Goal: Transaction & Acquisition: Purchase product/service

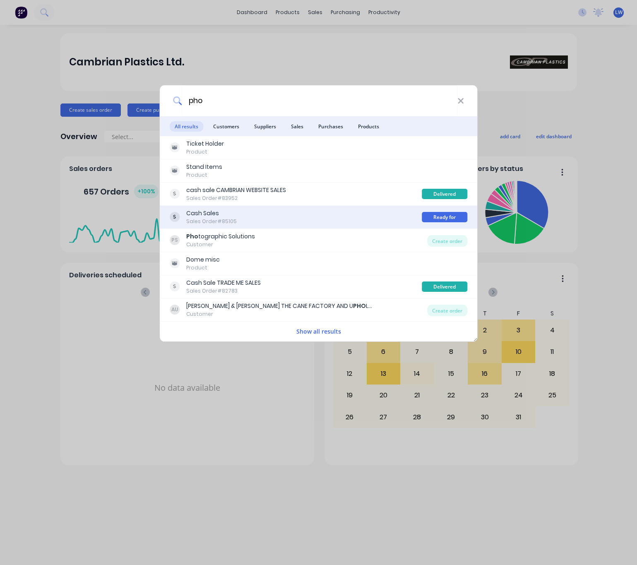
type input "pho"
click at [322, 222] on div "Cash Sales Sales Order #85105" at bounding box center [296, 217] width 253 height 16
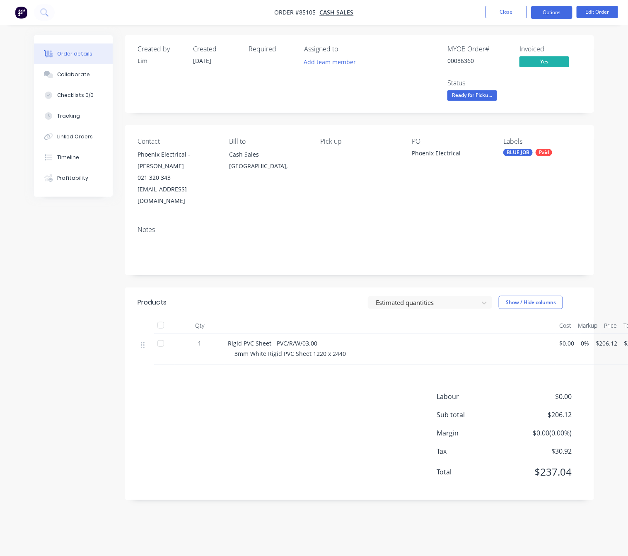
click at [549, 15] on button "Options" at bounding box center [551, 12] width 41 height 13
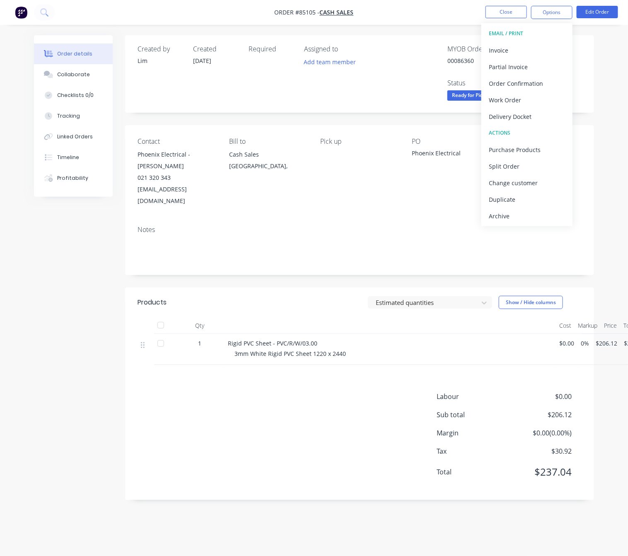
drag, startPoint x: 75, startPoint y: 332, endPoint x: 70, endPoint y: 332, distance: 5.0
click at [75, 332] on div "Created by Lim Created 07/10/25 Required Assigned to Add team member MYOB Order…" at bounding box center [314, 273] width 560 height 477
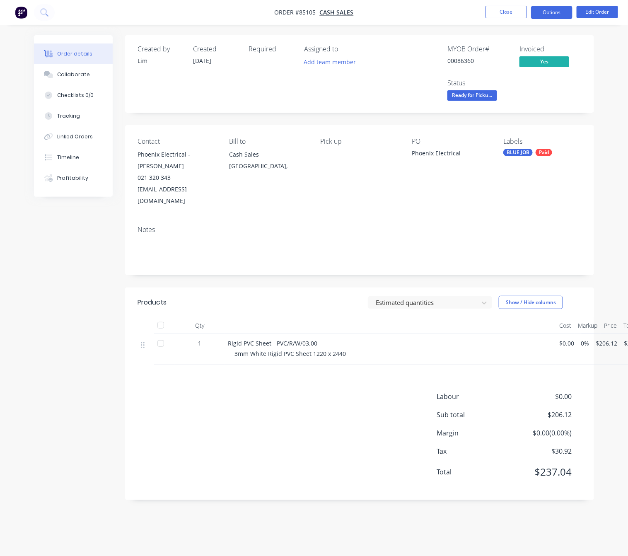
click at [550, 15] on button "Options" at bounding box center [551, 12] width 41 height 13
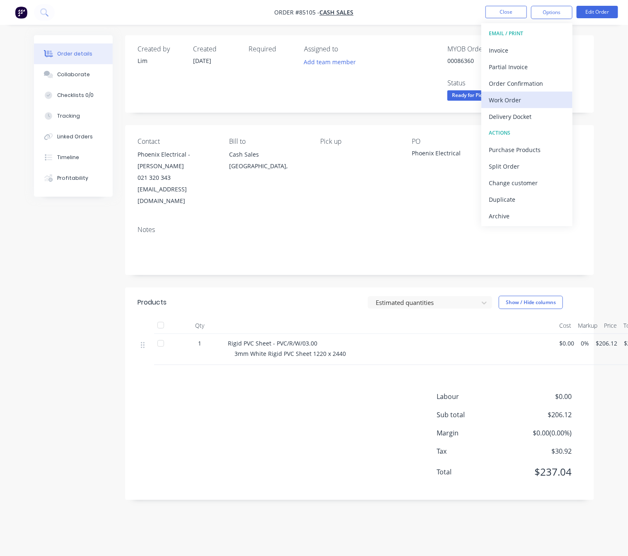
click at [533, 92] on button "Work Order" at bounding box center [526, 100] width 91 height 17
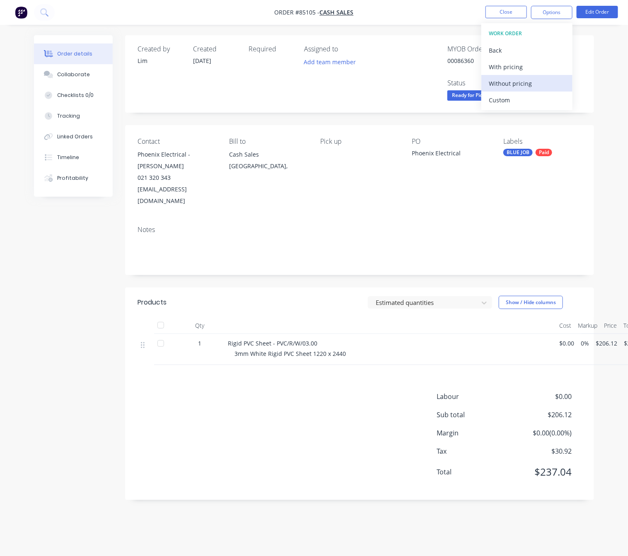
click at [542, 84] on div "Without pricing" at bounding box center [527, 83] width 76 height 12
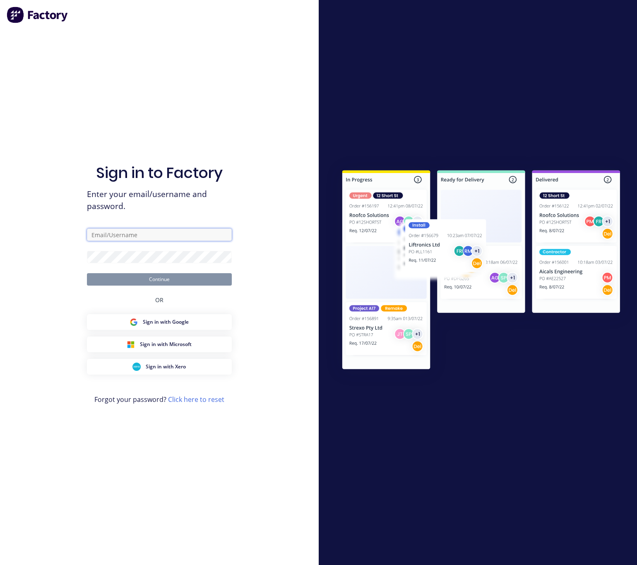
click at [138, 232] on input "text" at bounding box center [159, 235] width 145 height 12
type input "chanta13"
drag, startPoint x: 96, startPoint y: 239, endPoint x: 3, endPoint y: 241, distance: 93.2
click at [12, 238] on div "Sign in to Factory Enter your email/username and password. chanta13 Continue OR…" at bounding box center [159, 282] width 319 height 565
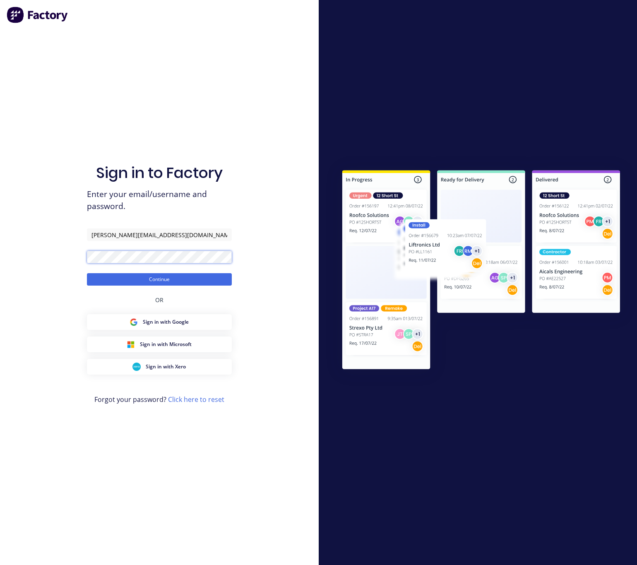
click at [55, 251] on div "Sign in to Factory Enter your email/username and password. liam@cambrianplastic…" at bounding box center [159, 282] width 319 height 565
click at [103, 284] on button "Continue" at bounding box center [159, 279] width 145 height 12
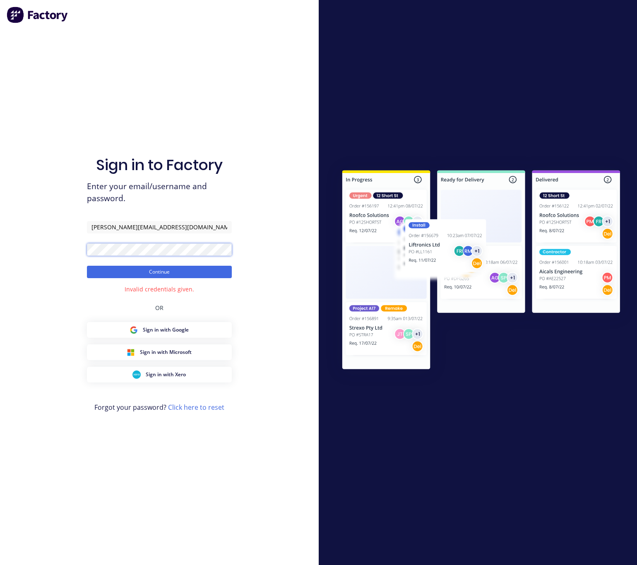
click at [39, 253] on div "Sign in to Factory Enter your email/username and password. liam@cambrianplastic…" at bounding box center [159, 282] width 319 height 565
click at [87, 266] on button "Continue" at bounding box center [159, 272] width 145 height 12
click at [18, 250] on div "Sign in to Factory Enter your email/username and password. liam@cambrianplastic…" at bounding box center [159, 282] width 319 height 565
click at [99, 231] on input "liam@cambrianplastics.co.nz" at bounding box center [159, 227] width 145 height 12
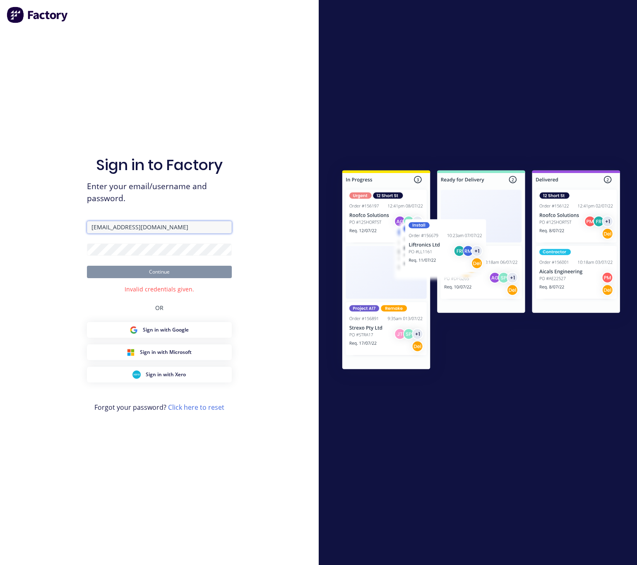
type input "lim@cambrianplastics.co.nz"
click at [130, 241] on form "lim@cambrianplastics.co.nz Continue" at bounding box center [159, 249] width 145 height 57
click at [87, 266] on button "Continue" at bounding box center [159, 272] width 145 height 12
click at [39, 246] on div "Sign in to Factory Enter your email/username and password. lim@cambrianplastics…" at bounding box center [159, 282] width 319 height 565
click at [87, 266] on button "Continue" at bounding box center [159, 272] width 145 height 12
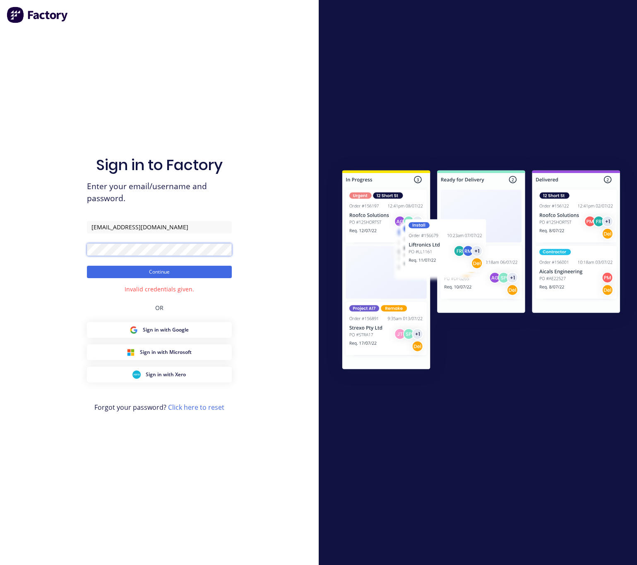
click at [17, 249] on div "Sign in to Factory Enter your email/username and password. lim@cambrianplastics…" at bounding box center [159, 282] width 319 height 565
click at [87, 266] on button "Continue" at bounding box center [159, 272] width 145 height 12
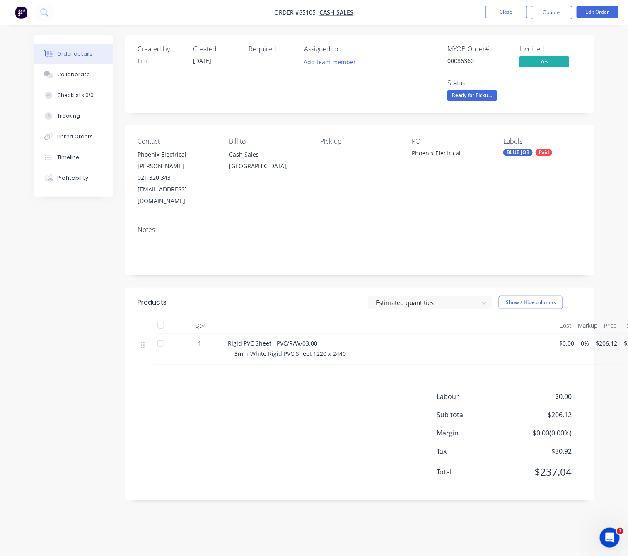
drag, startPoint x: 177, startPoint y: 34, endPoint x: 185, endPoint y: -17, distance: 52.0
drag, startPoint x: 185, startPoint y: -17, endPoint x: 507, endPoint y: 46, distance: 328.0
click at [507, 46] on div "MYOB Order #" at bounding box center [478, 49] width 62 height 8
click at [558, 14] on button "Options" at bounding box center [551, 12] width 41 height 13
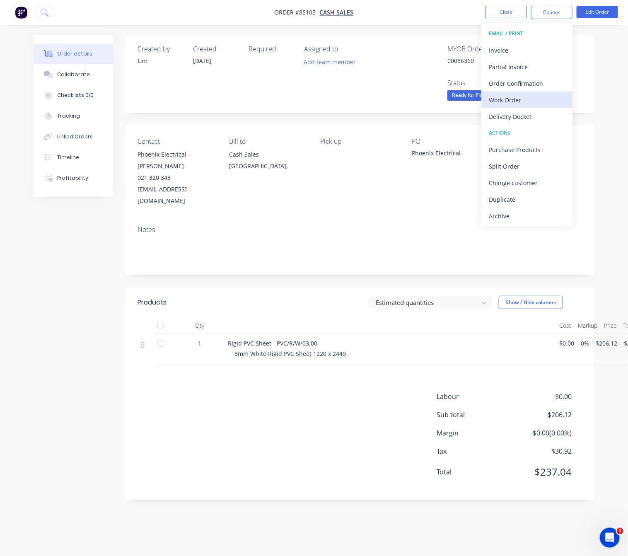
click at [540, 101] on div "Work Order" at bounding box center [527, 100] width 76 height 12
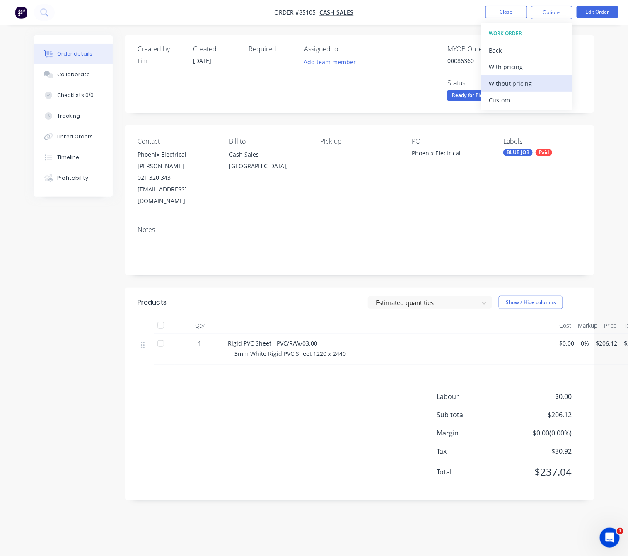
click at [540, 81] on div "Without pricing" at bounding box center [527, 83] width 76 height 12
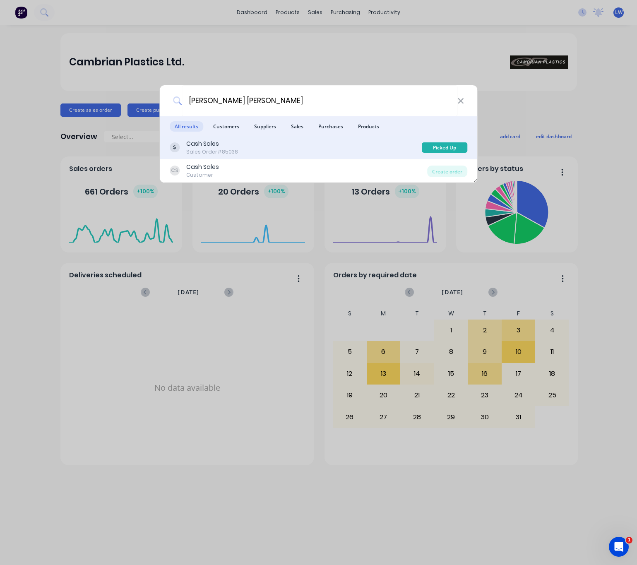
click at [235, 144] on div "Cash Sales" at bounding box center [212, 144] width 52 height 9
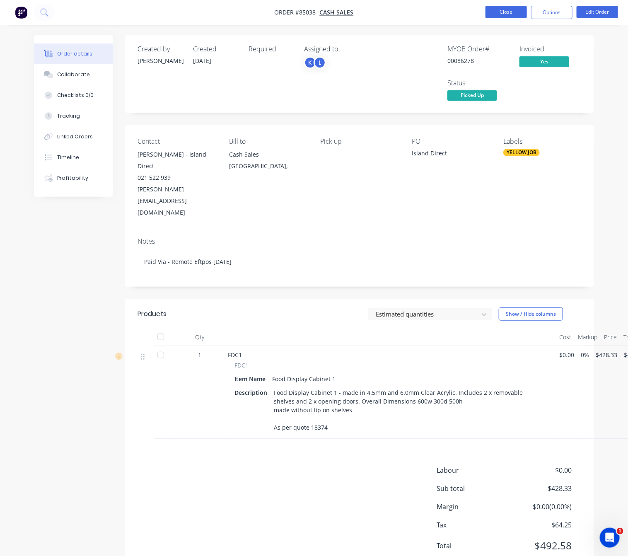
click at [514, 12] on button "Close" at bounding box center [505, 12] width 41 height 12
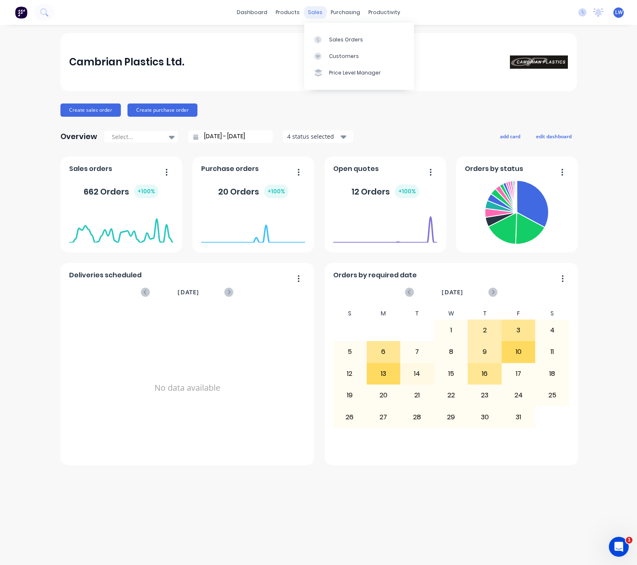
click at [317, 12] on div "sales" at bounding box center [315, 12] width 23 height 12
click at [11, 94] on div "Cambrian Plastics Ltd. Create sales order Create purchase order Overview Select…" at bounding box center [318, 295] width 637 height 524
drag, startPoint x: 308, startPoint y: 15, endPoint x: 359, endPoint y: 53, distance: 64.2
click at [309, 15] on div "sales" at bounding box center [315, 12] width 23 height 12
click at [357, 41] on div "Sales Orders" at bounding box center [346, 39] width 34 height 7
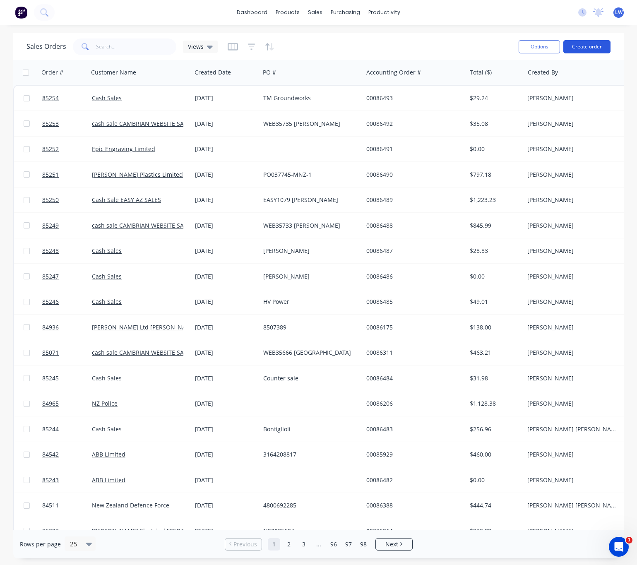
click at [591, 41] on button "Create order" at bounding box center [587, 46] width 47 height 13
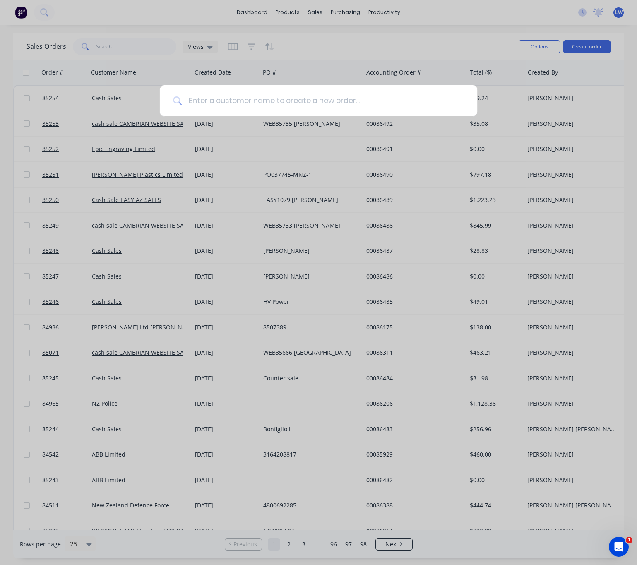
click at [360, 96] on input at bounding box center [323, 100] width 282 height 31
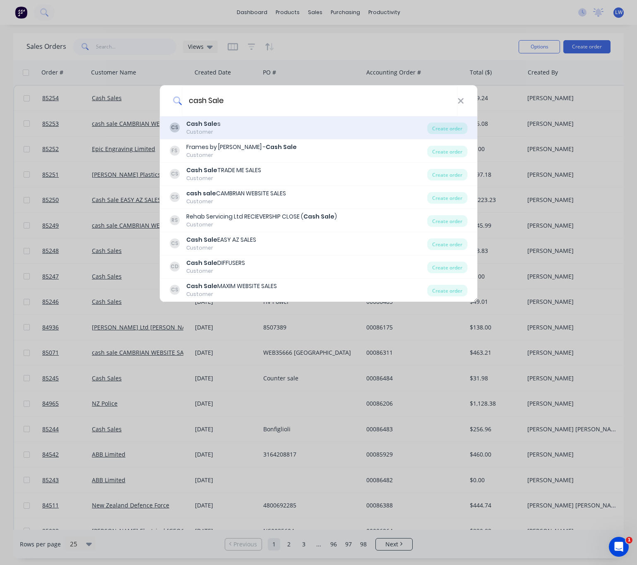
type input "cash Sale"
click at [301, 132] on div "CS Cash Sale s Customer" at bounding box center [299, 128] width 258 height 16
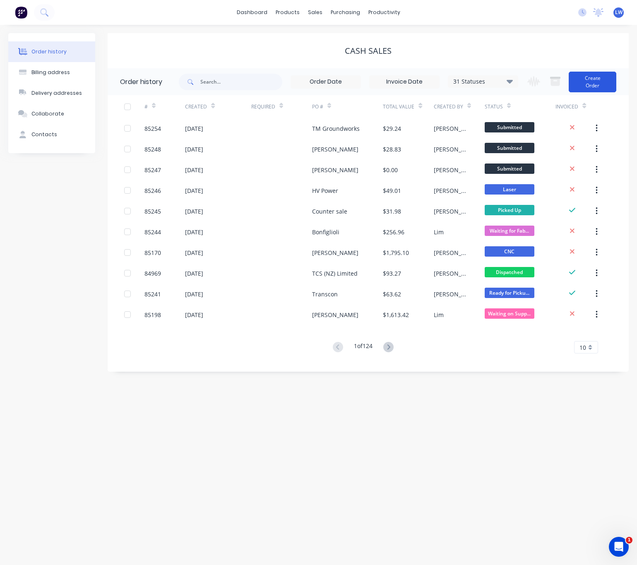
click at [601, 84] on button "Create Order" at bounding box center [593, 82] width 48 height 21
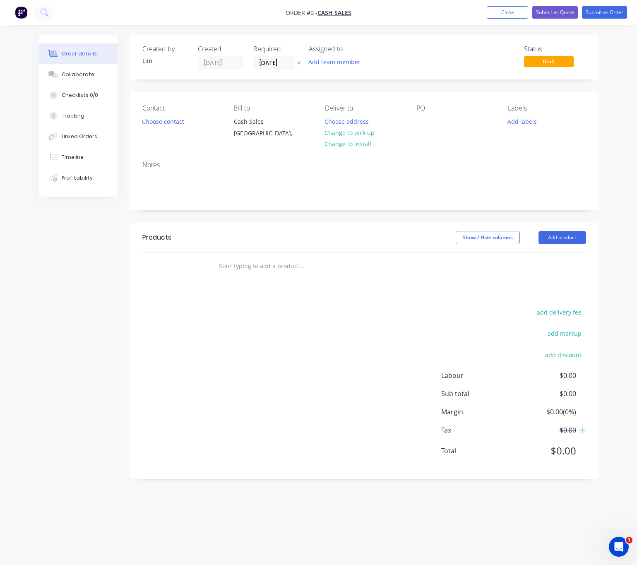
click at [297, 64] on icon "button" at bounding box center [299, 62] width 4 height 5
click at [158, 122] on button "Choose contact" at bounding box center [162, 121] width 51 height 11
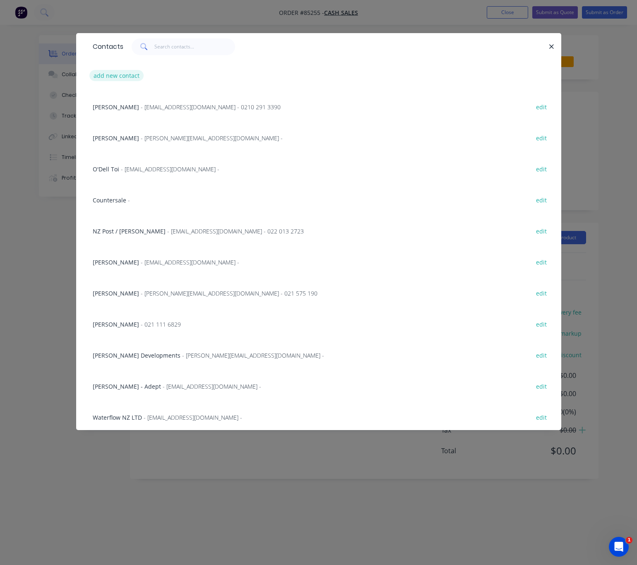
click at [134, 75] on button "add new contact" at bounding box center [116, 75] width 55 height 11
select select "NZ"
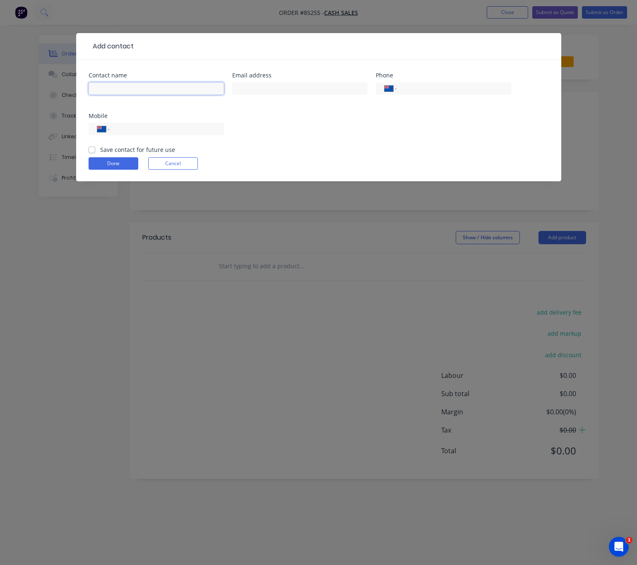
click at [143, 87] on input "text" at bounding box center [156, 88] width 135 height 12
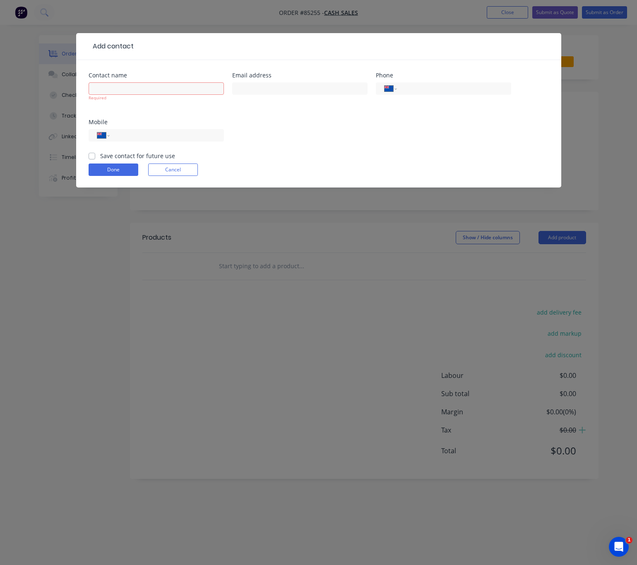
click at [181, 161] on form "Contact name Required Email address Phone International Afghanistan Åland Islan…" at bounding box center [319, 129] width 461 height 115
drag, startPoint x: 188, startPoint y: 167, endPoint x: 185, endPoint y: 171, distance: 4.5
click at [186, 167] on button "Cancel" at bounding box center [173, 170] width 50 height 12
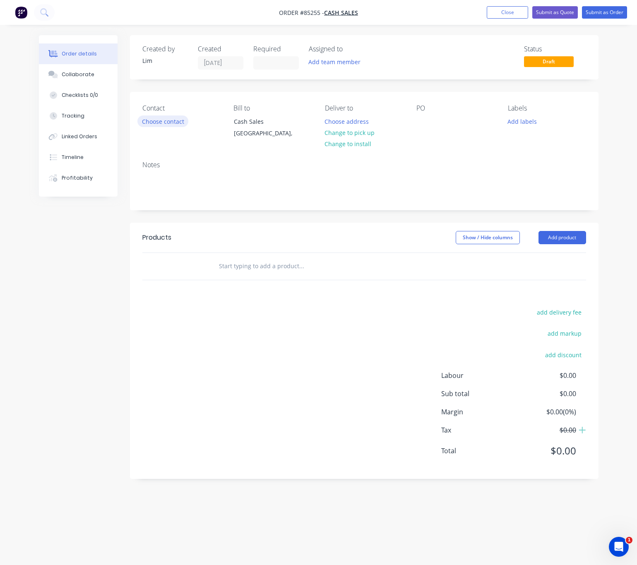
click at [165, 117] on button "Choose contact" at bounding box center [162, 121] width 51 height 11
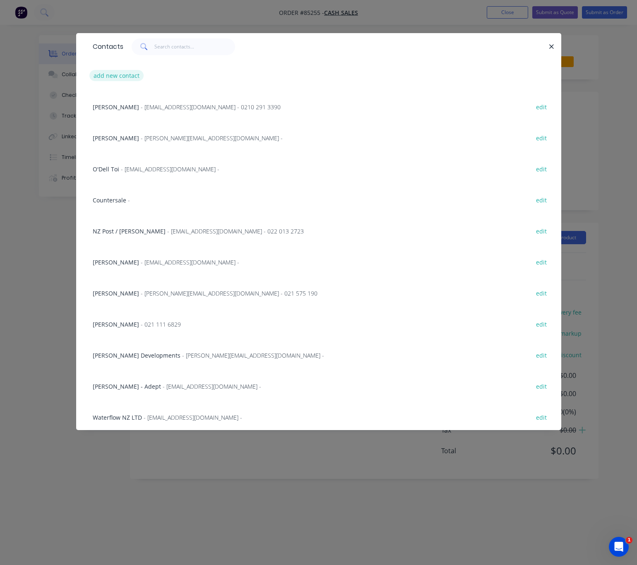
click at [135, 77] on button "add new contact" at bounding box center [116, 75] width 55 height 11
select select "NZ"
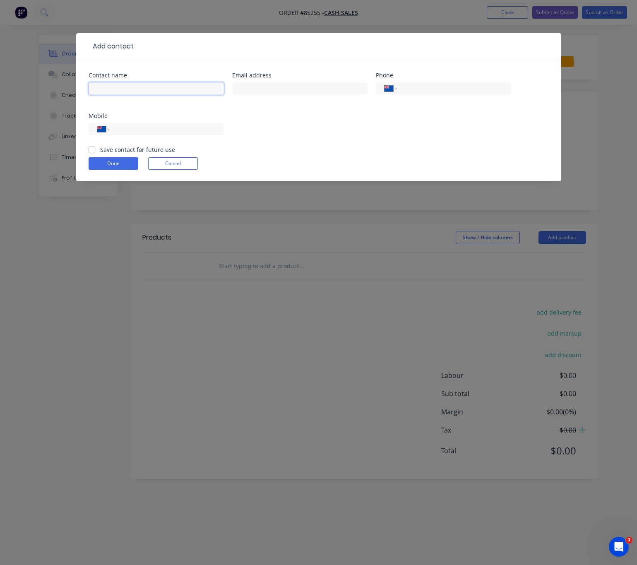
click at [141, 89] on input "text" at bounding box center [156, 88] width 135 height 12
type input "Blue Murder Productions"
click at [299, 82] on input "text" at bounding box center [299, 88] width 135 height 12
click at [168, 132] on input "tel" at bounding box center [165, 130] width 99 height 10
type input "022 350 9810"
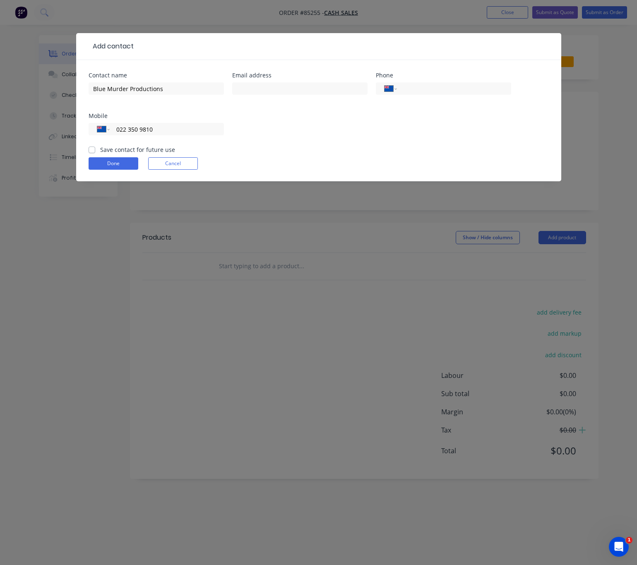
click at [100, 152] on label "Save contact for future use" at bounding box center [137, 149] width 75 height 9
click at [92, 152] on input "Save contact for future use" at bounding box center [92, 149] width 7 height 8
checkbox input "true"
click at [106, 164] on button "Done" at bounding box center [114, 163] width 50 height 12
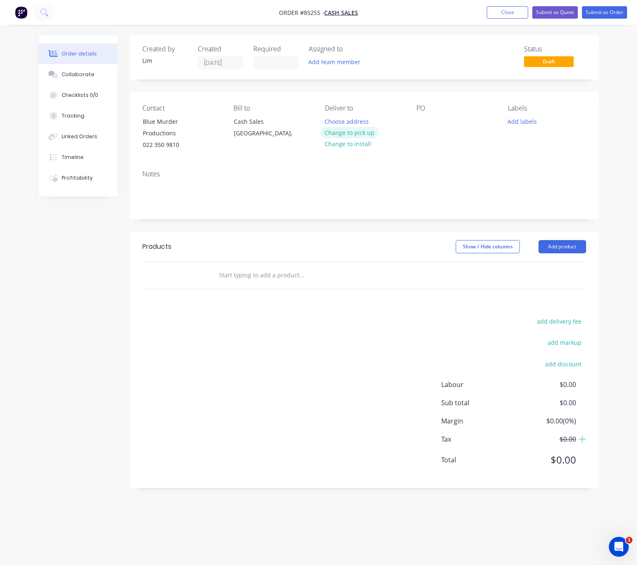
drag, startPoint x: 358, startPoint y: 133, endPoint x: 434, endPoint y: 125, distance: 75.7
click at [359, 133] on button "Change to pick up" at bounding box center [350, 132] width 59 height 11
click at [425, 121] on div at bounding box center [423, 122] width 13 height 12
click at [532, 117] on button "Add labels" at bounding box center [523, 121] width 38 height 11
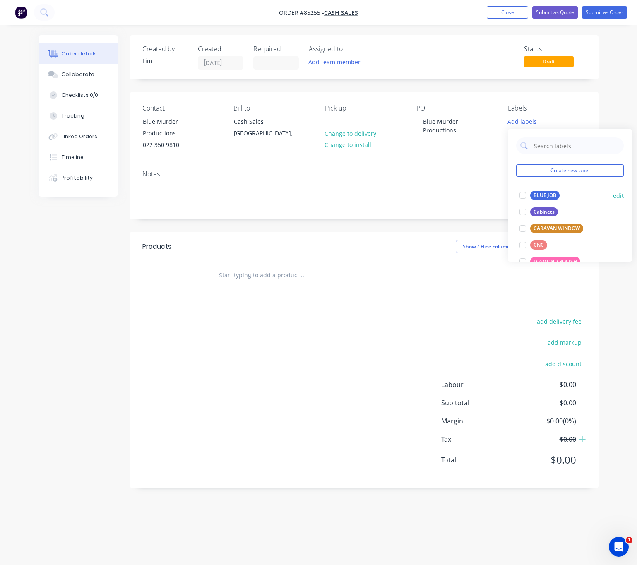
click at [548, 194] on div "BLUE JOB" at bounding box center [545, 195] width 29 height 9
click at [325, 335] on div "add delivery fee add markup add discount Labour $0.00 Sub total $0.00 Margin $0…" at bounding box center [364, 396] width 444 height 160
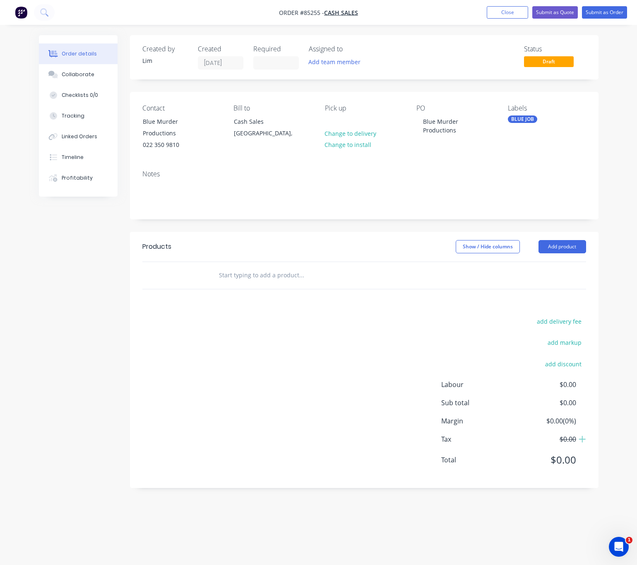
click at [252, 268] on input "text" at bounding box center [302, 275] width 166 height 17
click at [527, 118] on div "BLUE JOB" at bounding box center [522, 119] width 29 height 7
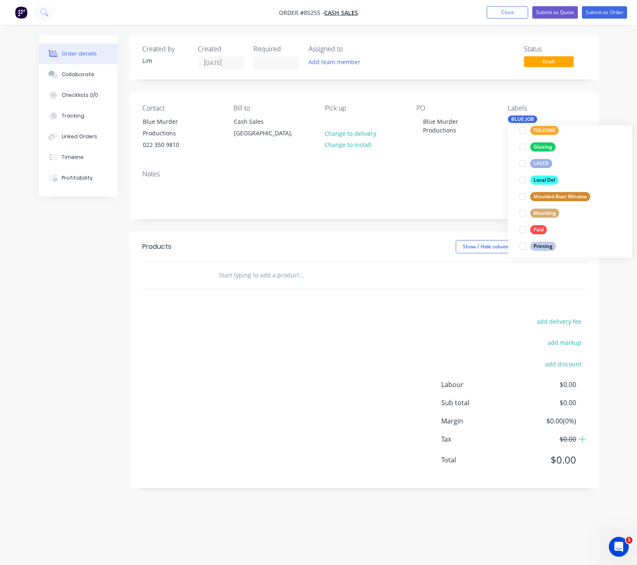
scroll to position [311, 0]
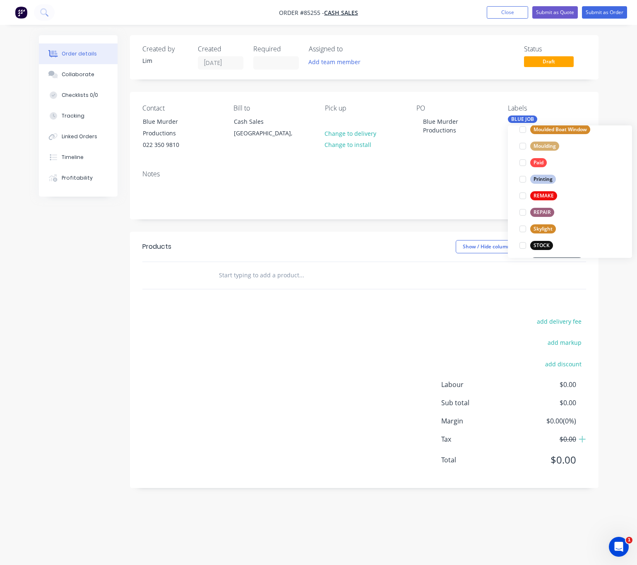
click at [550, 243] on div "STOCK" at bounding box center [542, 245] width 23 height 9
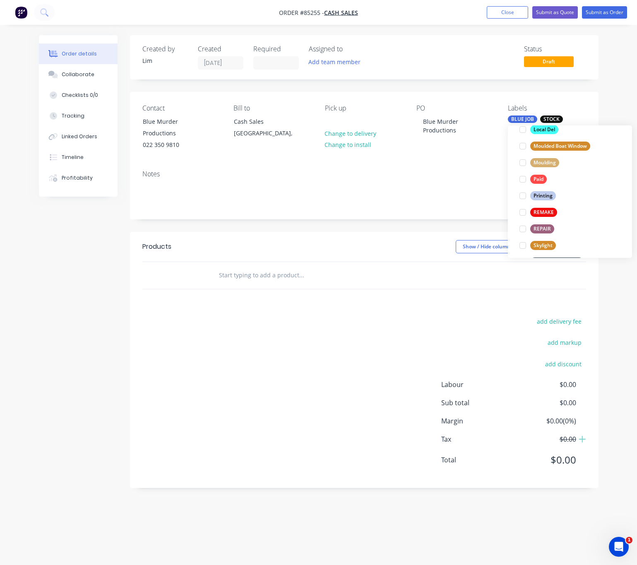
scroll to position [0, 0]
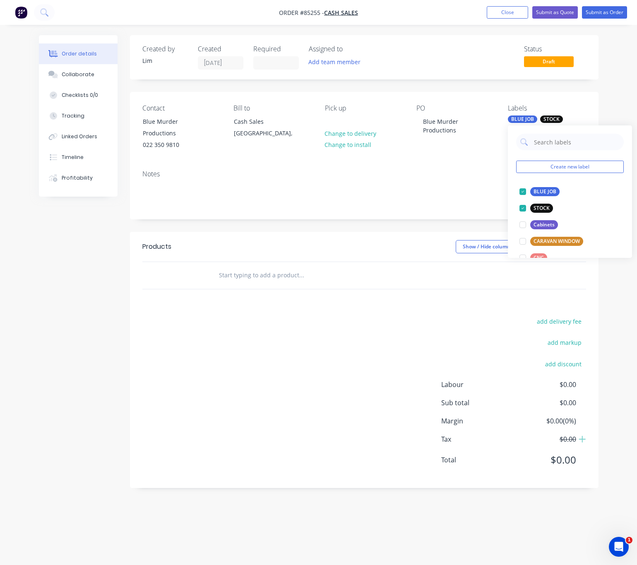
drag, startPoint x: 258, startPoint y: 333, endPoint x: 248, endPoint y: 338, distance: 10.9
click at [251, 336] on div "add delivery fee add markup add discount Labour $0.00 Sub total $0.00 Margin $0…" at bounding box center [364, 396] width 444 height 160
click at [255, 268] on input "text" at bounding box center [302, 275] width 166 height 17
type input "o"
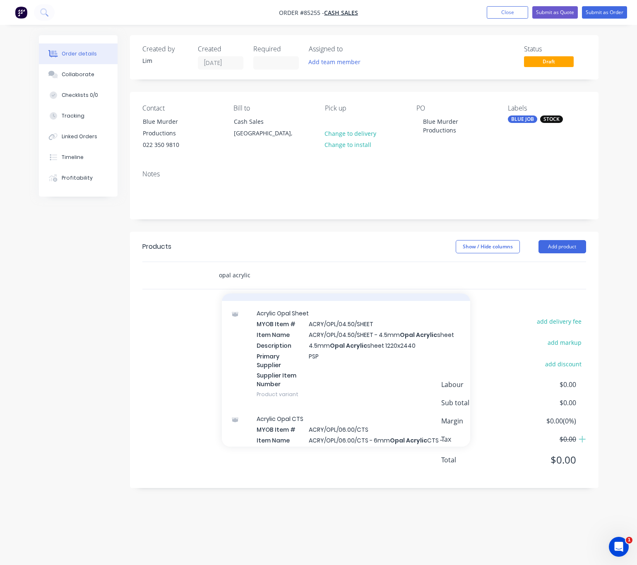
scroll to position [1056, 0]
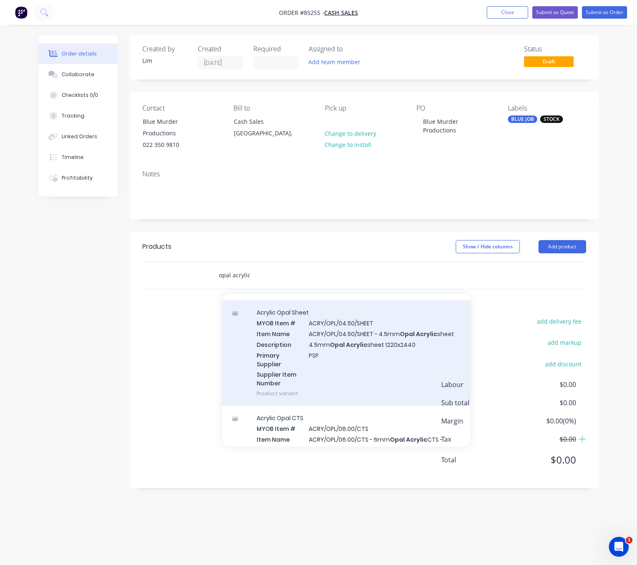
type input "opal acrylic"
click at [369, 363] on div "Acrylic Opal Sheet MYOB Item # ACRY/OPL/04.50/SHEET Item Name ACRY/OPL/04.50/SH…" at bounding box center [346, 353] width 248 height 106
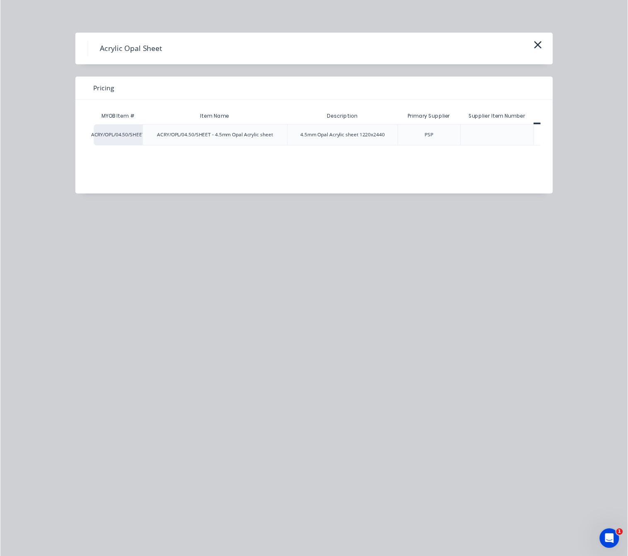
scroll to position [0, 40]
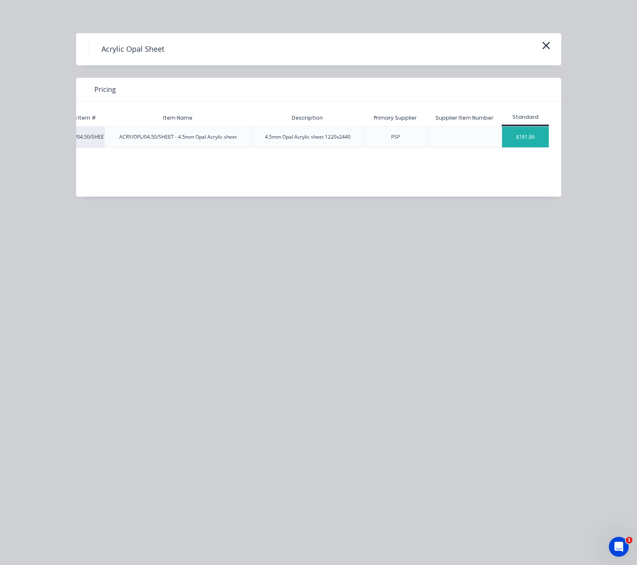
click at [537, 136] on div "$181.86" at bounding box center [525, 137] width 47 height 21
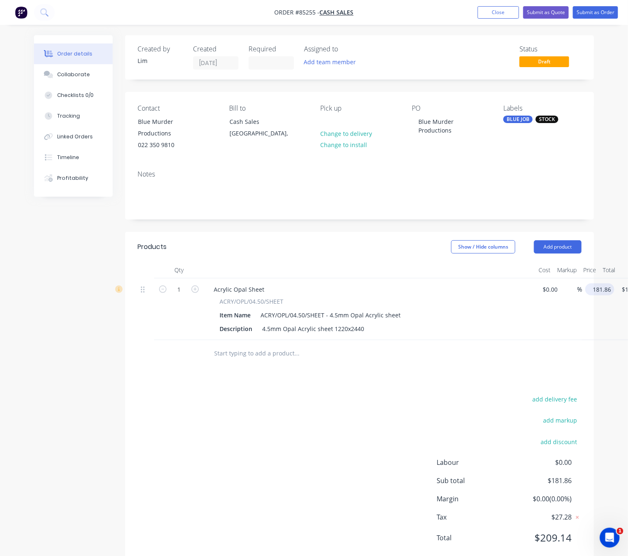
click at [593, 283] on input "181.86" at bounding box center [601, 289] width 26 height 12
click at [169, 475] on div "add delivery fee add markup add discount Labour $0.00 Sub total $181.86 Margin …" at bounding box center [359, 473] width 444 height 160
type input "$194.40"
drag, startPoint x: 267, startPoint y: 432, endPoint x: 246, endPoint y: 356, distance: 79.5
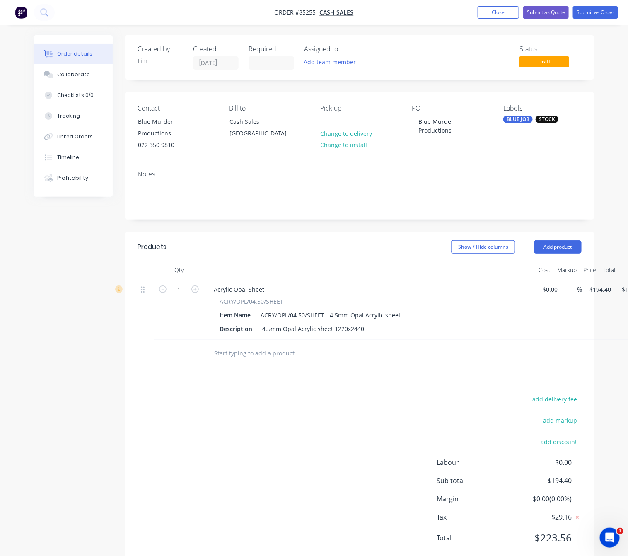
click at [266, 432] on div "add delivery fee add markup add discount Labour $0.00 Sub total $194.40 Margin …" at bounding box center [359, 473] width 444 height 160
click at [198, 285] on icon "button" at bounding box center [194, 288] width 7 height 7
type input "2"
type input "$388.80"
click at [342, 366] on div "Products Show / Hide columns Add product Qty Cost Markup Price Total 2 Acrylic …" at bounding box center [359, 399] width 469 height 334
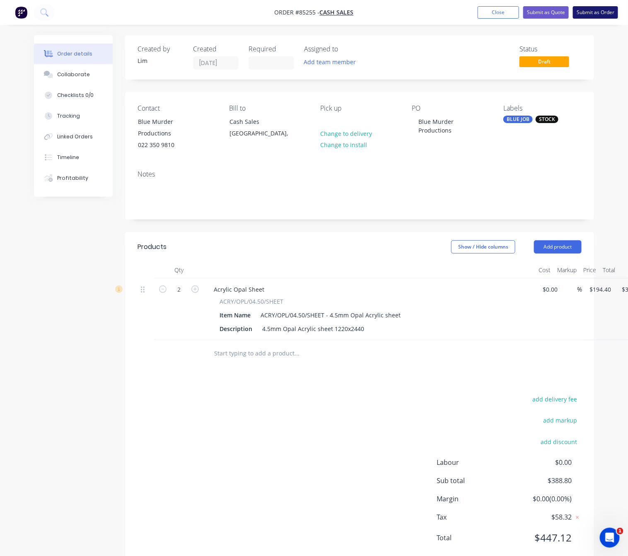
click at [593, 10] on button "Submit as Order" at bounding box center [595, 12] width 45 height 12
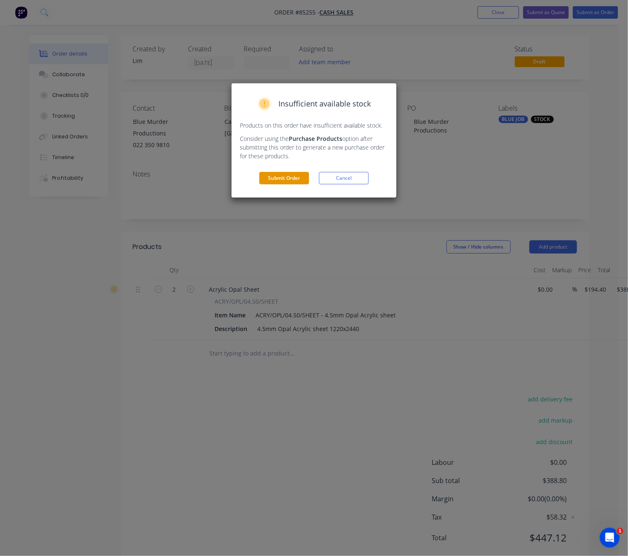
click at [289, 173] on button "Submit Order" at bounding box center [284, 178] width 50 height 12
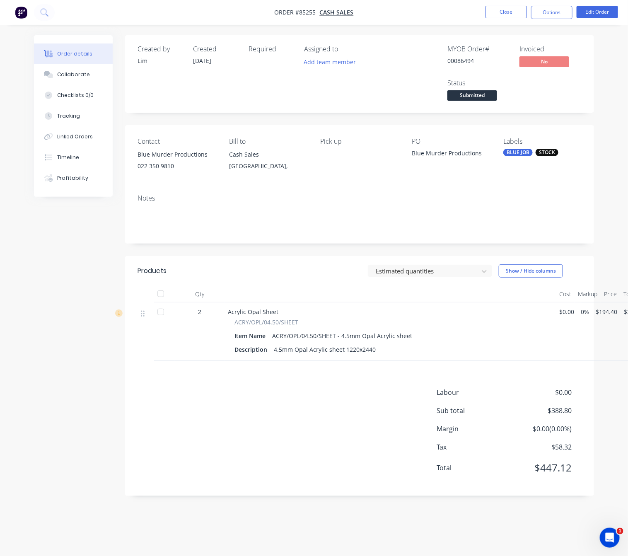
click at [556, 20] on nav "Order #85255 - Cash Sales Close Options Edit Order" at bounding box center [314, 12] width 628 height 25
click at [553, 17] on button "Options" at bounding box center [551, 12] width 41 height 13
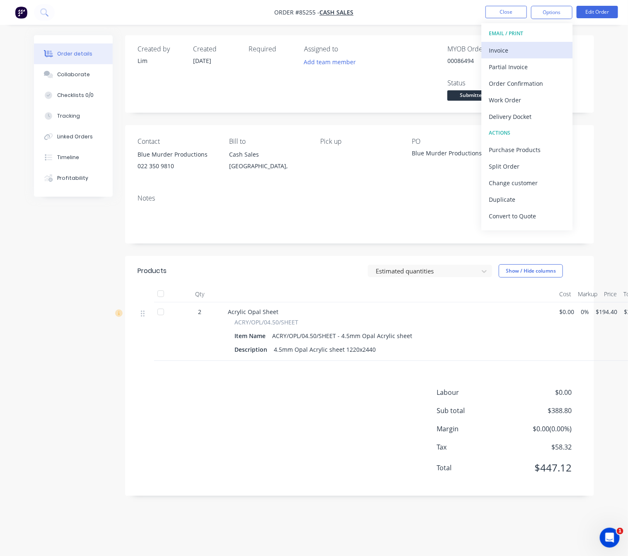
click at [526, 51] on div "Invoice" at bounding box center [527, 50] width 76 height 12
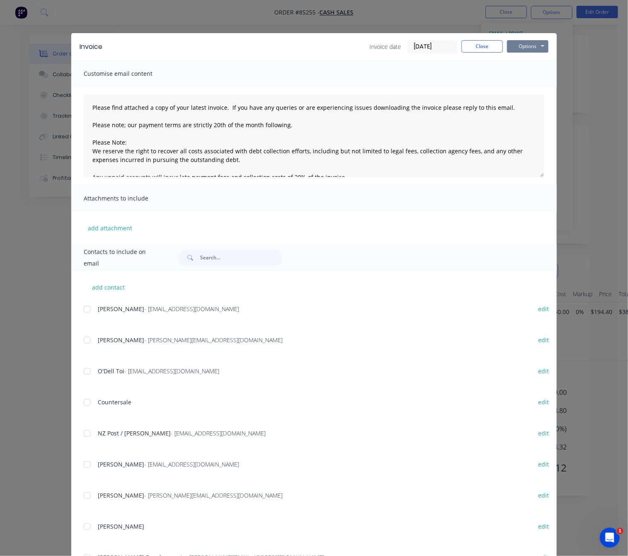
click at [531, 49] on button "Options" at bounding box center [527, 46] width 41 height 12
click at [535, 58] on button "Preview" at bounding box center [533, 61] width 53 height 14
drag, startPoint x: 486, startPoint y: 46, endPoint x: 489, endPoint y: 50, distance: 4.8
click at [486, 46] on button "Close" at bounding box center [481, 46] width 41 height 12
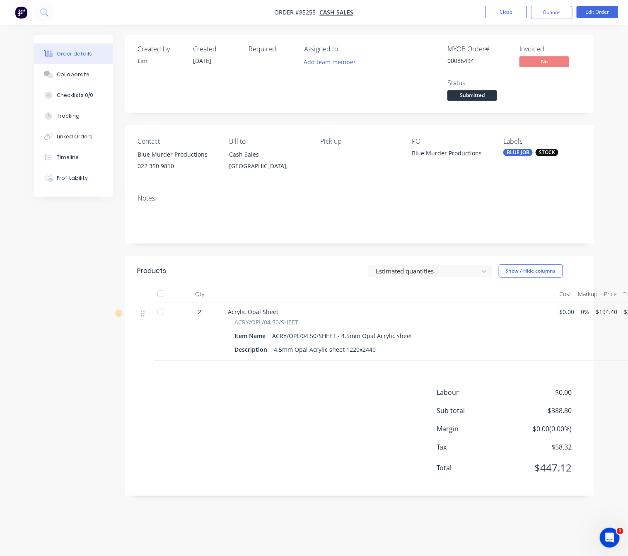
click at [479, 94] on span "Submitted" at bounding box center [472, 95] width 50 height 10
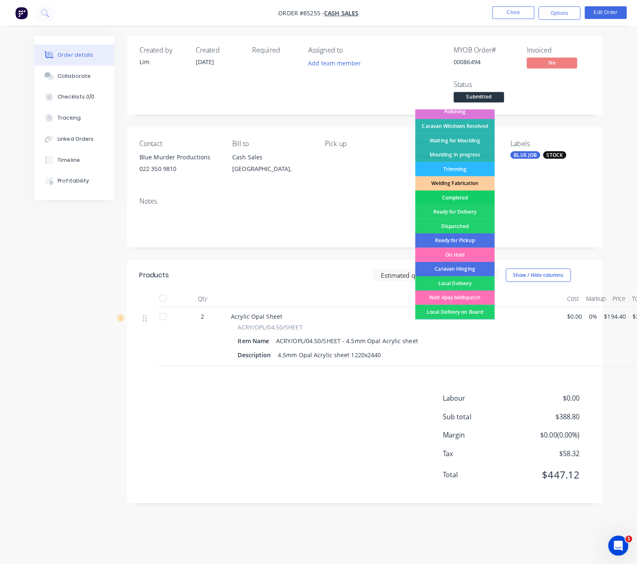
scroll to position [145, 0]
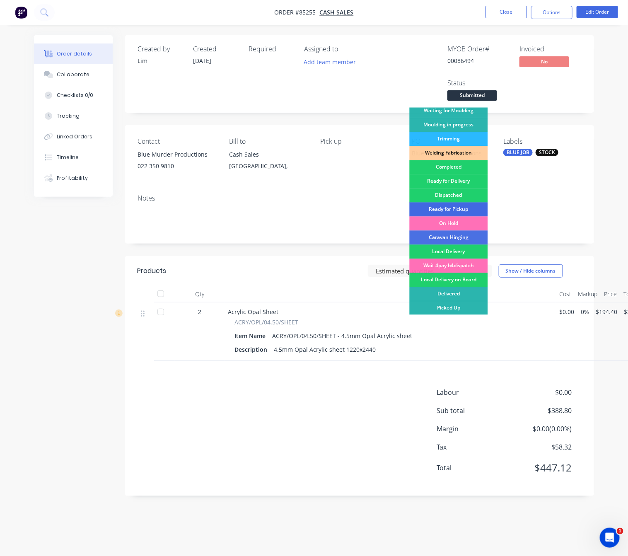
click at [455, 208] on div "Ready for Pickup" at bounding box center [449, 210] width 78 height 14
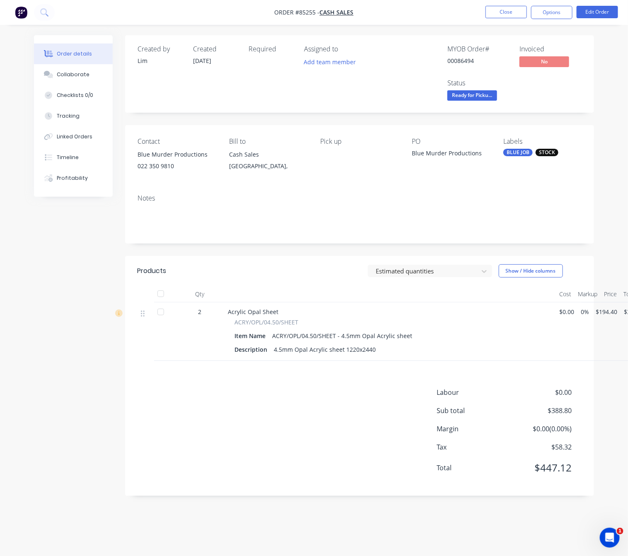
click at [90, 327] on div "Created by Lim Created 14/10/25 Required Assigned to Add team member MYOB Order…" at bounding box center [314, 271] width 560 height 473
click at [514, 13] on button "Close" at bounding box center [505, 12] width 41 height 12
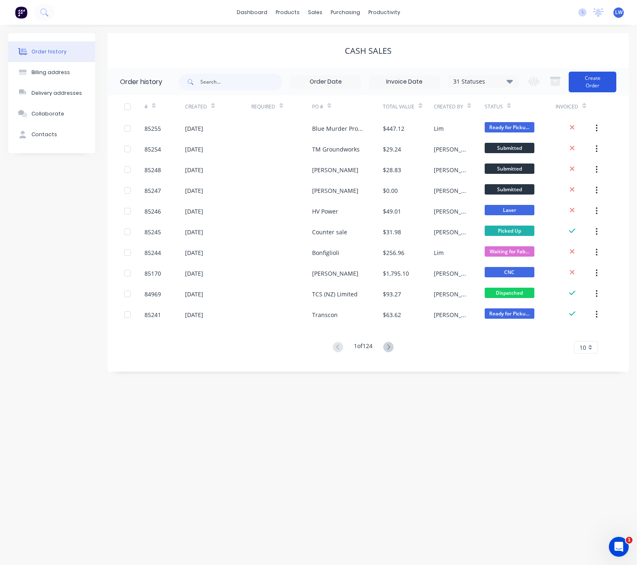
click at [598, 82] on button "Create Order" at bounding box center [593, 82] width 48 height 21
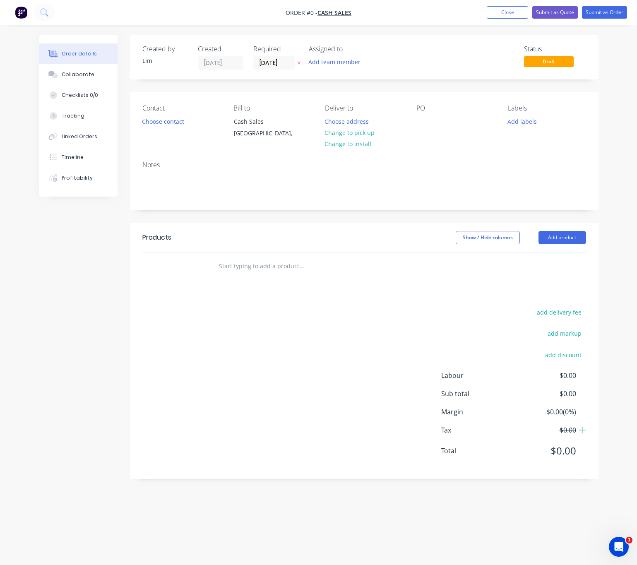
click at [299, 61] on icon "button" at bounding box center [299, 62] width 4 height 5
click at [165, 122] on button "Choose contact" at bounding box center [162, 121] width 51 height 11
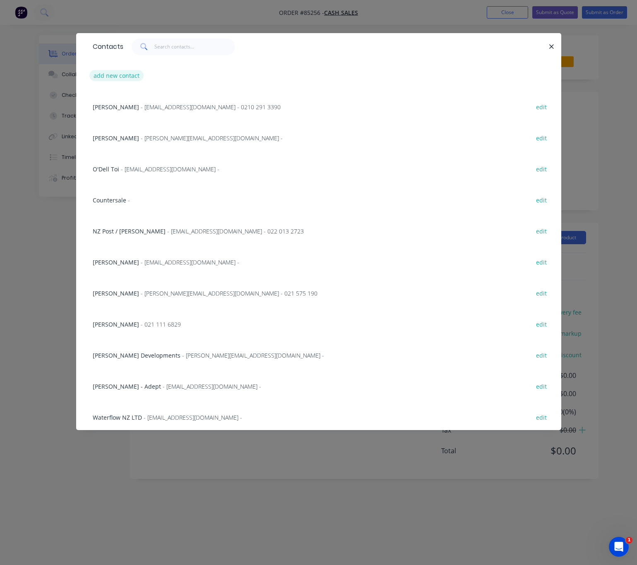
click at [127, 80] on button "add new contact" at bounding box center [116, 75] width 55 height 11
select select "NZ"
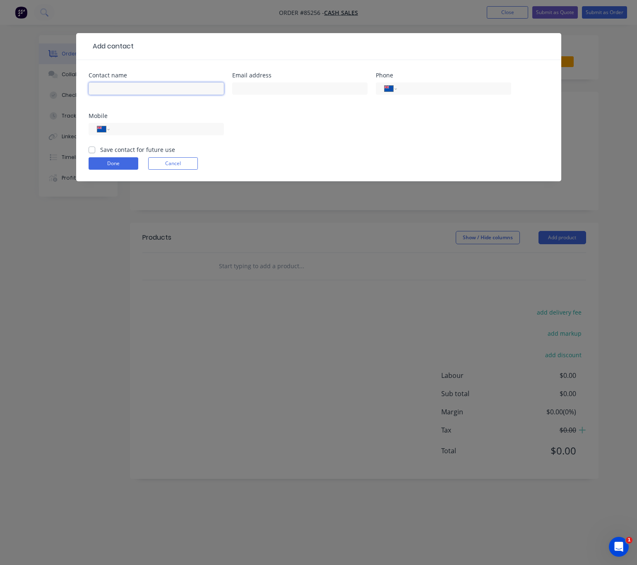
click at [151, 92] on input "text" at bounding box center [156, 88] width 135 height 12
type input "Mark"
click at [194, 130] on input "tel" at bounding box center [165, 130] width 99 height 10
type input "027 555 7851"
click at [93, 152] on div "Save contact for future use" at bounding box center [132, 149] width 87 height 9
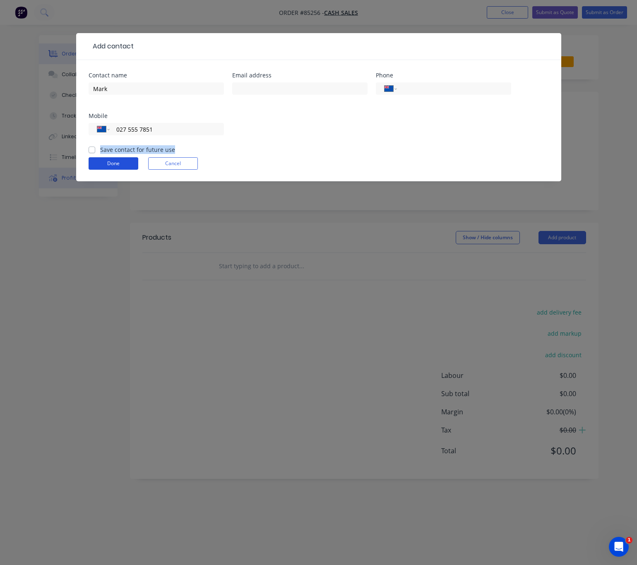
drag, startPoint x: 104, startPoint y: 164, endPoint x: 107, endPoint y: 168, distance: 5.0
click at [104, 164] on button "Done" at bounding box center [114, 163] width 50 height 12
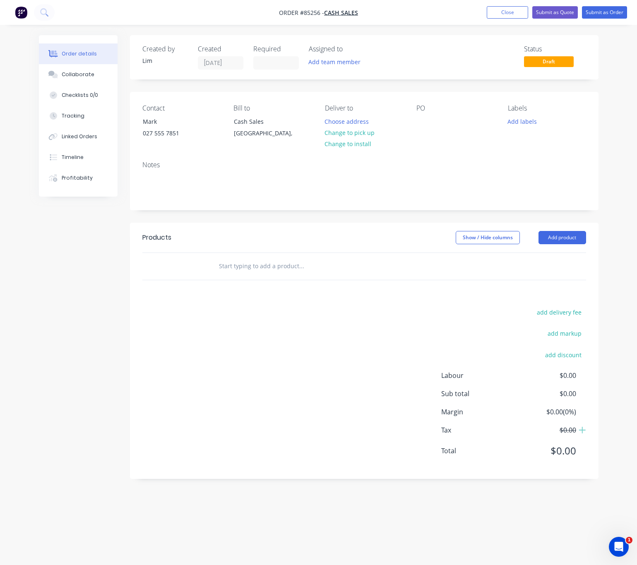
drag, startPoint x: 369, startPoint y: 133, endPoint x: 417, endPoint y: 131, distance: 48.5
click at [369, 133] on button "Change to pick up" at bounding box center [350, 132] width 59 height 11
click at [427, 121] on div at bounding box center [423, 122] width 13 height 12
drag, startPoint x: 475, startPoint y: 125, endPoint x: 458, endPoint y: 123, distance: 17.5
click at [458, 123] on div "Mark - Tanya Todd" at bounding box center [447, 122] width 60 height 12
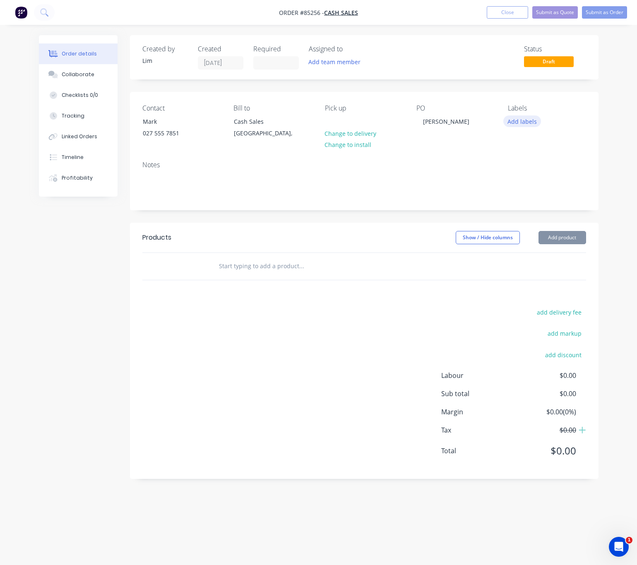
click at [521, 125] on button "Add labels" at bounding box center [523, 121] width 38 height 11
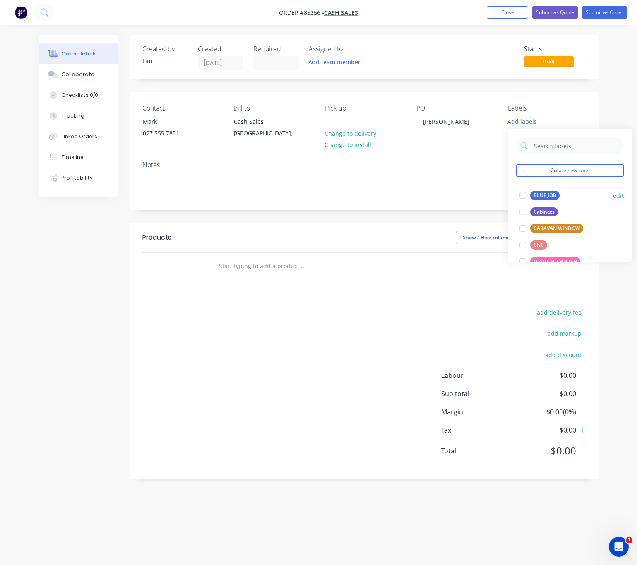
click at [553, 195] on div "BLUE JOB" at bounding box center [545, 195] width 29 height 9
click at [292, 312] on div "add delivery fee add markup add discount Labour $0.00 Sub total $0.00 Margin $0…" at bounding box center [364, 387] width 444 height 160
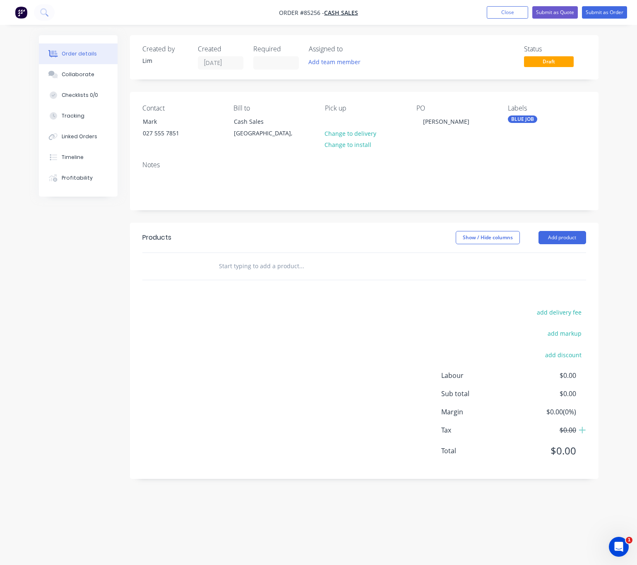
click at [238, 264] on input "text" at bounding box center [302, 266] width 166 height 17
type input "p"
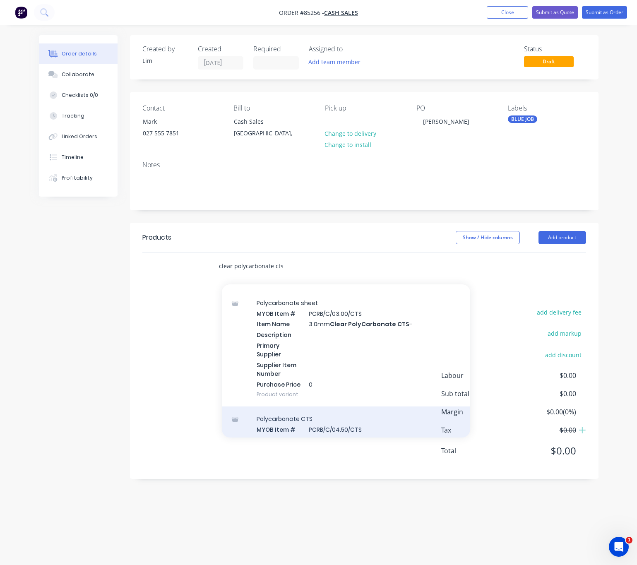
scroll to position [559, 0]
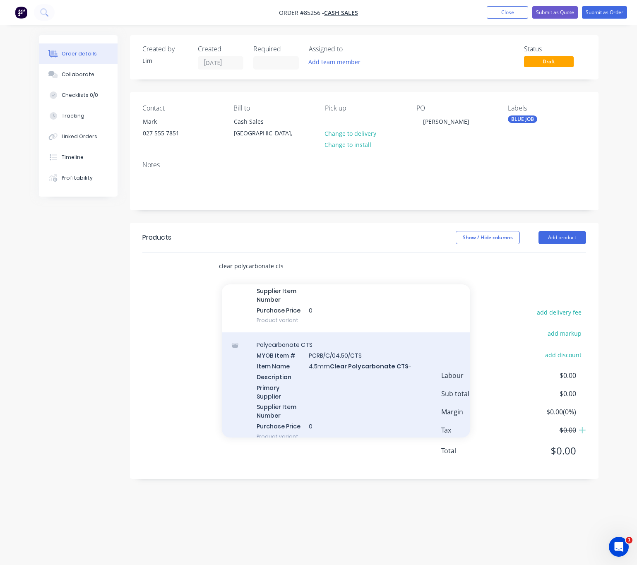
type input "clear polycarbonate cts"
click at [364, 389] on div "Polycarbonate CTS MYOB Item # PCRB/C/04.50/CTS Item Name 4.5mm Clear Polycarbon…" at bounding box center [346, 391] width 248 height 116
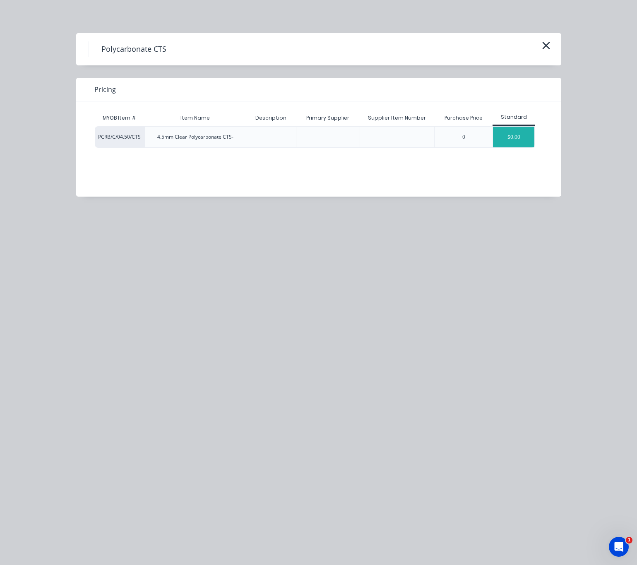
click at [522, 139] on div "$0.00" at bounding box center [513, 137] width 41 height 21
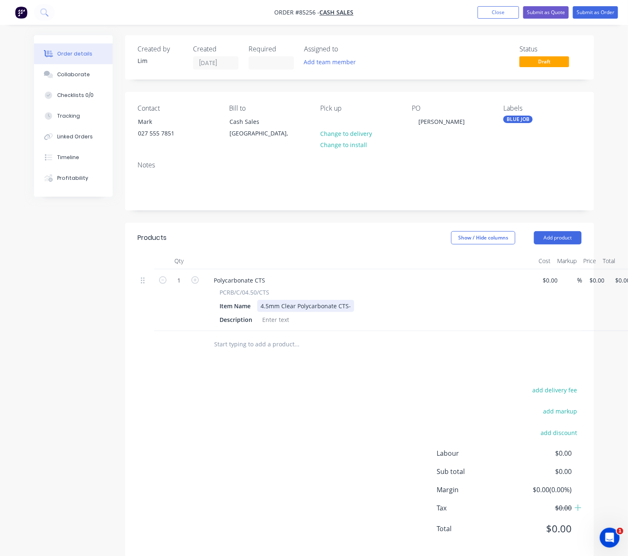
click at [347, 307] on div "4.5mm Clear Polycarbonate CTS-" at bounding box center [305, 306] width 97 height 12
click at [353, 307] on div "4.5mm Clear Polycarbonate CTS -" at bounding box center [306, 306] width 99 height 12
drag, startPoint x: 352, startPoint y: 307, endPoint x: 347, endPoint y: 306, distance: 5.5
click at [347, 306] on div "4.5mm Clear Polycarbonate CTS -" at bounding box center [306, 306] width 99 height 12
click at [280, 322] on div at bounding box center [276, 320] width 34 height 12
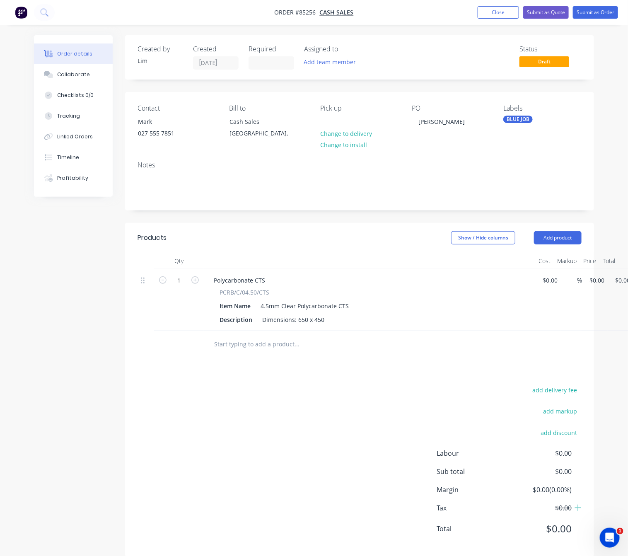
click at [312, 415] on div "add delivery fee add markup add discount Labour $0.00 Sub total $0.00 Margin $0…" at bounding box center [359, 464] width 444 height 160
click at [594, 285] on input "0" at bounding box center [597, 280] width 19 height 12
click at [328, 468] on div "add delivery fee add markup add discount Labour $0.00 Sub total $0.00 Margin $0…" at bounding box center [359, 464] width 444 height 160
type input "$40.42"
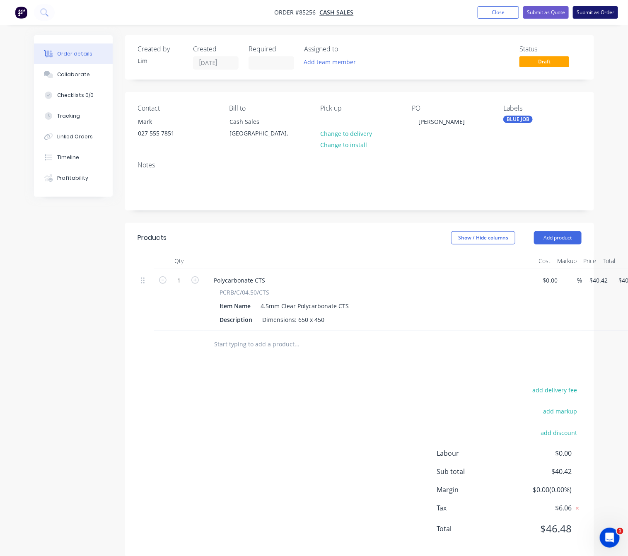
click at [602, 7] on button "Submit as Order" at bounding box center [595, 12] width 45 height 12
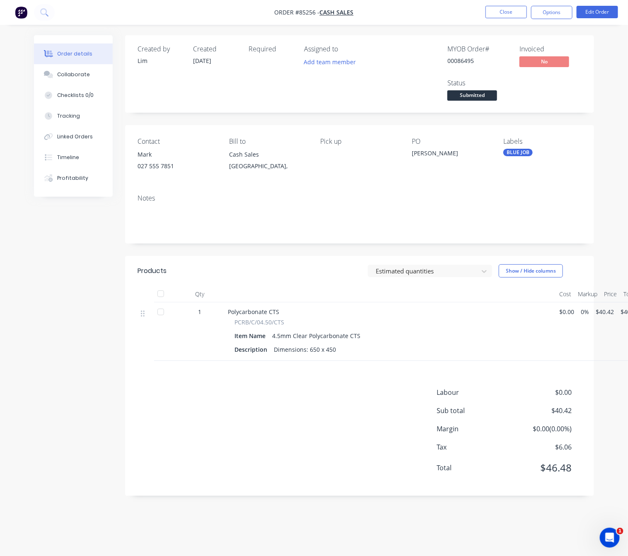
drag, startPoint x: 551, startPoint y: 15, endPoint x: 551, endPoint y: 20, distance: 5.0
click at [551, 15] on button "Options" at bounding box center [551, 12] width 41 height 13
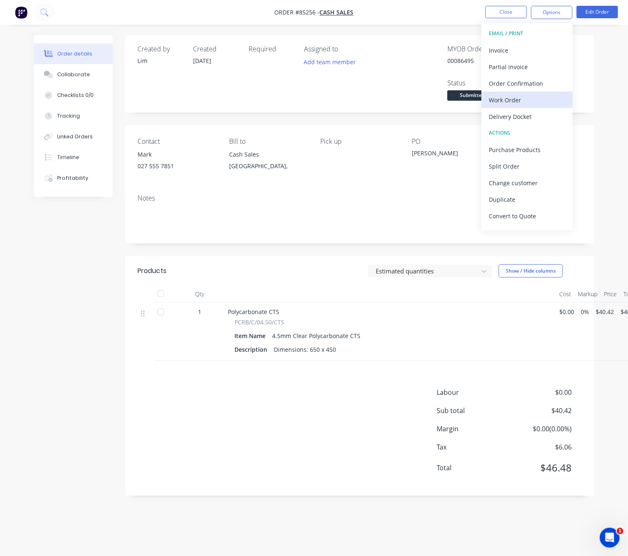
click at [533, 104] on div "Work Order" at bounding box center [527, 100] width 76 height 12
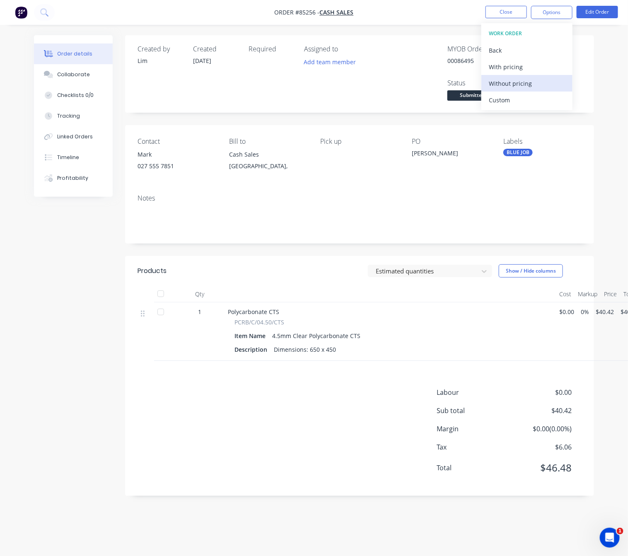
click at [531, 91] on button "Without pricing" at bounding box center [526, 83] width 91 height 17
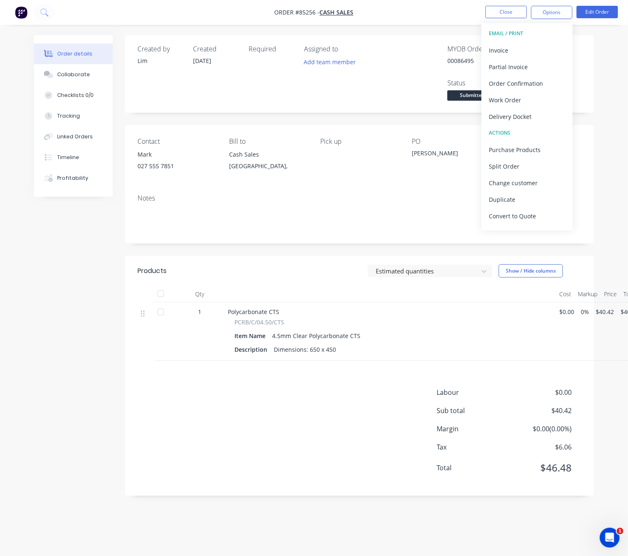
click at [66, 297] on div "Created by Lim Created 14/10/25 Required Assigned to Add team member MYOB Order…" at bounding box center [314, 271] width 560 height 473
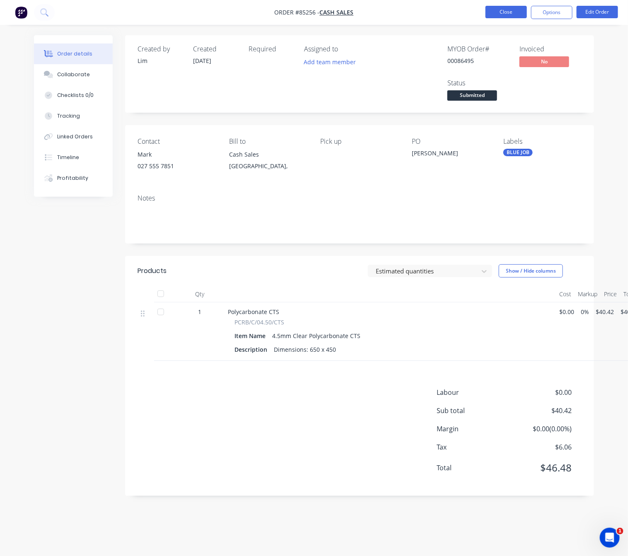
click at [517, 9] on button "Close" at bounding box center [505, 12] width 41 height 12
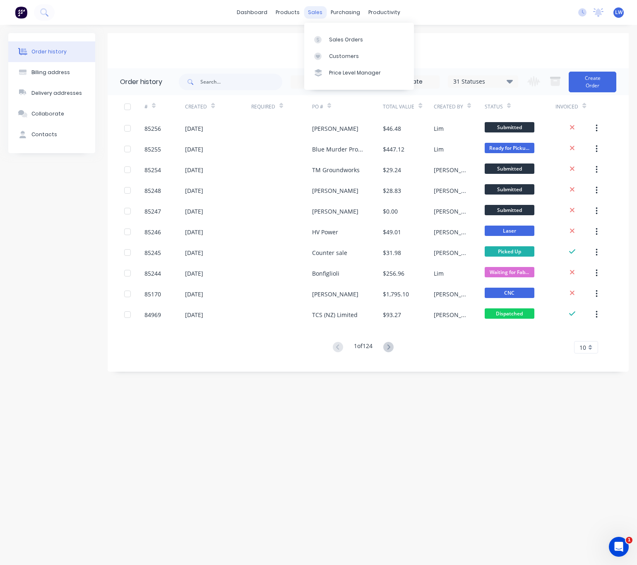
click at [311, 9] on div "sales" at bounding box center [315, 12] width 23 height 12
click at [337, 36] on div "Sales Orders" at bounding box center [346, 39] width 34 height 7
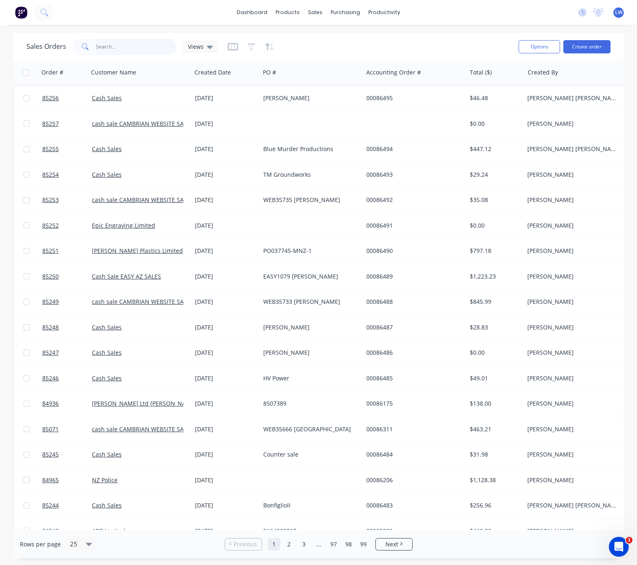
click at [121, 49] on input "text" at bounding box center [136, 47] width 81 height 17
click at [584, 39] on div "Options Create order" at bounding box center [563, 46] width 95 height 20
click at [581, 48] on button "Create order" at bounding box center [587, 46] width 47 height 13
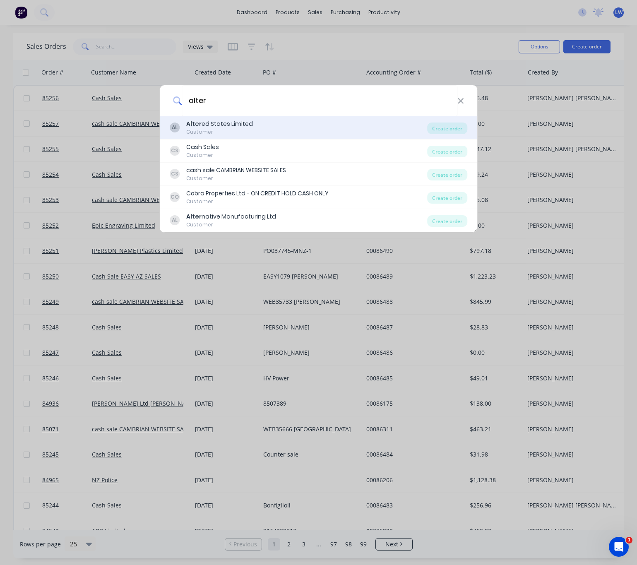
type input "alter"
click at [304, 127] on div "AL Alter ed States Limited Customer" at bounding box center [299, 128] width 258 height 16
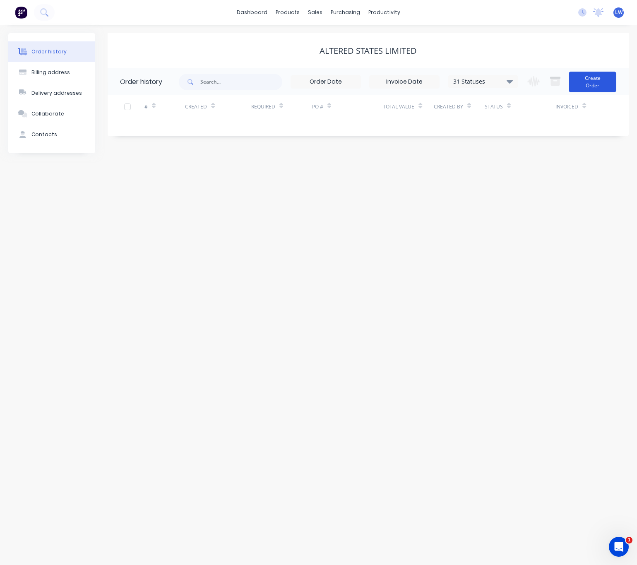
click at [598, 82] on button "Create Order" at bounding box center [593, 82] width 48 height 21
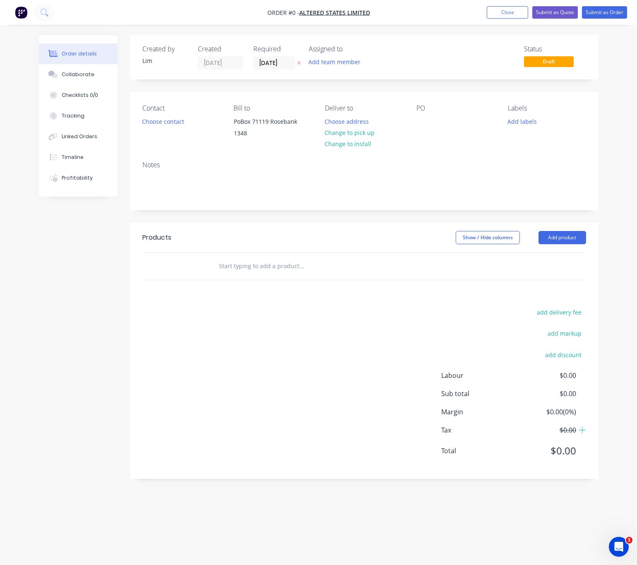
click at [296, 63] on button "button" at bounding box center [299, 63] width 9 height 10
click at [171, 124] on button "Choose contact" at bounding box center [162, 121] width 51 height 11
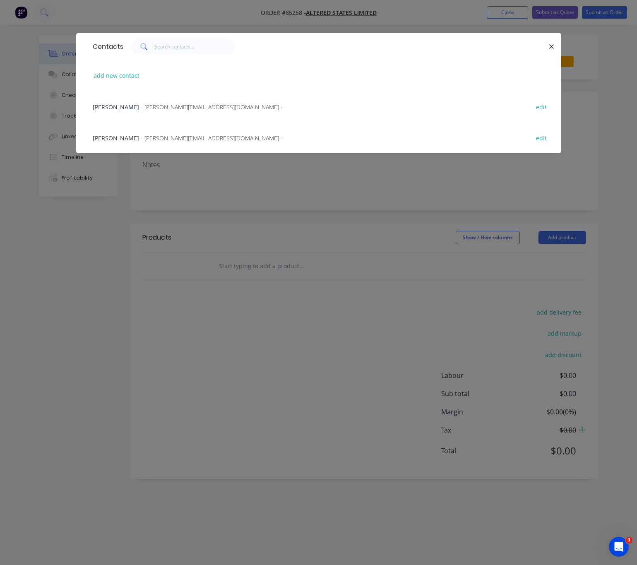
click at [141, 107] on span "- lynne@alteredstates.info -" at bounding box center [212, 107] width 142 height 8
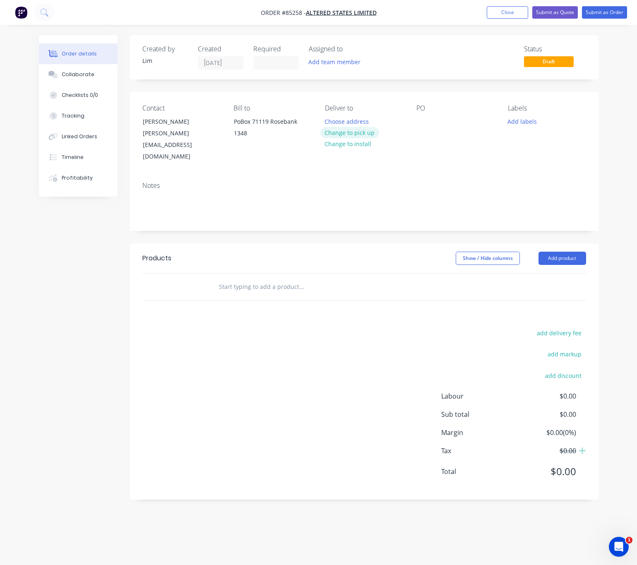
click at [364, 135] on button "Change to pick up" at bounding box center [350, 132] width 59 height 11
click at [426, 122] on div at bounding box center [423, 122] width 13 height 12
drag, startPoint x: 424, startPoint y: 122, endPoint x: 463, endPoint y: 130, distance: 39.8
click at [424, 122] on div at bounding box center [423, 122] width 13 height 12
click at [528, 123] on button "Add labels" at bounding box center [523, 121] width 38 height 11
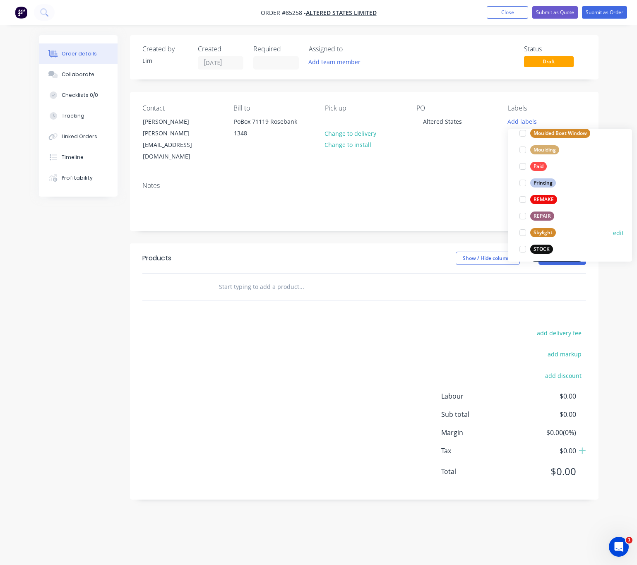
scroll to position [348, 0]
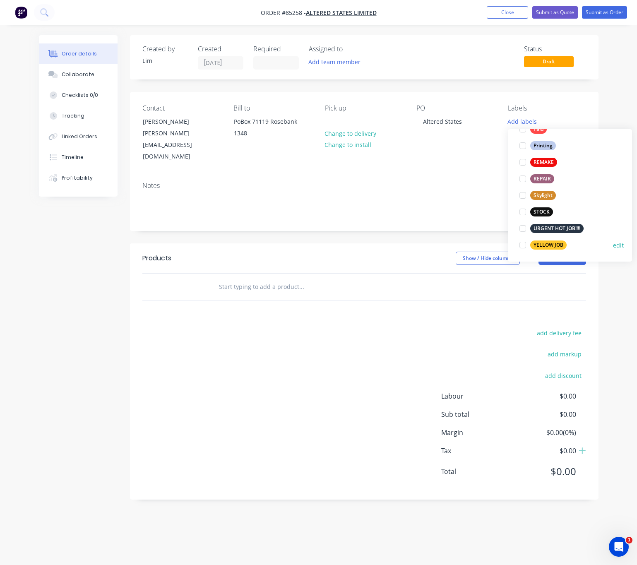
click at [558, 241] on div "YELLOW JOB" at bounding box center [549, 245] width 36 height 9
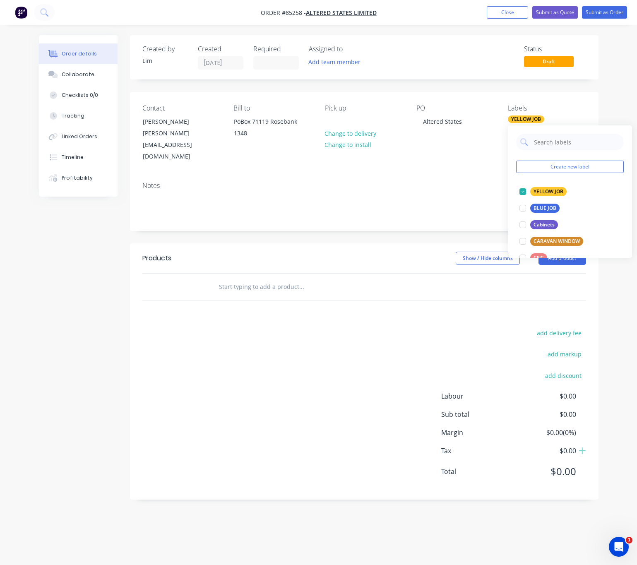
click at [347, 328] on div "add delivery fee add markup add discount Labour $0.00 Sub total $0.00 Margin $0…" at bounding box center [364, 408] width 444 height 160
click at [265, 279] on input "text" at bounding box center [302, 287] width 166 height 17
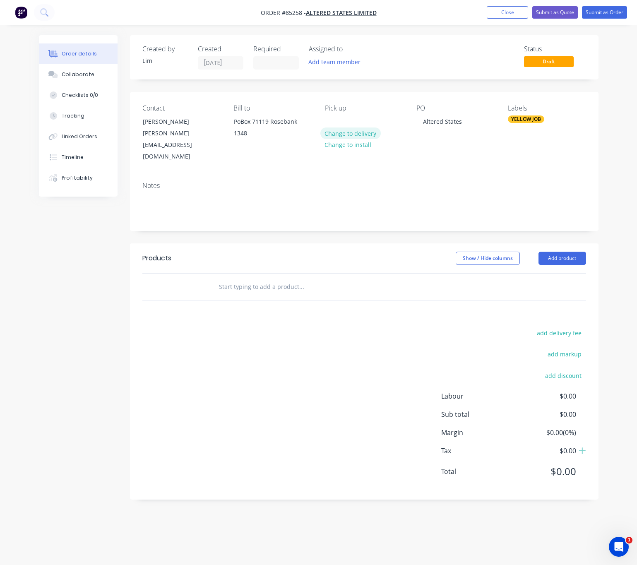
click at [360, 132] on button "Change to delivery" at bounding box center [351, 133] width 60 height 11
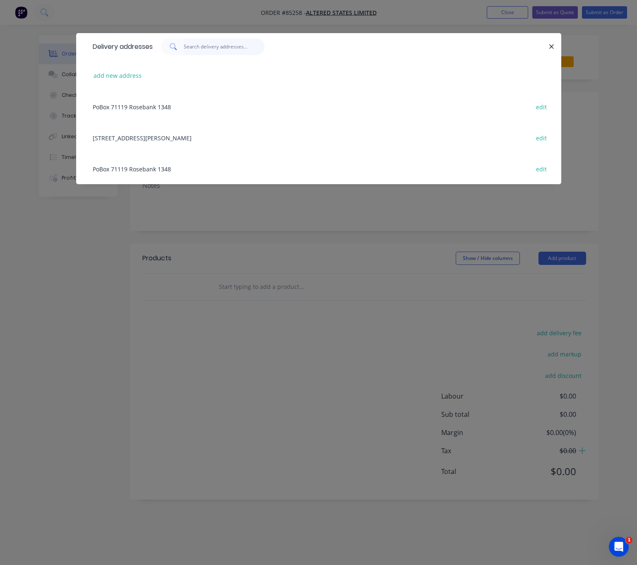
click at [208, 48] on input "text" at bounding box center [224, 47] width 81 height 17
click at [115, 137] on div "9 Horton Avenue Avondale edit" at bounding box center [319, 137] width 461 height 31
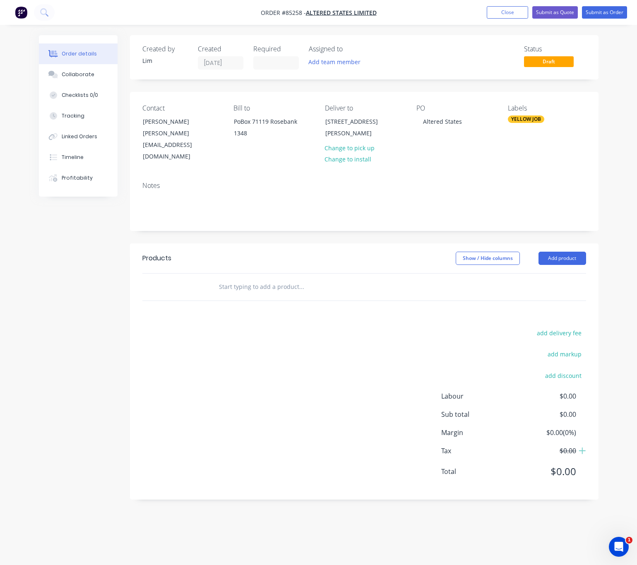
click at [258, 279] on input "text" at bounding box center [302, 287] width 166 height 17
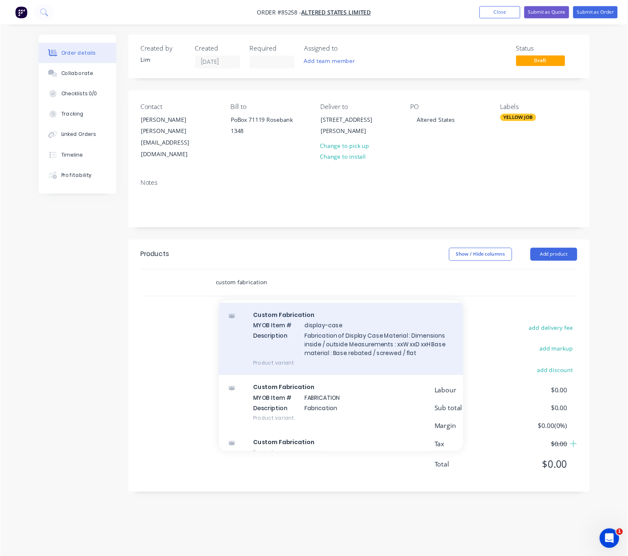
scroll to position [37, 0]
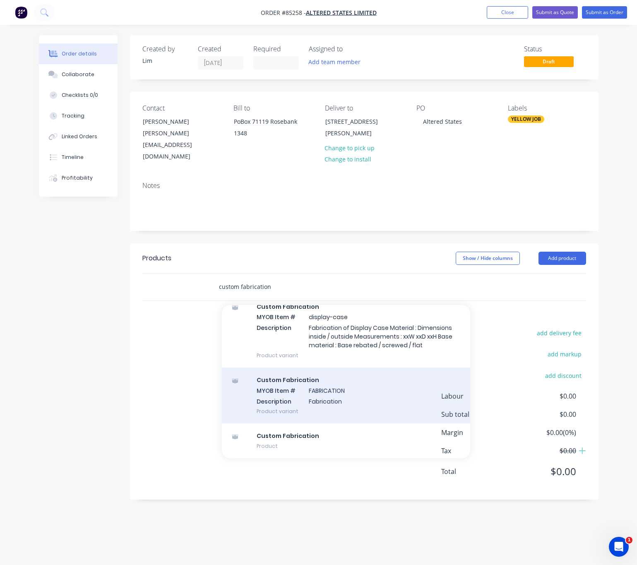
type input "custom fabrication"
click at [358, 379] on div "Custom Fabrication MYOB Item # FABRICATION Description Fabrication Product vari…" at bounding box center [346, 396] width 248 height 56
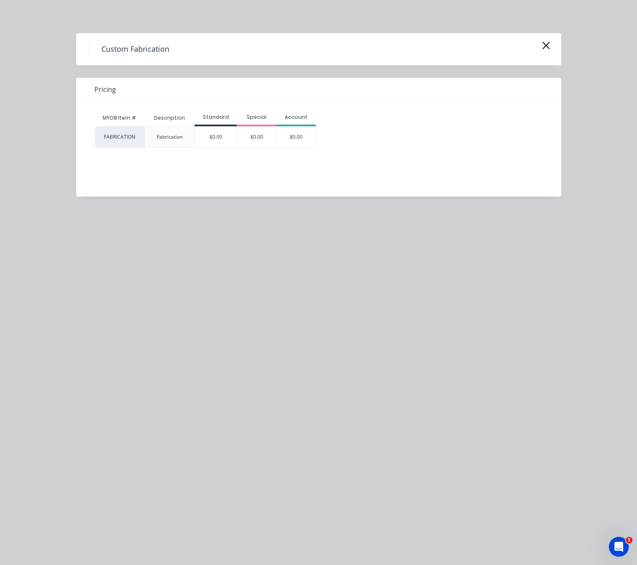
click at [312, 139] on div "$0.00" at bounding box center [296, 137] width 39 height 21
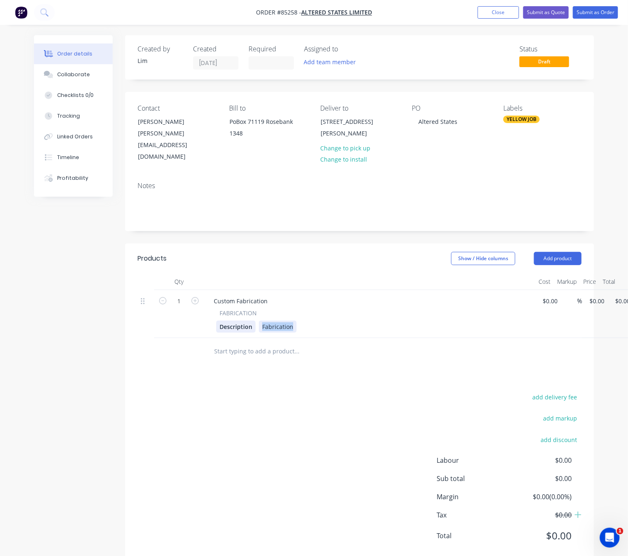
drag, startPoint x: 292, startPoint y: 307, endPoint x: 225, endPoint y: 307, distance: 67.1
click at [225, 321] on div "Description Fabrication" at bounding box center [367, 327] width 303 height 12
paste div
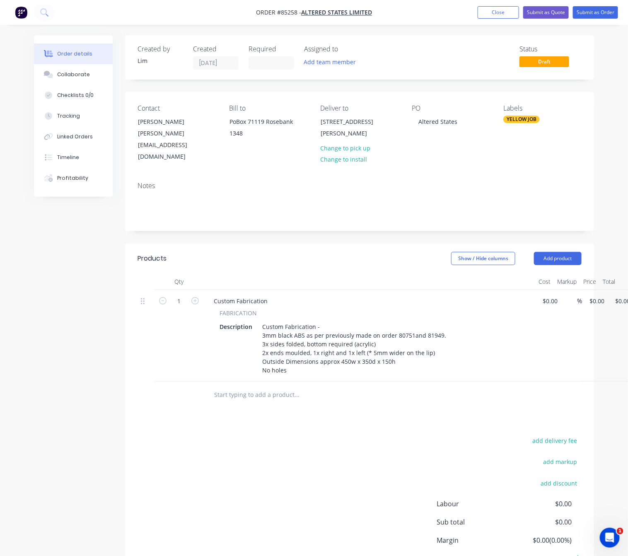
click at [371, 413] on div "Products Show / Hide columns Add product Qty Cost Markup Price Total 1 Custom F…" at bounding box center [359, 426] width 469 height 364
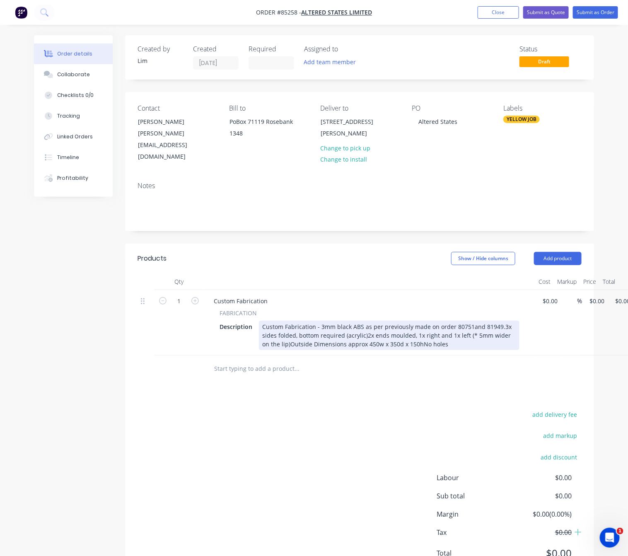
click at [318, 321] on div "Custom Fabrication - 3mm black ABS as per previously made on order 80751and 819…" at bounding box center [389, 335] width 260 height 29
click at [317, 321] on div "Custom Fabrication - 3mm black ABS as per previously made on order 80751and 819…" at bounding box center [389, 335] width 260 height 29
click at [319, 321] on div "Custom Fabrication - 3mm black ABS as per previously made on order 80751and 819…" at bounding box center [389, 335] width 260 height 29
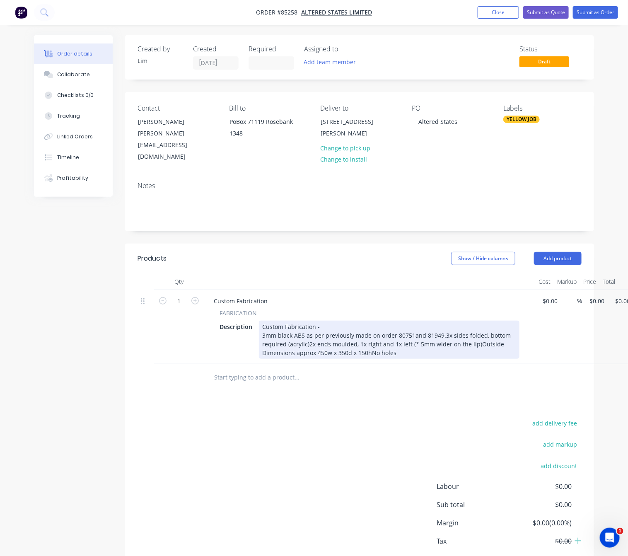
click at [440, 321] on div "Custom Fabrication - 3mm black ABS as per previously made on order 80751and 819…" at bounding box center [389, 340] width 260 height 38
click at [372, 323] on div "Custom Fabrication - 3mm black ABS as per previously made on order 80751and 819…" at bounding box center [389, 340] width 260 height 38
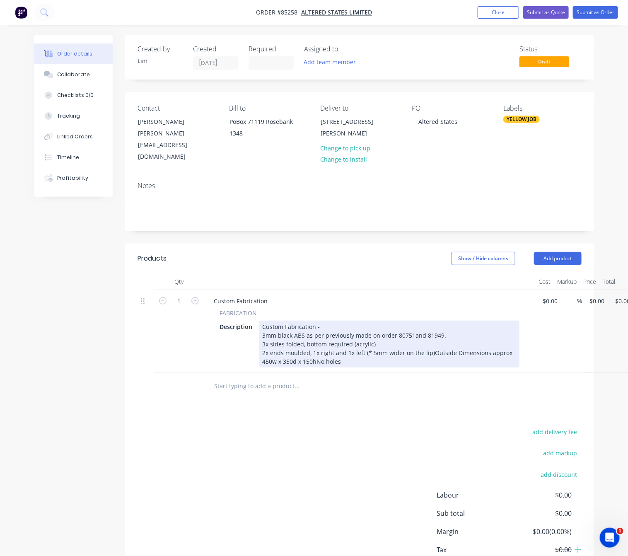
click at [430, 331] on div "Custom Fabrication - 3mm black ABS as per previously made on order 80751and 819…" at bounding box center [389, 344] width 260 height 47
click at [393, 338] on div "Custom Fabrication - 3mm black ABS as per previously made on order 80751and 819…" at bounding box center [354, 344] width 191 height 47
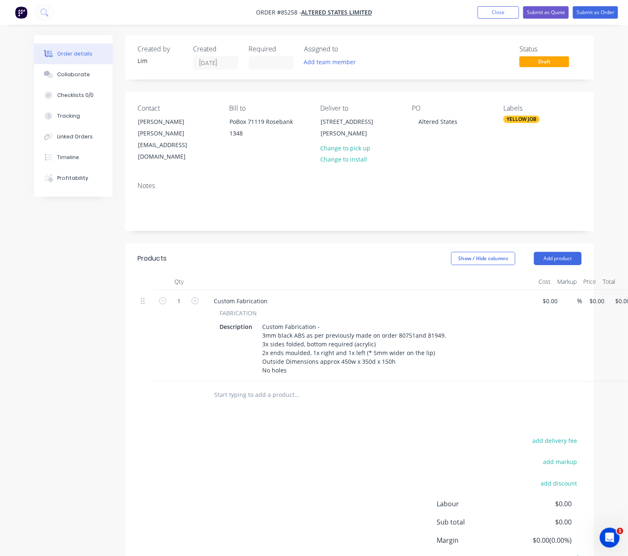
click at [375, 435] on div "add delivery fee add markup add discount Labour $0.00 Sub total $0.00 Margin $0…" at bounding box center [359, 515] width 444 height 160
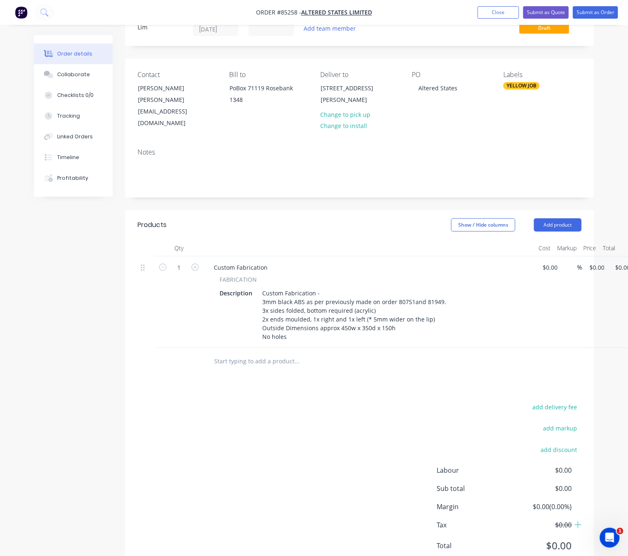
scroll to position [0, 0]
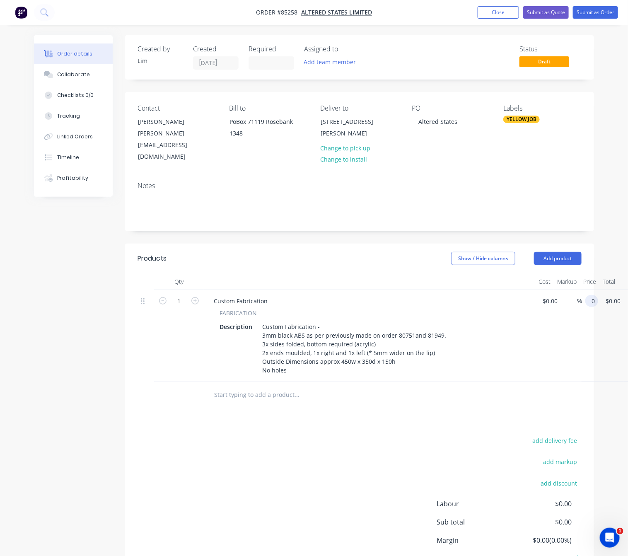
click at [581, 290] on div "1 Custom Fabrication FABRICATION Description Custom Fabrication - 3mm black ABS…" at bounding box center [359, 336] width 444 height 92
type input "$415.88"
click at [360, 448] on div "add delivery fee add markup add discount Labour $0.00 Sub total $0.00 Margin $0…" at bounding box center [359, 515] width 444 height 160
drag, startPoint x: 294, startPoint y: 436, endPoint x: 289, endPoint y: 438, distance: 5.2
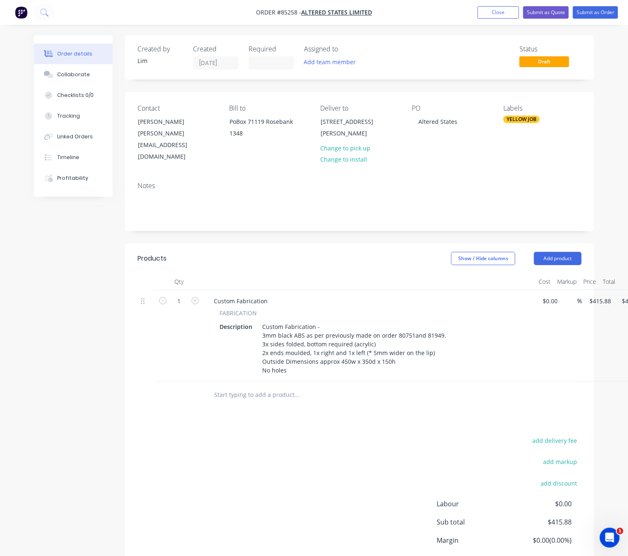
click at [291, 436] on div "add delivery fee add markup add discount Labour $0.00 Sub total $415.88 Margin …" at bounding box center [359, 515] width 444 height 160
click at [183, 295] on input "1" at bounding box center [179, 301] width 22 height 12
click at [181, 295] on input "1" at bounding box center [179, 301] width 22 height 12
type input "10"
type input "$4,158.80"
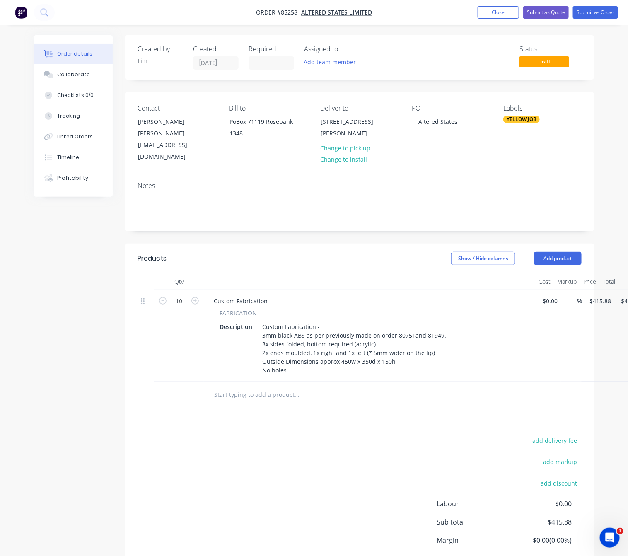
click at [215, 439] on div "add delivery fee add markup add discount Labour $0.00 Sub total $415.88 Margin …" at bounding box center [359, 515] width 444 height 160
click at [605, 10] on button "Submit as Order" at bounding box center [595, 12] width 45 height 12
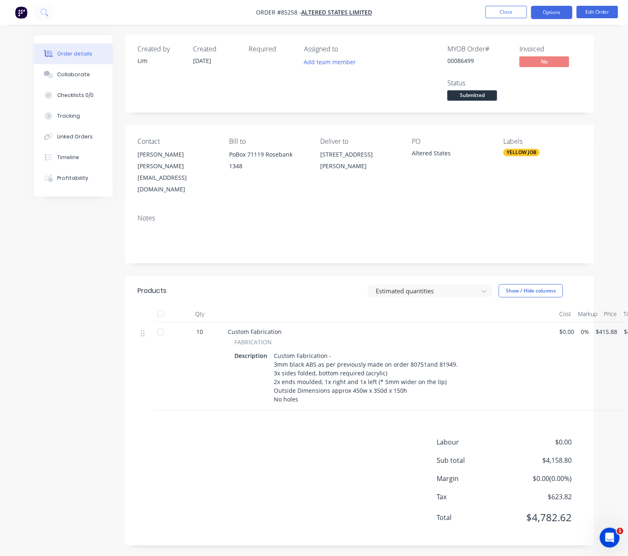
click at [545, 16] on button "Options" at bounding box center [551, 12] width 41 height 13
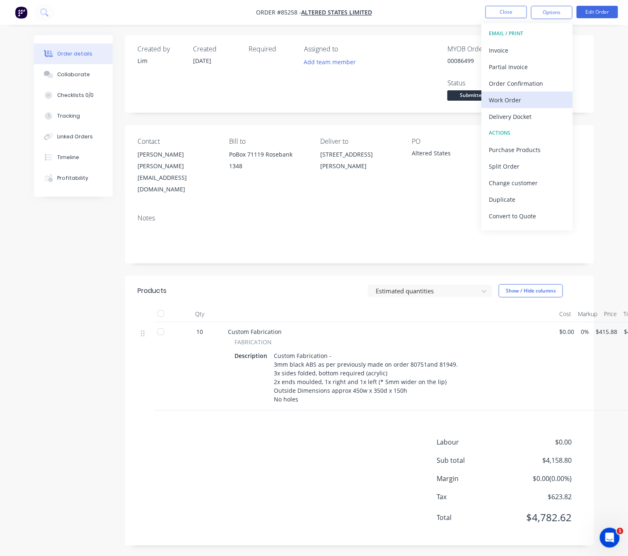
click at [537, 99] on div "Work Order" at bounding box center [527, 100] width 76 height 12
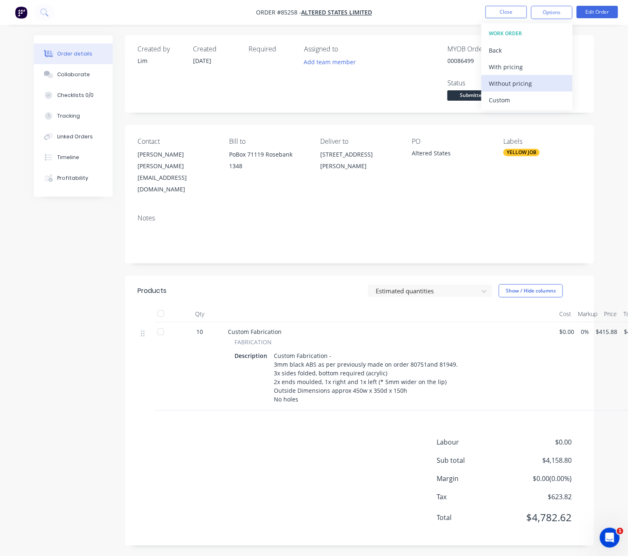
click at [539, 81] on div "Without pricing" at bounding box center [527, 83] width 76 height 12
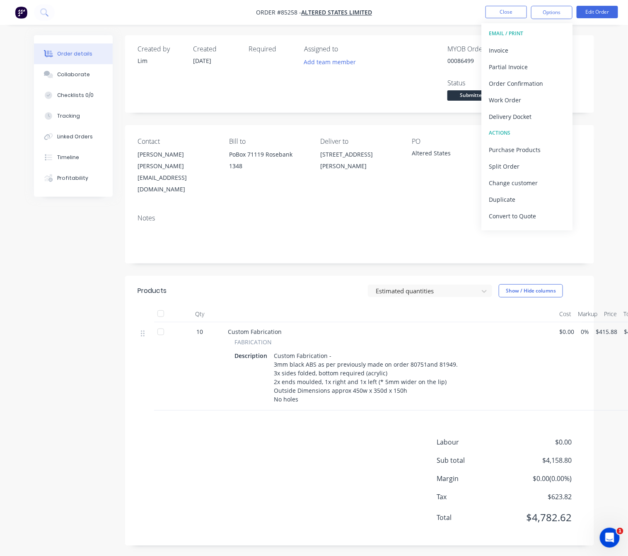
drag, startPoint x: 65, startPoint y: 232, endPoint x: 204, endPoint y: 207, distance: 141.9
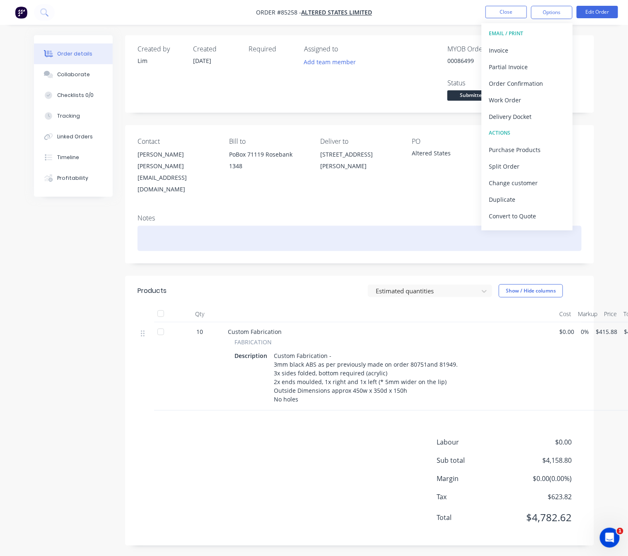
click at [65, 232] on div "Created by Lim Created 14/10/25 Required Assigned to Add team member MYOB Order…" at bounding box center [314, 296] width 560 height 523
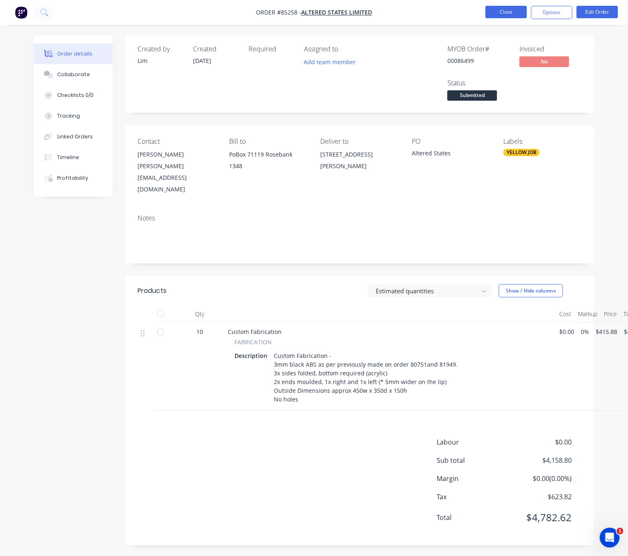
click at [514, 15] on button "Close" at bounding box center [505, 12] width 41 height 12
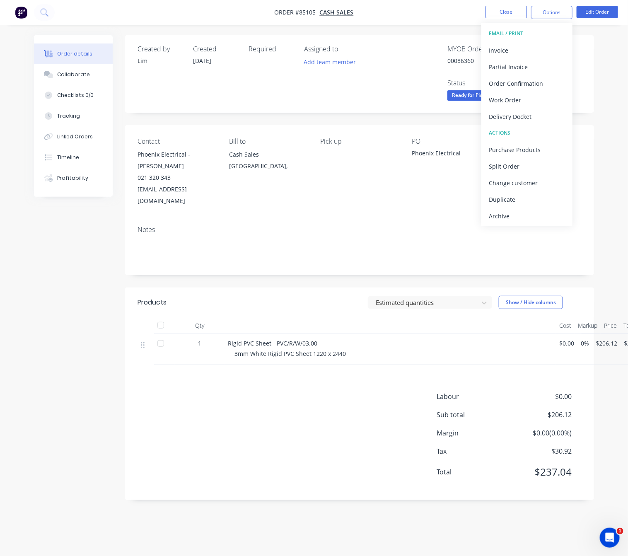
click at [58, 347] on div "Created by [PERSON_NAME] Created [DATE] Required Assigned to Add team member MY…" at bounding box center [314, 273] width 560 height 477
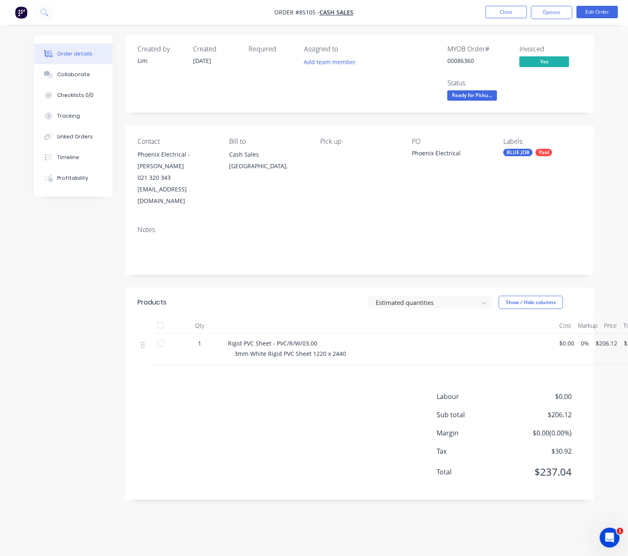
click at [0, 314] on div "Order details Collaborate Checklists 0/0 Tracking Linked Orders Timeline Profit…" at bounding box center [314, 278] width 628 height 556
click at [15, 312] on div "Order details Collaborate Checklists 0/0 Tracking Linked Orders Timeline Profit…" at bounding box center [314, 278] width 628 height 556
click at [22, 396] on div "Order details Collaborate Checklists 0/0 Tracking Linked Orders Timeline Profit…" at bounding box center [314, 278] width 628 height 556
click at [502, 15] on button "Close" at bounding box center [505, 12] width 41 height 12
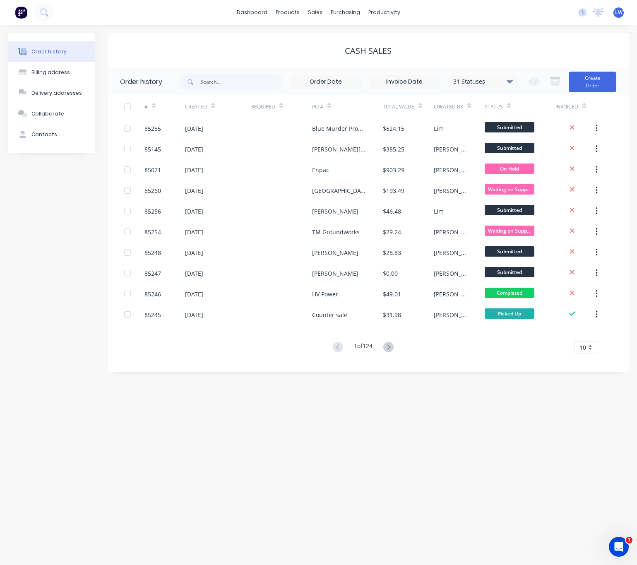
click at [458, 458] on div "Order history Billing address Delivery addresses Collaborate Contacts Cash Sale…" at bounding box center [318, 295] width 637 height 540
click at [591, 80] on button "Create Order" at bounding box center [593, 82] width 48 height 21
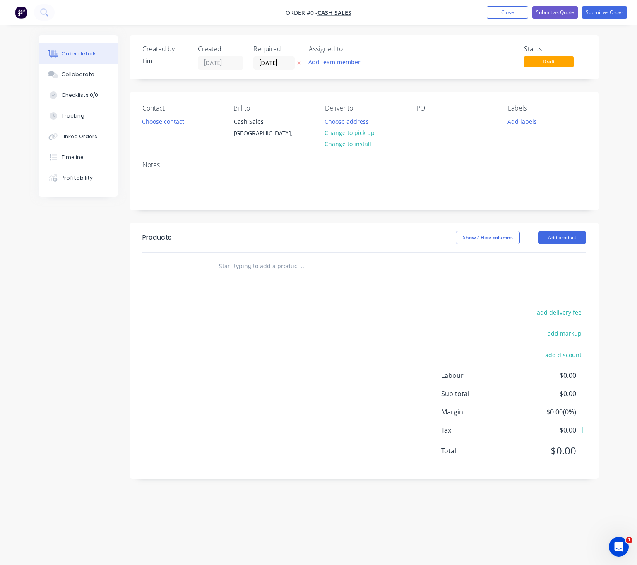
click at [299, 63] on icon "button" at bounding box center [298, 63] width 3 height 3
click at [171, 125] on button "Choose contact" at bounding box center [162, 121] width 51 height 11
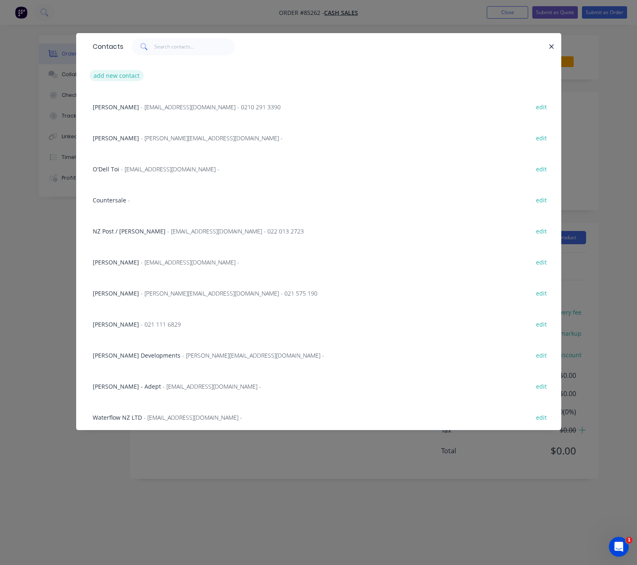
click at [102, 75] on button "add new contact" at bounding box center [116, 75] width 55 height 11
select select "NZ"
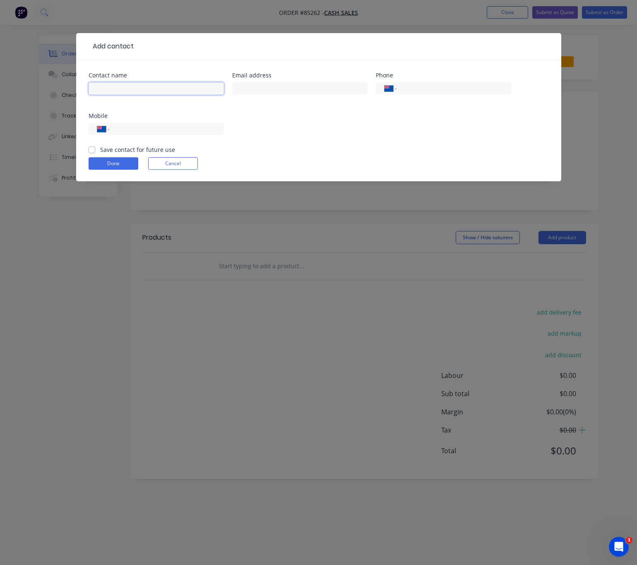
click at [135, 87] on input "text" at bounding box center [156, 88] width 135 height 12
type input "T"
type input "Terry"
click at [179, 126] on input "tel" at bounding box center [165, 130] width 99 height 10
type input "021 607 835"
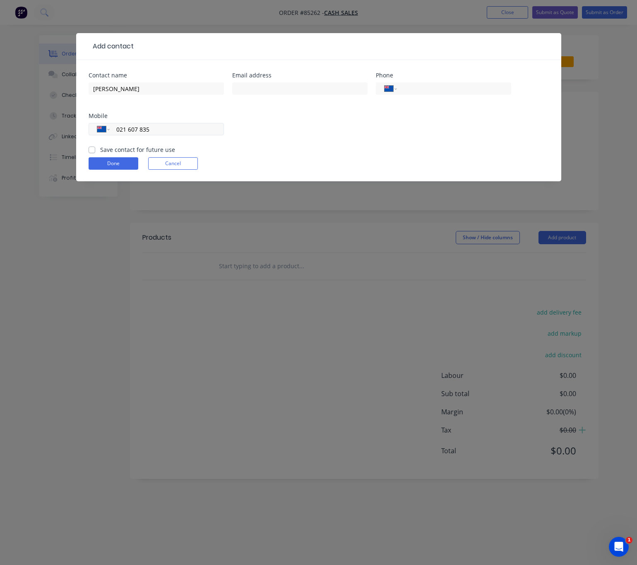
click at [172, 132] on input "021 607 835" at bounding box center [165, 130] width 99 height 10
click at [100, 152] on label "Save contact for future use" at bounding box center [137, 149] width 75 height 9
click at [90, 152] on input "Save contact for future use" at bounding box center [92, 149] width 7 height 8
checkbox input "true"
click at [118, 169] on button "Done" at bounding box center [114, 163] width 50 height 12
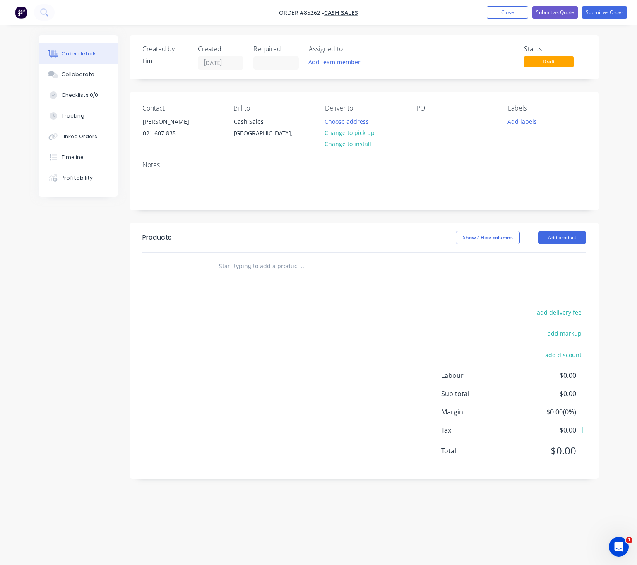
click at [89, 279] on div "Created by Lim Created 14/10/25 Required Assigned to Add team member Status Dra…" at bounding box center [319, 266] width 560 height 463
click at [361, 133] on button "Change to pick up" at bounding box center [350, 132] width 59 height 11
click at [424, 121] on div at bounding box center [423, 122] width 13 height 12
click at [522, 125] on button "Add labels" at bounding box center [523, 121] width 38 height 11
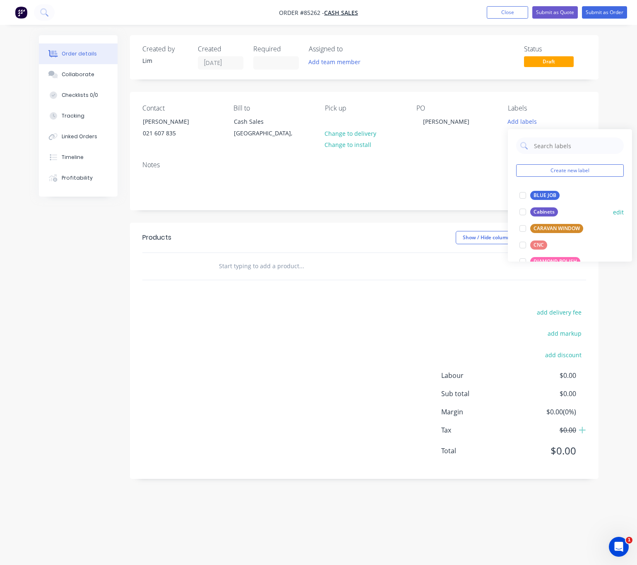
click at [546, 196] on div "BLUE JOB" at bounding box center [545, 195] width 29 height 9
click at [544, 191] on div "BLUE JOB" at bounding box center [545, 191] width 29 height 9
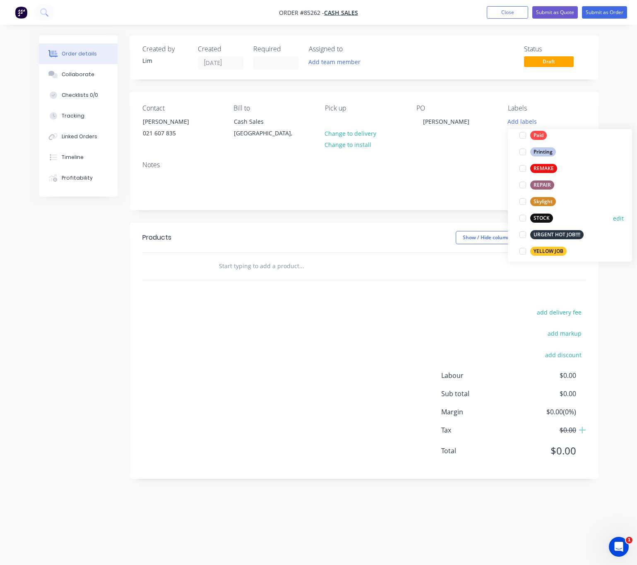
scroll to position [348, 0]
click at [555, 247] on div "YELLOW JOB" at bounding box center [549, 245] width 36 height 9
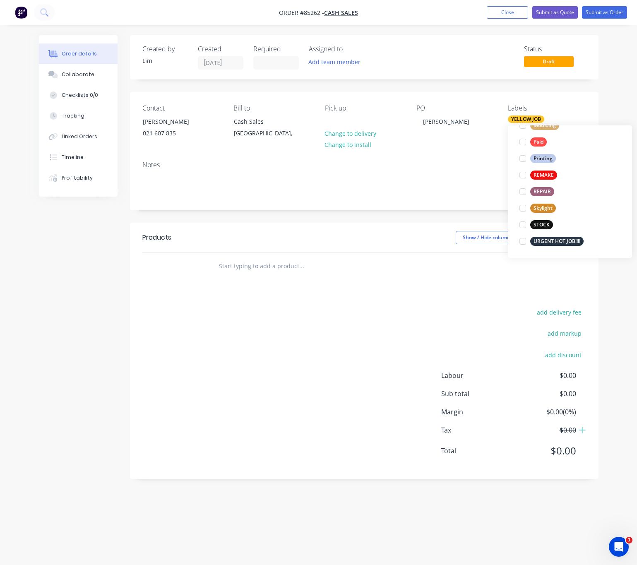
scroll to position [0, 0]
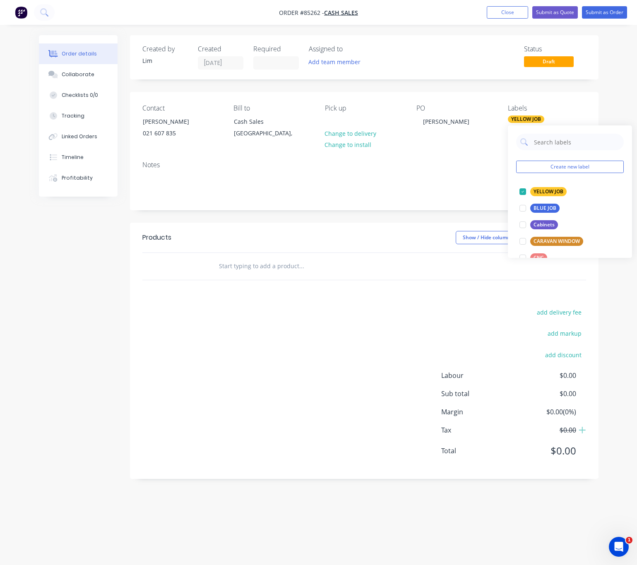
drag, startPoint x: 410, startPoint y: 349, endPoint x: 400, endPoint y: 348, distance: 10.0
click at [406, 348] on div "add delivery fee add markup add discount Labour $0.00 Sub total $0.00 Margin $0…" at bounding box center [364, 387] width 444 height 160
click at [247, 265] on input "text" at bounding box center [302, 266] width 166 height 17
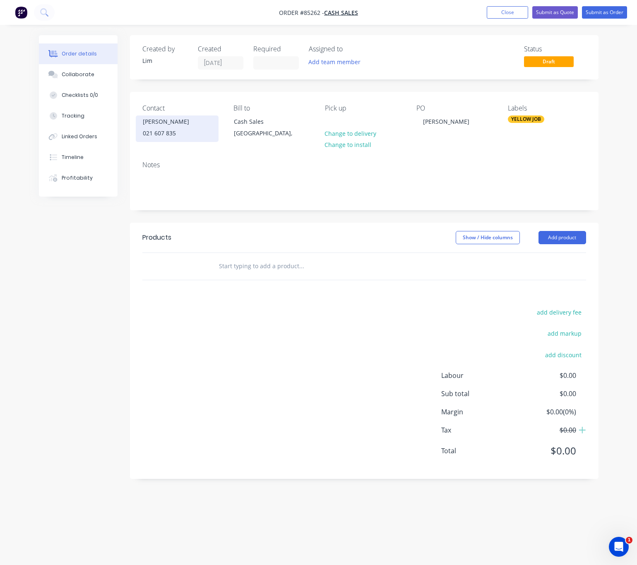
click at [171, 139] on div "021 607 835" at bounding box center [177, 134] width 69 height 12
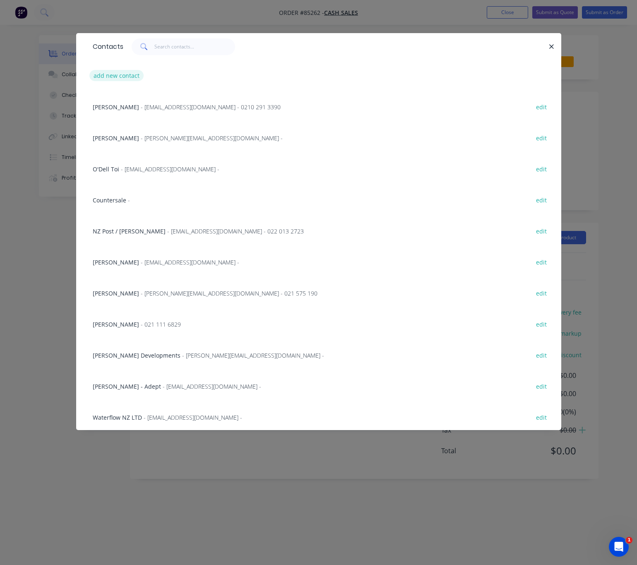
click at [118, 77] on button "add new contact" at bounding box center [116, 75] width 55 height 11
select select "NZ"
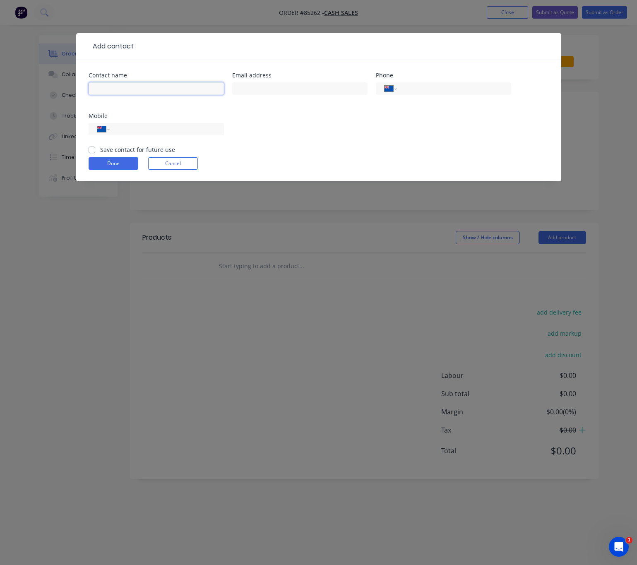
click at [146, 93] on input "text" at bounding box center [156, 88] width 135 height 12
type input "[PERSON_NAME]"
click at [290, 87] on input "text" at bounding box center [299, 88] width 135 height 12
type input "graham@gjdind.com"
click at [154, 131] on input "tel" at bounding box center [165, 130] width 99 height 10
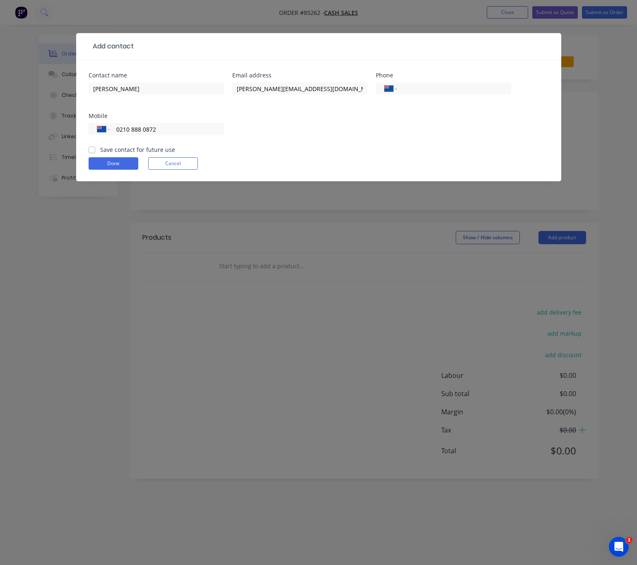
type input "0210 888 0872"
click at [100, 150] on label "Save contact for future use" at bounding box center [137, 149] width 75 height 9
click at [92, 150] on input "Save contact for future use" at bounding box center [92, 149] width 7 height 8
checkbox input "true"
drag, startPoint x: 107, startPoint y: 162, endPoint x: 145, endPoint y: 173, distance: 39.7
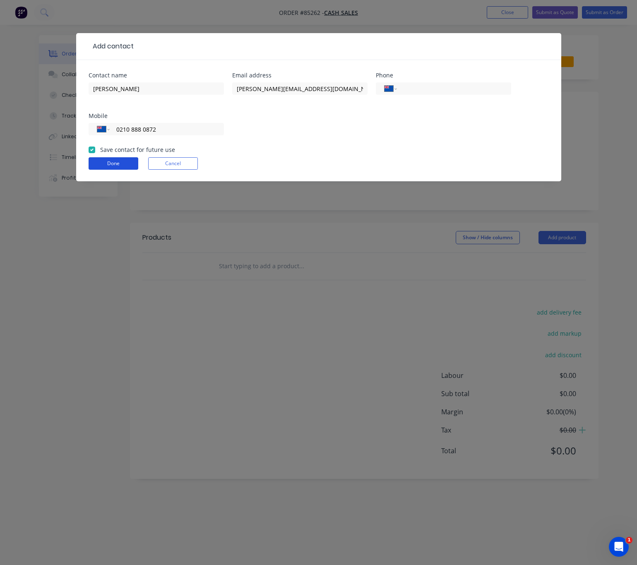
click at [108, 162] on button "Done" at bounding box center [114, 163] width 50 height 12
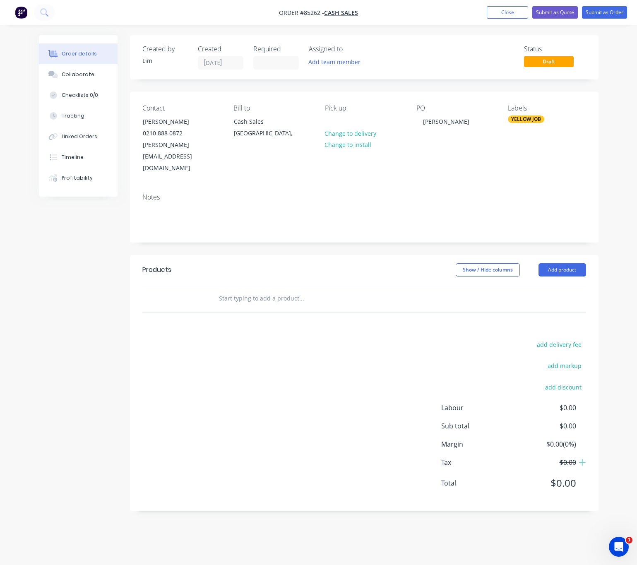
click at [230, 290] on input "text" at bounding box center [302, 298] width 166 height 17
type input "h"
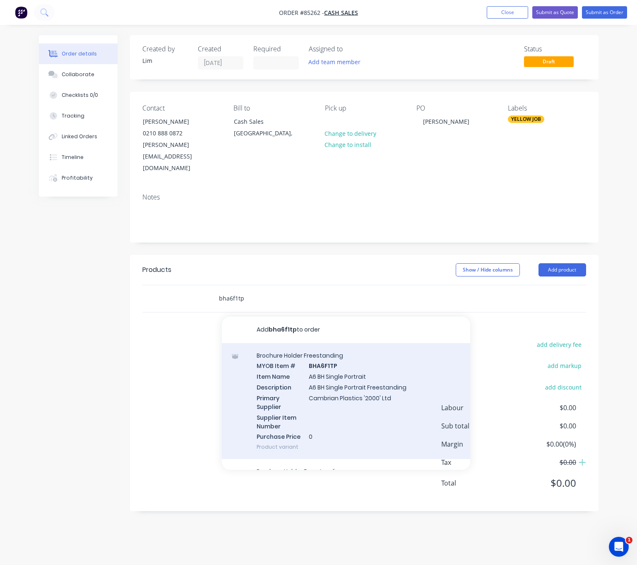
type input "bha6f1tp"
click at [373, 381] on div "Brochure Holder Freestanding MYOB Item # BHA6F1TP Item Name A6 BH Single Portra…" at bounding box center [346, 401] width 248 height 116
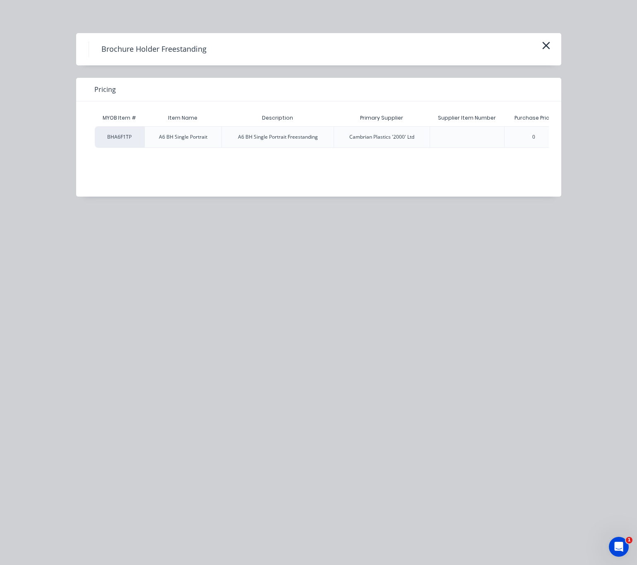
scroll to position [0, 56]
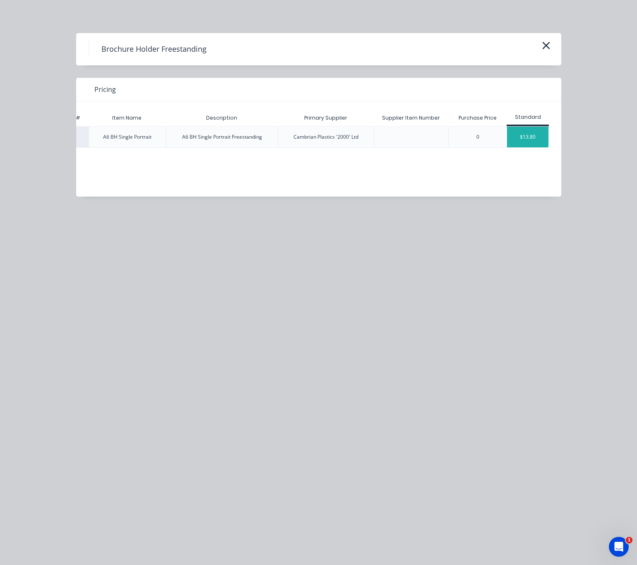
click at [528, 131] on div "$13.80" at bounding box center [527, 137] width 41 height 21
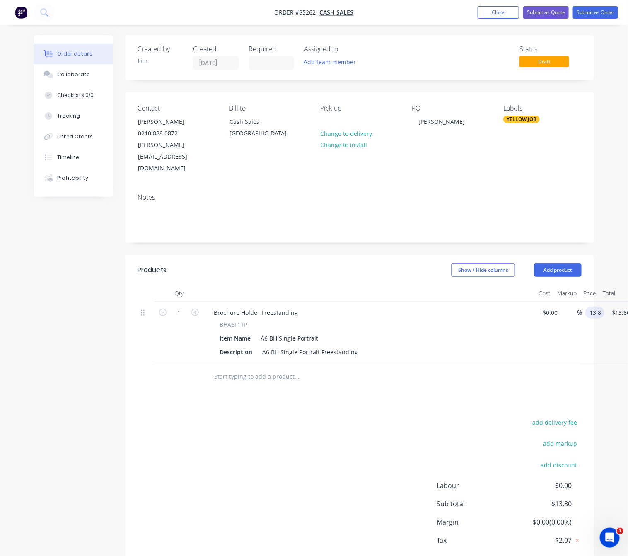
click at [601, 306] on input "13.8" at bounding box center [596, 312] width 16 height 12
type input "$15.18"
drag, startPoint x: 298, startPoint y: 453, endPoint x: 302, endPoint y: 421, distance: 32.5
click at [297, 453] on div "add delivery fee add markup add discount Labour $0.00 Sub total $15.18 Margin $…" at bounding box center [359, 497] width 444 height 160
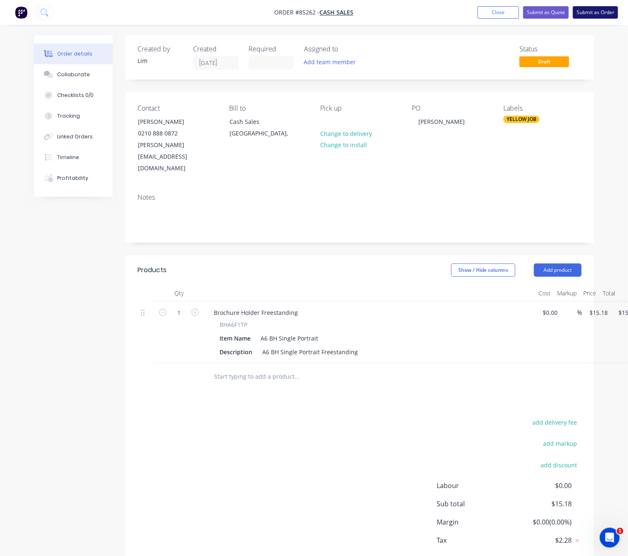
click at [588, 10] on button "Submit as Order" at bounding box center [595, 12] width 45 height 12
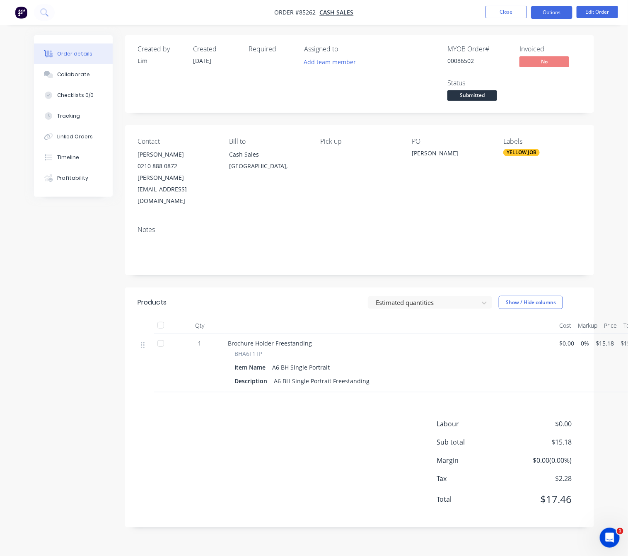
click at [551, 7] on button "Options" at bounding box center [551, 12] width 41 height 13
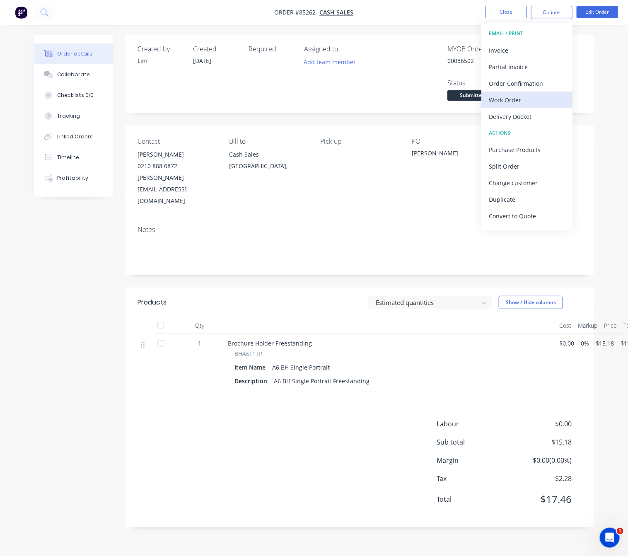
click at [529, 104] on div "Work Order" at bounding box center [527, 100] width 76 height 12
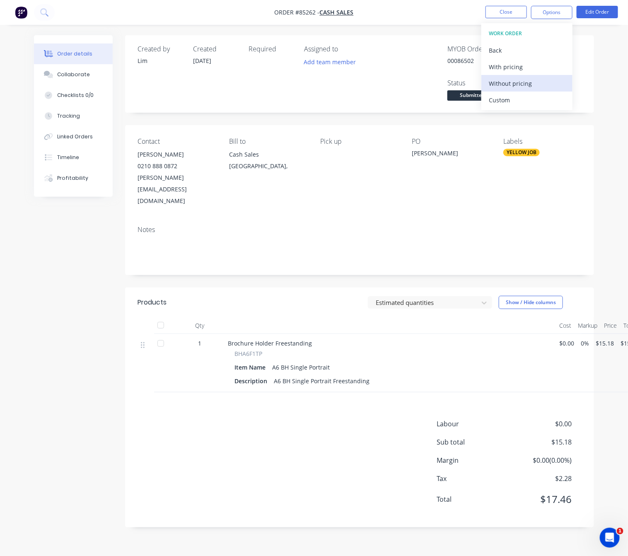
click at [532, 81] on div "Without pricing" at bounding box center [527, 83] width 76 height 12
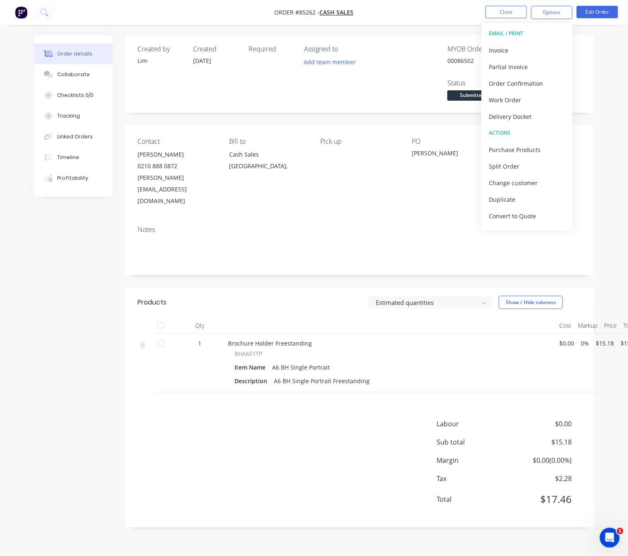
click at [416, 153] on div "[PERSON_NAME]" at bounding box center [451, 155] width 78 height 12
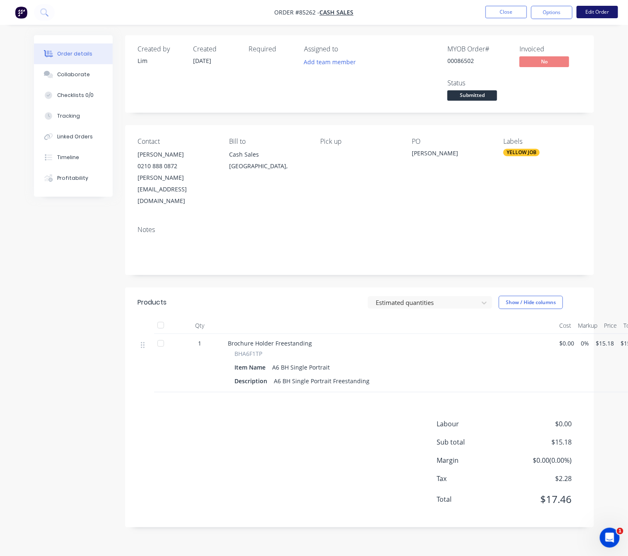
click at [594, 13] on button "Edit Order" at bounding box center [596, 12] width 41 height 12
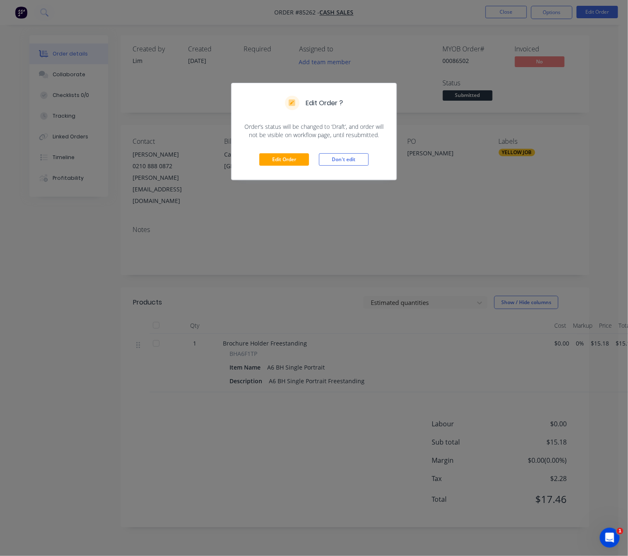
click at [296, 150] on div "Edit Order Don't edit" at bounding box center [314, 159] width 165 height 41
click at [296, 161] on button "Edit Order" at bounding box center [284, 159] width 50 height 12
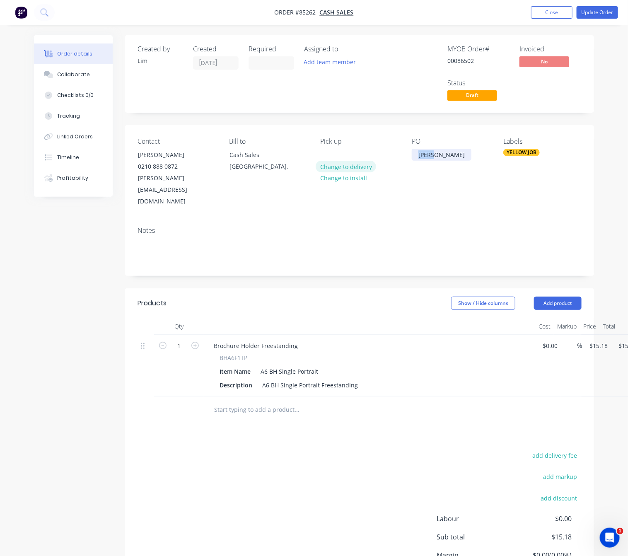
drag, startPoint x: 429, startPoint y: 154, endPoint x: 353, endPoint y: 163, distance: 76.3
click at [369, 159] on div "Contact Graham Dent 0210 888 0872 graham@gjdind.com Bill to Cash Sales Auckland…" at bounding box center [359, 172] width 469 height 95
click at [29, 303] on div "Order details Collaborate Checklists 0/0 Tracking Linked Orders Timeline Profit…" at bounding box center [314, 334] width 576 height 599
click at [598, 10] on button "Update Order" at bounding box center [596, 12] width 41 height 12
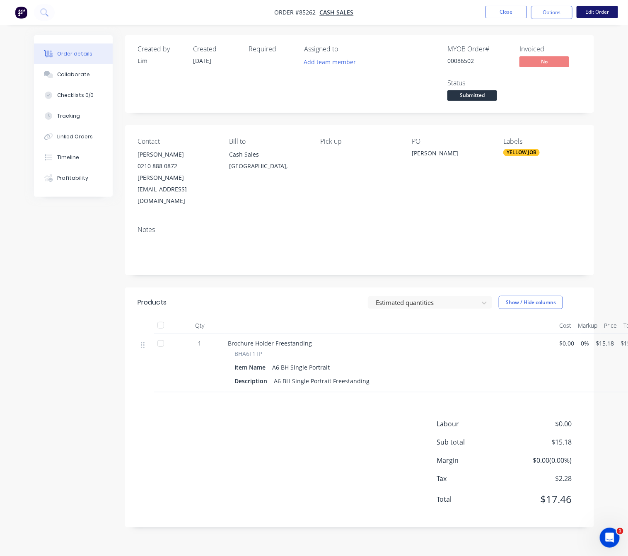
click at [601, 12] on button "Edit Order" at bounding box center [596, 12] width 41 height 12
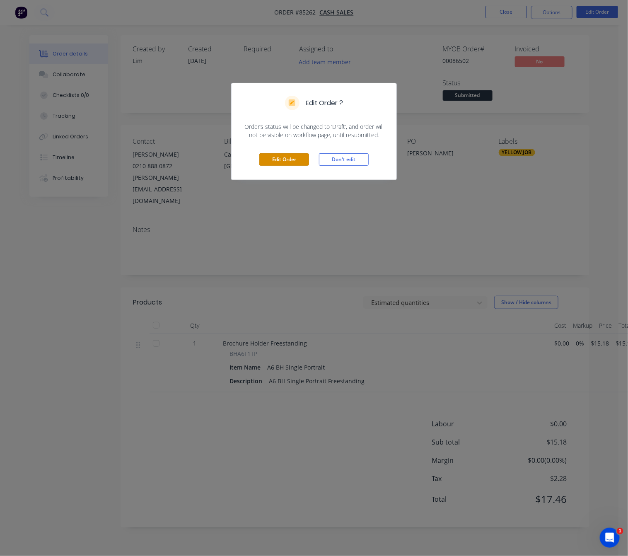
drag, startPoint x: 297, startPoint y: 157, endPoint x: 299, endPoint y: 187, distance: 30.3
click at [297, 155] on button "Edit Order" at bounding box center [284, 159] width 50 height 12
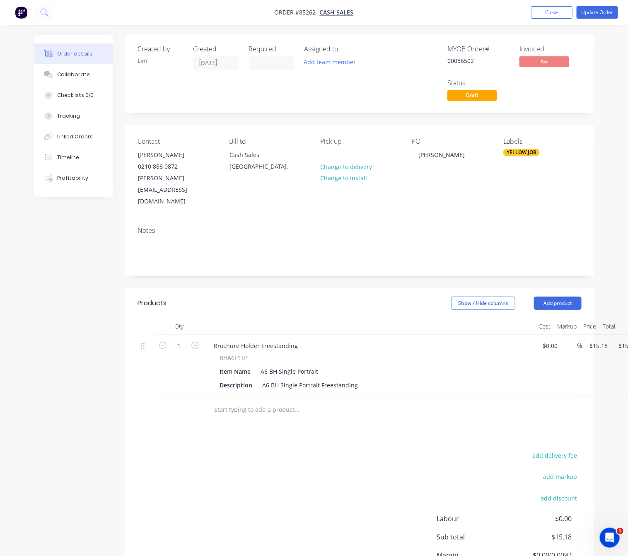
click at [197, 342] on icon "button" at bounding box center [194, 345] width 7 height 7
type input "2"
type input "$30.36"
click at [211, 422] on div "Products Show / Hide columns Add product Qty Cost Markup Price Total 2 Brochure…" at bounding box center [359, 455] width 469 height 334
click at [593, 17] on button "Update Order" at bounding box center [596, 12] width 41 height 12
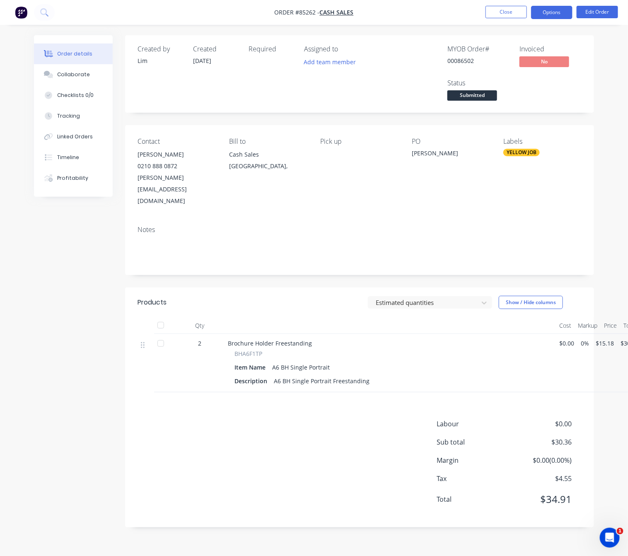
click at [560, 13] on button "Options" at bounding box center [551, 12] width 41 height 13
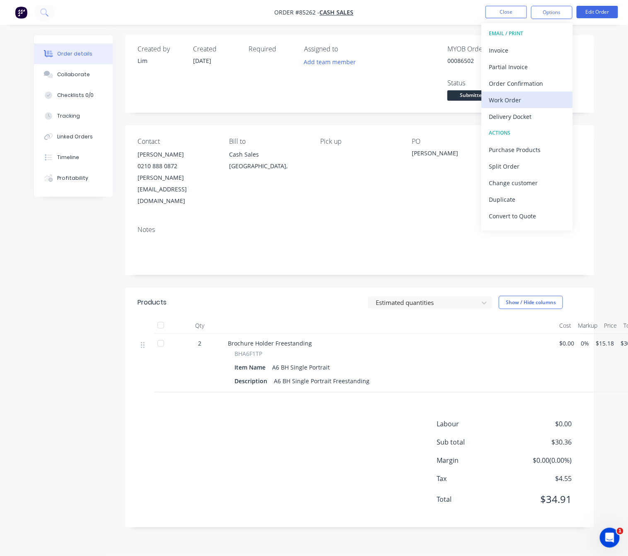
click at [533, 101] on div "Work Order" at bounding box center [527, 100] width 76 height 12
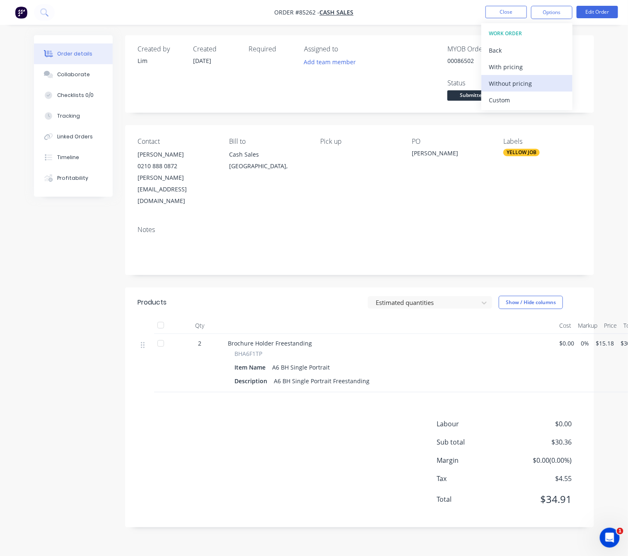
click at [532, 83] on div "Without pricing" at bounding box center [527, 83] width 76 height 12
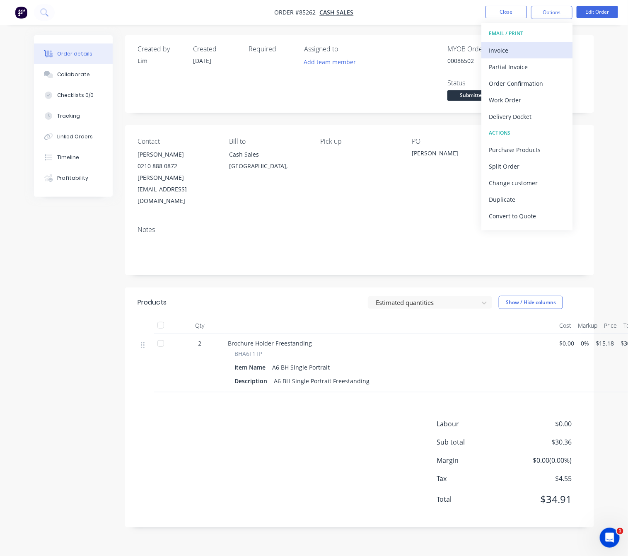
click at [532, 48] on div "Invoice" at bounding box center [527, 50] width 76 height 12
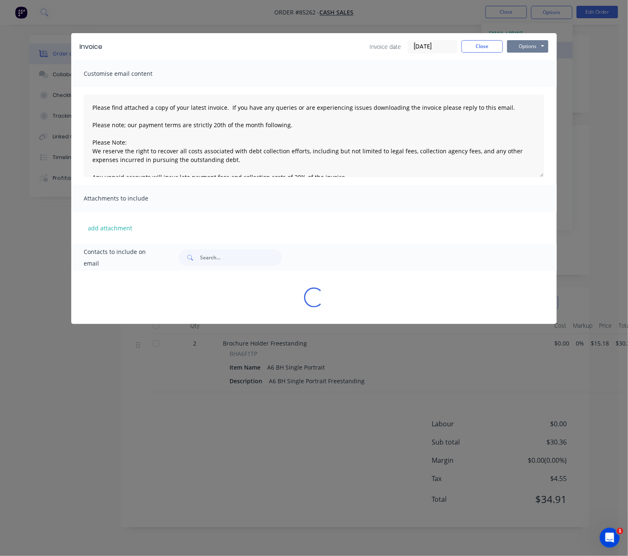
click at [532, 48] on button "Options" at bounding box center [527, 46] width 41 height 12
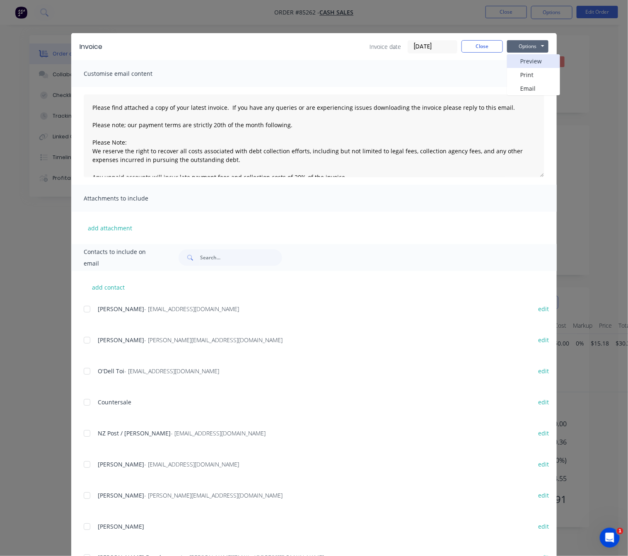
click at [533, 57] on button "Preview" at bounding box center [533, 61] width 53 height 14
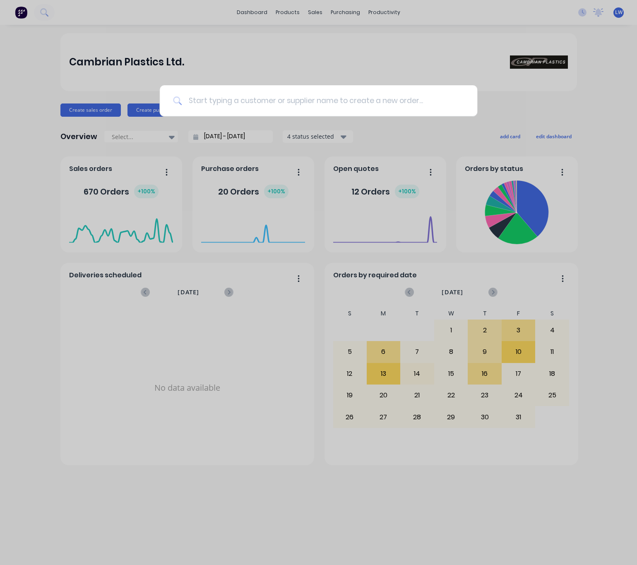
click at [292, 106] on input at bounding box center [323, 100] width 282 height 31
drag, startPoint x: 241, startPoint y: 69, endPoint x: 246, endPoint y: 33, distance: 36.4
click at [241, 69] on div at bounding box center [318, 282] width 637 height 565
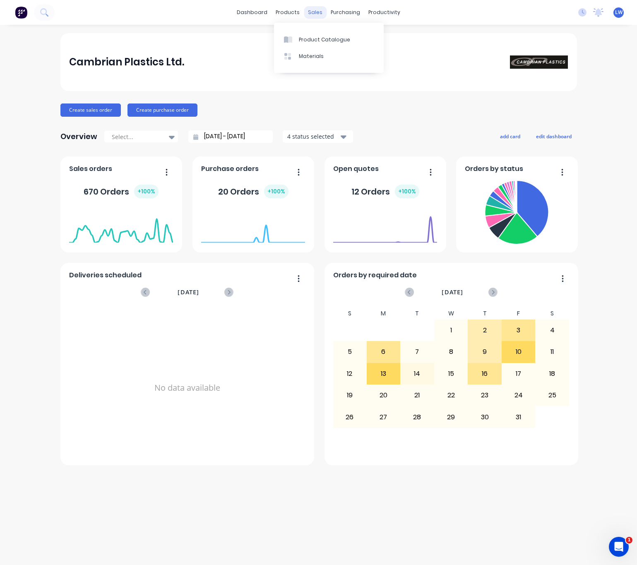
click at [315, 10] on div "sales" at bounding box center [315, 12] width 23 height 12
click at [333, 44] on link "Sales Orders" at bounding box center [359, 39] width 110 height 17
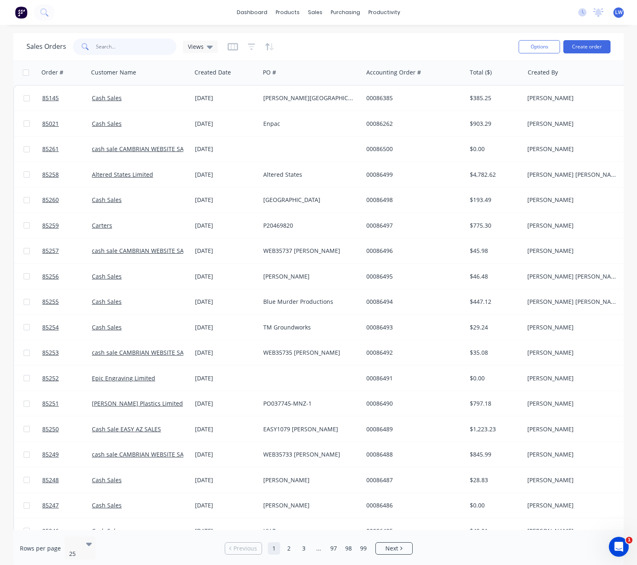
click at [113, 46] on input "text" at bounding box center [136, 47] width 81 height 17
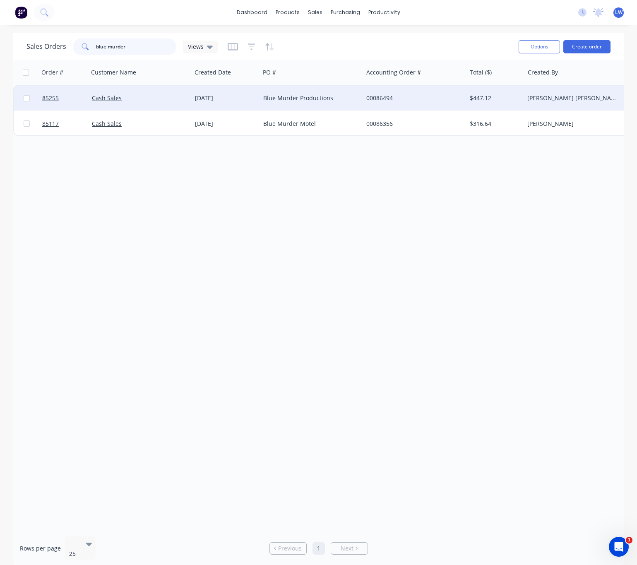
type input "blue murder"
click at [330, 99] on div "Blue Murder Productions" at bounding box center [309, 98] width 92 height 8
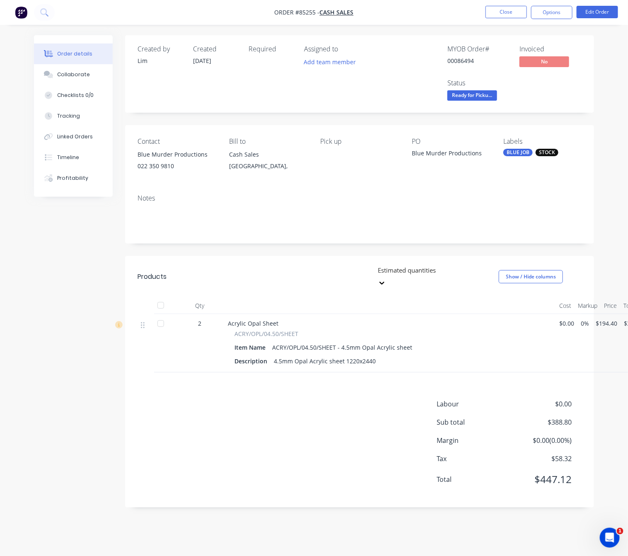
scroll to position [9, 20]
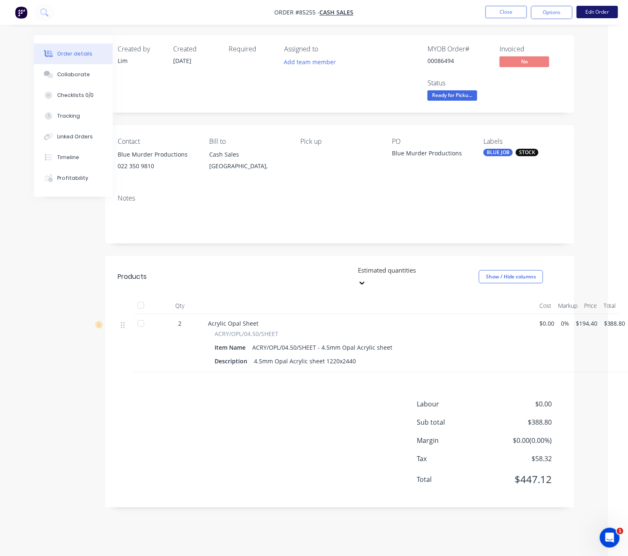
click at [608, 9] on button "Edit Order" at bounding box center [596, 12] width 41 height 12
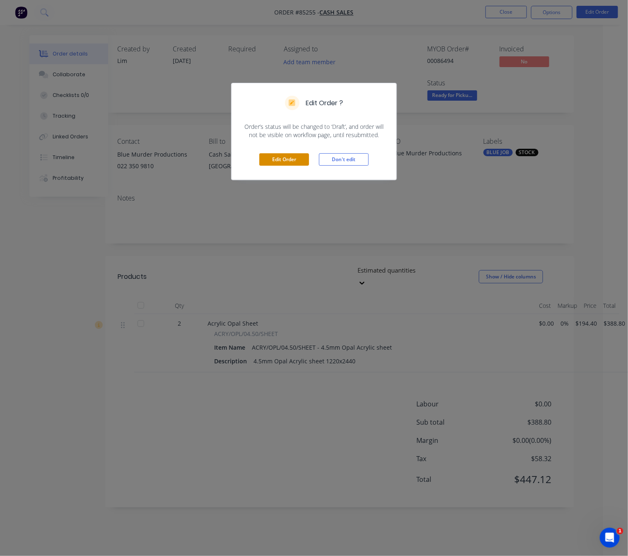
click at [299, 158] on button "Edit Order" at bounding box center [284, 159] width 50 height 12
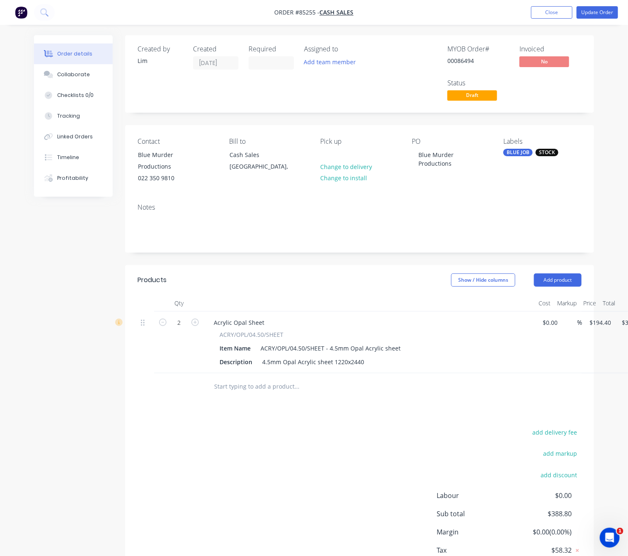
scroll to position [0, 39]
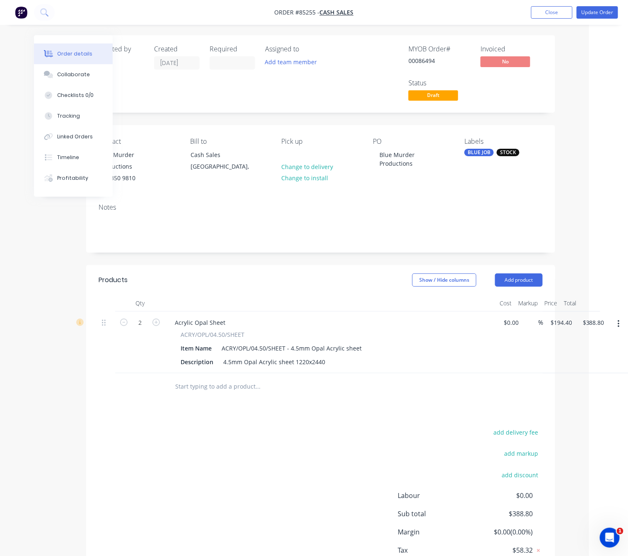
click at [619, 316] on button "button" at bounding box center [618, 323] width 19 height 15
click at [597, 389] on div "Delete" at bounding box center [589, 395] width 64 height 12
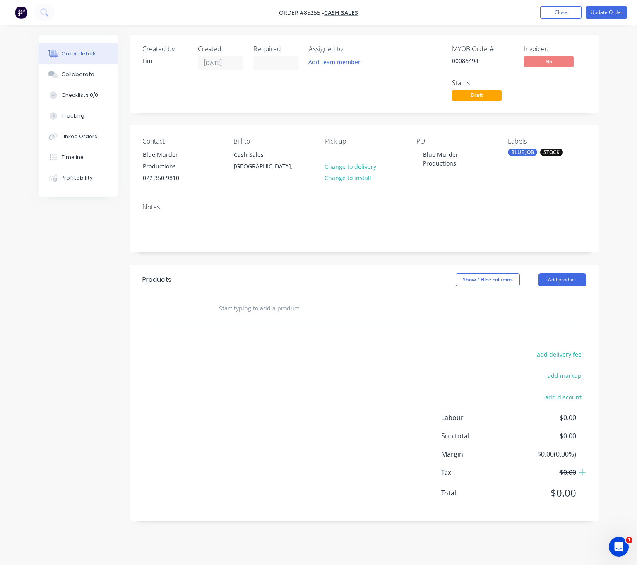
click at [244, 300] on input "text" at bounding box center [302, 308] width 166 height 17
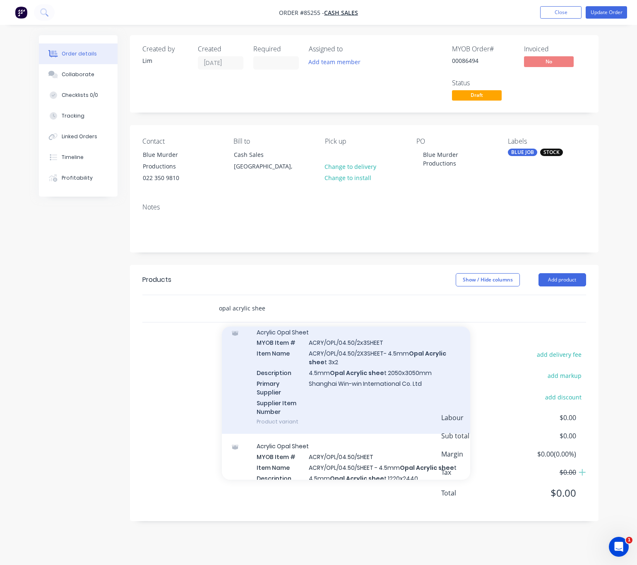
scroll to position [435, 0]
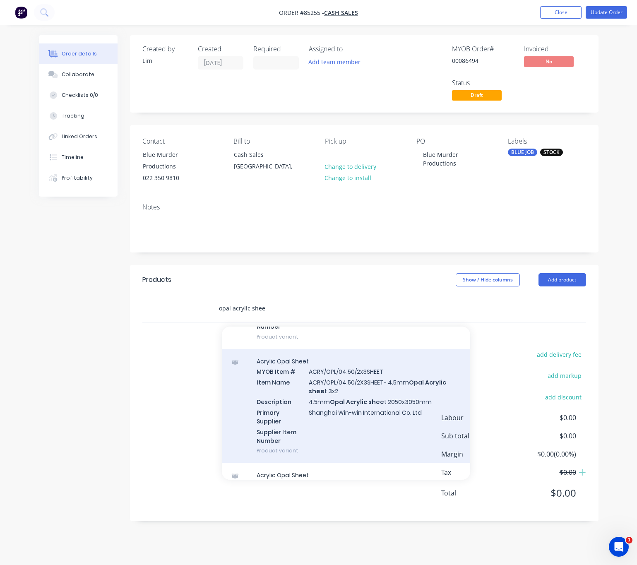
type input "opal acrylic shee"
click at [381, 410] on div "Acrylic Opal Sheet MYOB Item # ACRY/OPL/04.50/2x3SHEET Item Name ACRY/OPL/04.50…" at bounding box center [346, 406] width 248 height 114
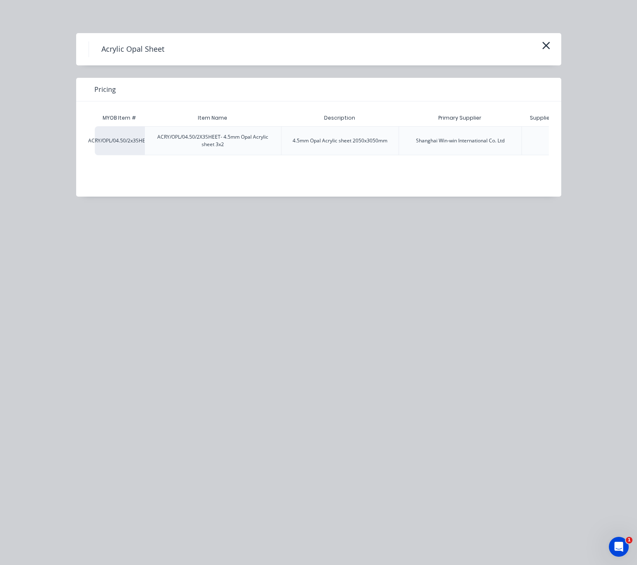
drag, startPoint x: 249, startPoint y: 198, endPoint x: 284, endPoint y: 202, distance: 35.0
click at [284, 197] on div "MYOB Item # Item Name Description Primary Supplier Supplier Item Number Standar…" at bounding box center [312, 148] width 473 height 95
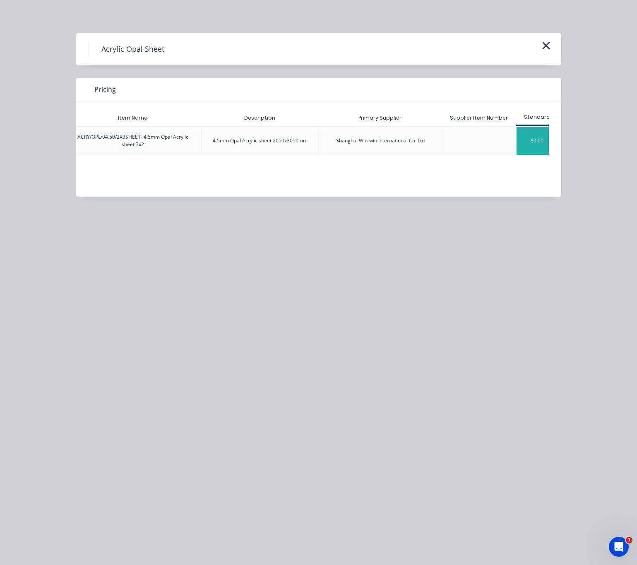
click at [536, 147] on div "$0.00" at bounding box center [537, 141] width 41 height 28
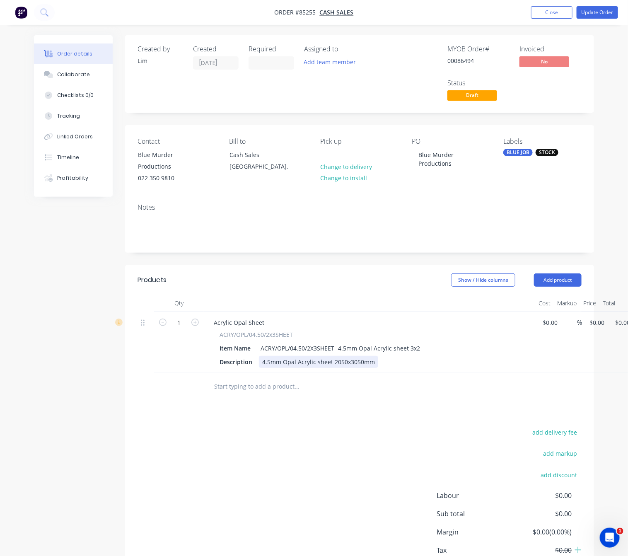
click at [374, 356] on div "4.5mm Opal Acrylic sheet 2050x3050mm" at bounding box center [318, 362] width 119 height 12
click at [416, 346] on div "ACRY/OPL/04.50/2x3SHEET Item Name ACRY/OPL/04.50/2X3SHEET- 4.5mm Opal Acrylic s…" at bounding box center [369, 349] width 325 height 38
click at [417, 342] on div "ACRY/OPL/04.50/2X3SHEET- 4.5mm Opal Acrylic sheet 3x2" at bounding box center [340, 348] width 166 height 12
click at [371, 356] on div "4.5mm Opal Acrylic sheet 2050x3050mm CTS" at bounding box center [324, 362] width 131 height 12
click at [388, 357] on div "4.5mm Opal Acrylic sheet 2050x3050mm - CTS" at bounding box center [326, 362] width 135 height 12
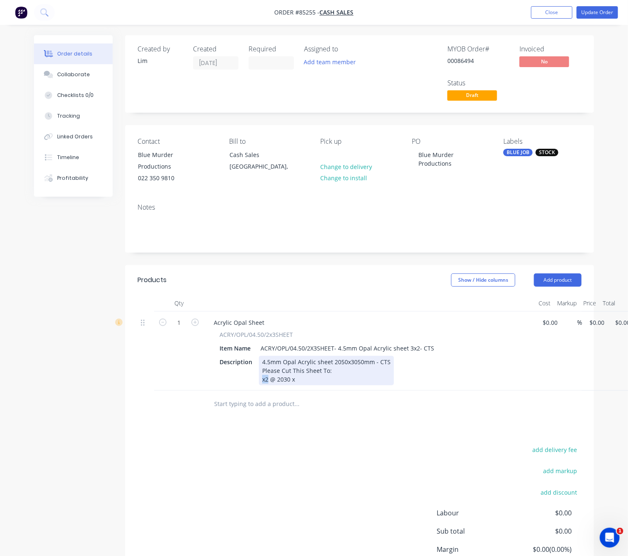
drag, startPoint x: 268, startPoint y: 373, endPoint x: 256, endPoint y: 369, distance: 11.7
click at [256, 369] on div "Description 4.5mm Opal Acrylic sheet 2050x3050mm - CTS Please Cut This Sheet To…" at bounding box center [367, 370] width 303 height 29
click at [319, 374] on div "4.5mm Opal Acrylic sheet 2050x3050mm - CTS Please Cut This Sheet To: 2x @ 2030 x" at bounding box center [326, 370] width 135 height 29
click at [581, 311] on div "1 Acrylic Opal Sheet ACRY/OPL/04.50/2x3SHEET Item Name ACRY/OPL/04.50/2X3SHEET-…" at bounding box center [359, 350] width 444 height 79
type input "$455.78"
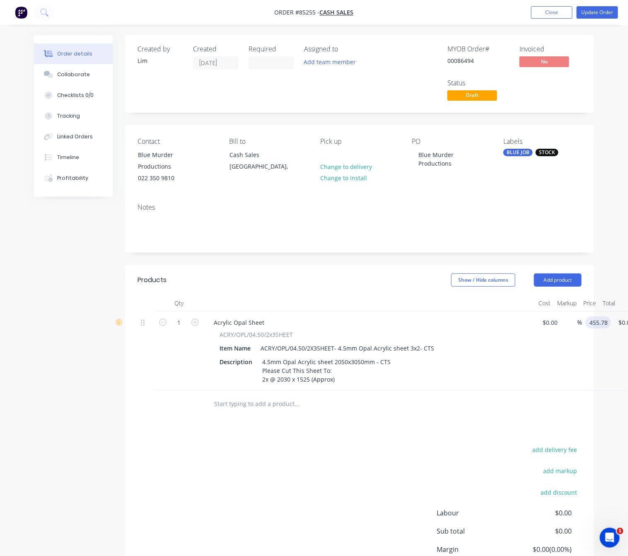
type input "$455.78"
click at [387, 444] on div "add delivery fee add markup add discount Labour $0.00 Sub total $0.00 Margin $0…" at bounding box center [359, 524] width 444 height 160
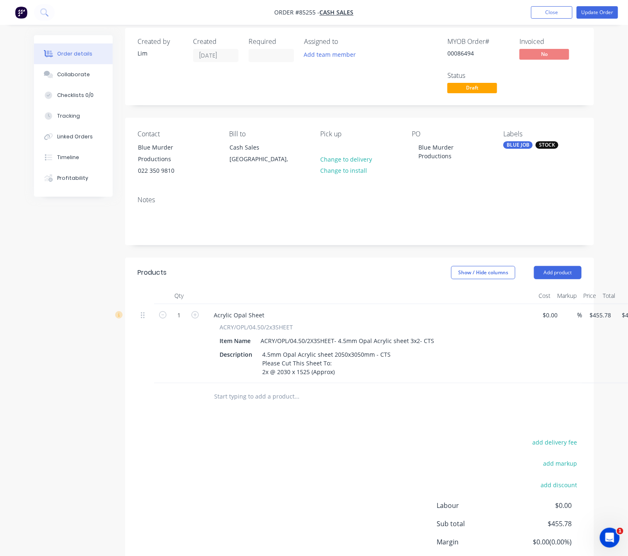
scroll to position [65, 0]
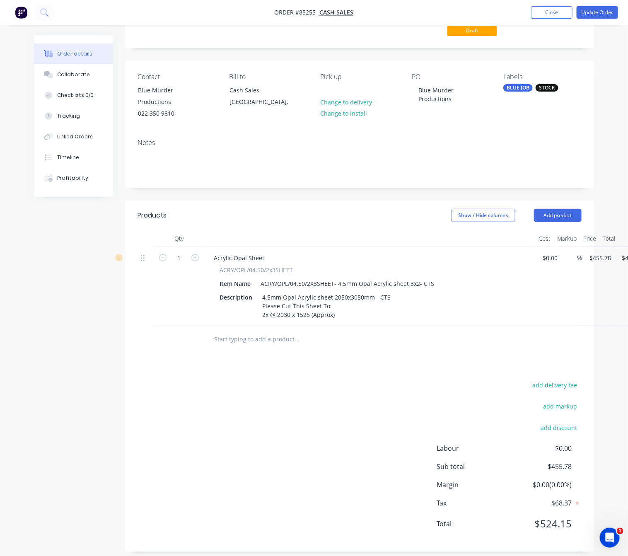
click at [245, 391] on div "add delivery fee add markup add discount Labour $0.00 Sub total $455.78 Margin …" at bounding box center [359, 459] width 444 height 160
click at [598, 9] on button "Update Order" at bounding box center [596, 12] width 41 height 12
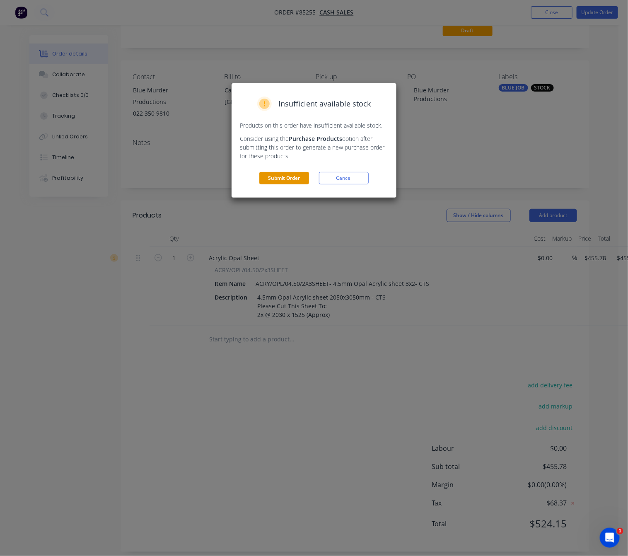
click at [283, 177] on button "Submit Order" at bounding box center [284, 178] width 50 height 12
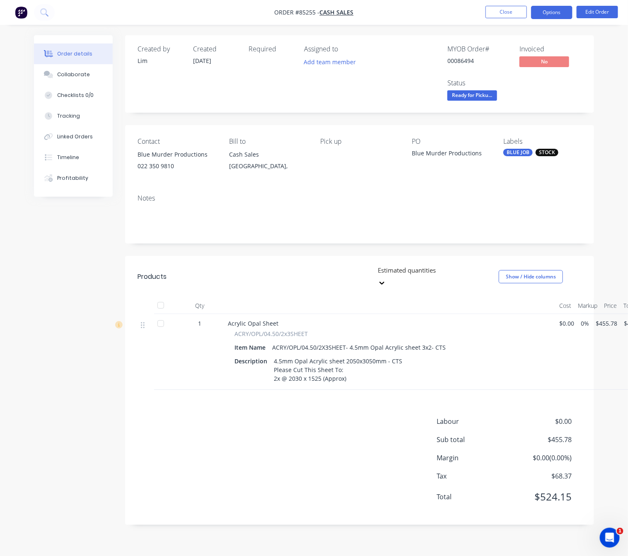
click at [554, 15] on button "Options" at bounding box center [551, 12] width 41 height 13
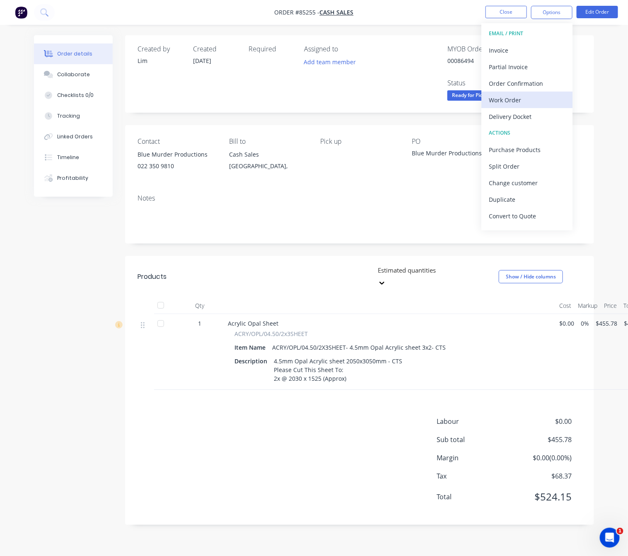
click at [533, 100] on div "Work Order" at bounding box center [527, 100] width 76 height 12
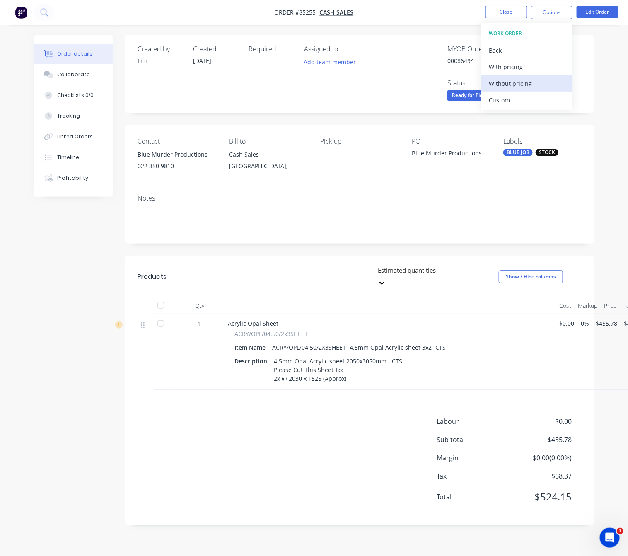
click at [535, 83] on div "Without pricing" at bounding box center [527, 83] width 76 height 12
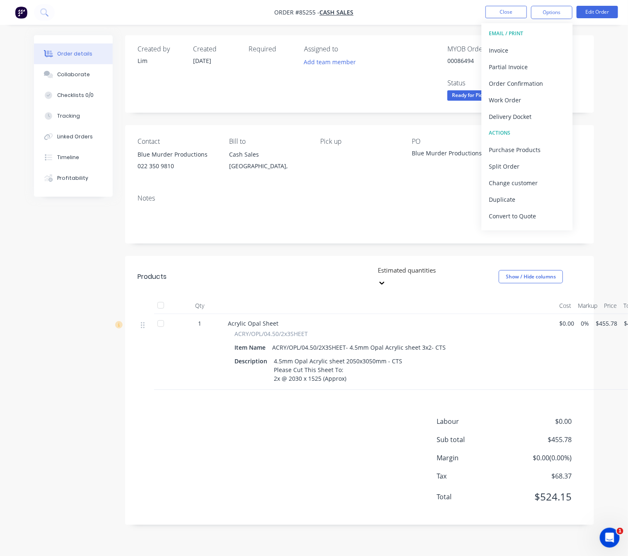
click at [68, 389] on div "Created by [PERSON_NAME] Created [DATE] Required Assigned to Add team member MY…" at bounding box center [314, 286] width 560 height 502
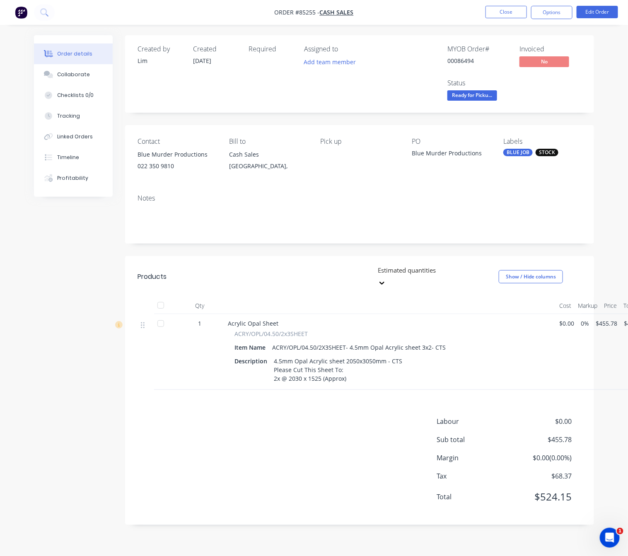
click at [484, 98] on span "Ready for Picku..." at bounding box center [472, 95] width 50 height 10
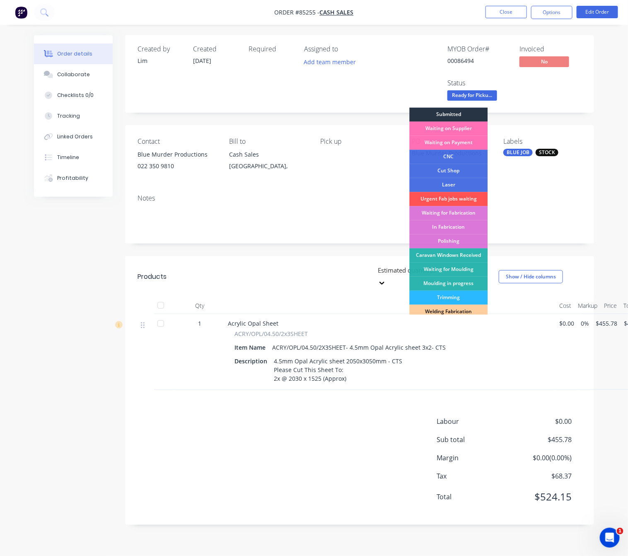
click at [464, 117] on div "Submitted" at bounding box center [449, 115] width 78 height 14
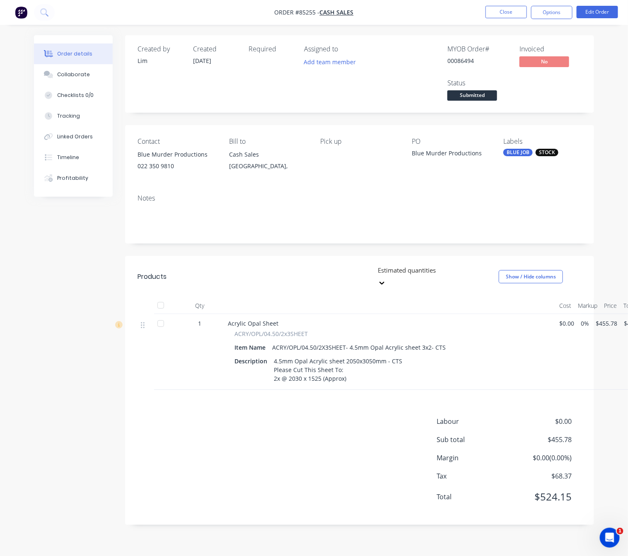
click at [105, 311] on div "Created by [PERSON_NAME] Created [DATE] Required Assigned to Add team member MY…" at bounding box center [314, 286] width 560 height 502
click at [512, 10] on button "Close" at bounding box center [505, 12] width 41 height 12
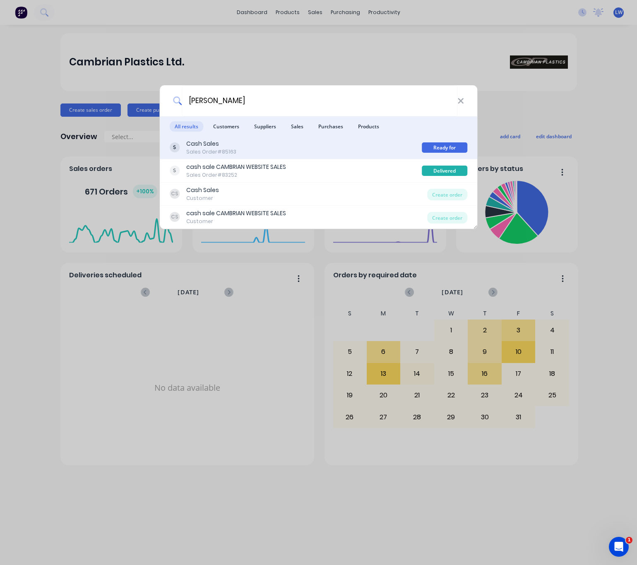
type input "[PERSON_NAME]"
click at [306, 152] on div "Cash Sales Sales Order #85163" at bounding box center [296, 148] width 253 height 16
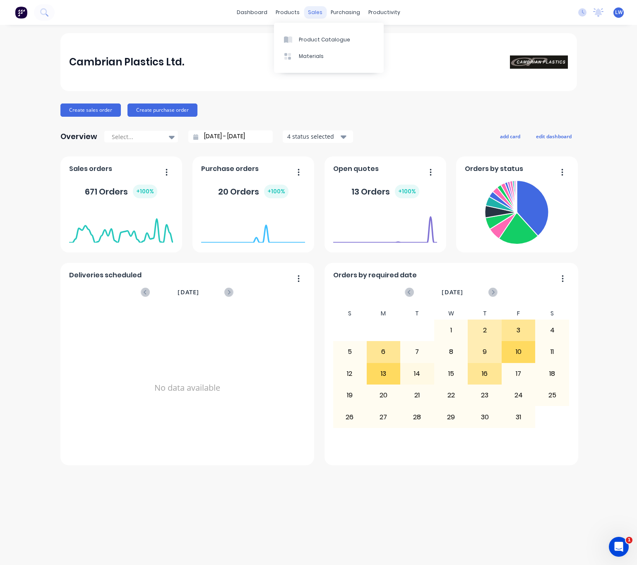
click at [316, 10] on div "sales" at bounding box center [315, 12] width 23 height 12
click at [348, 39] on div "Sales Orders" at bounding box center [346, 39] width 34 height 7
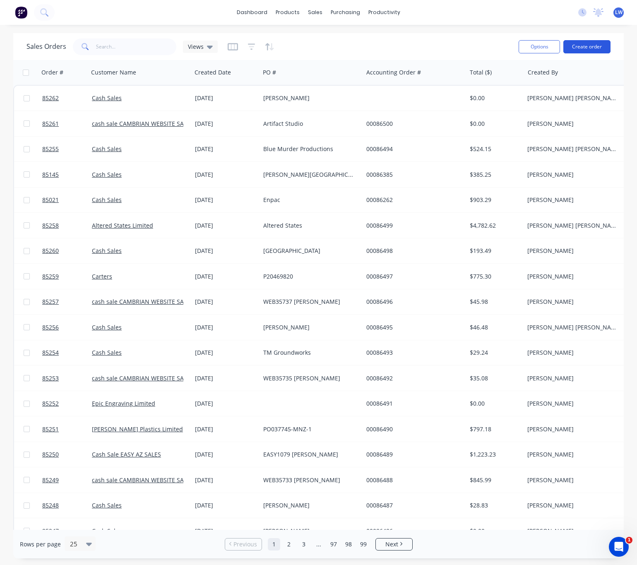
click at [593, 43] on button "Create order" at bounding box center [587, 46] width 47 height 13
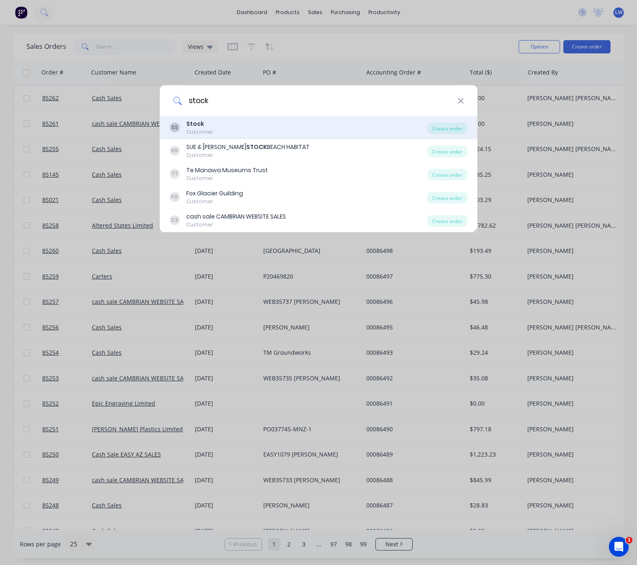
type input "stock"
click at [258, 123] on div "SS Stock Customer" at bounding box center [299, 128] width 258 height 16
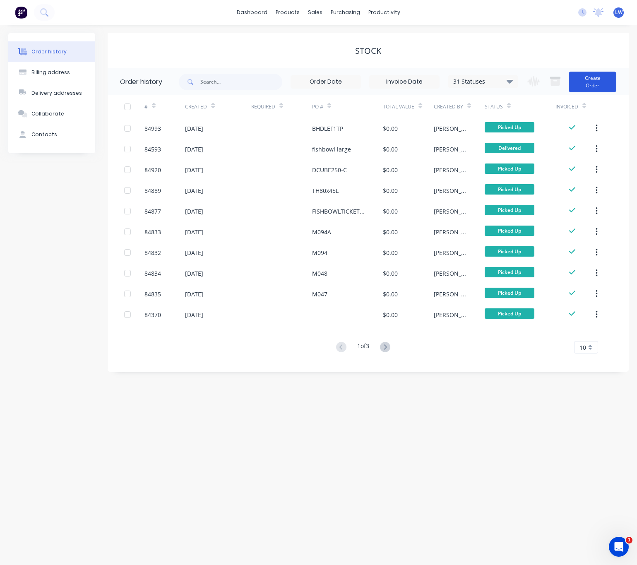
click at [603, 81] on button "Create Order" at bounding box center [593, 82] width 48 height 21
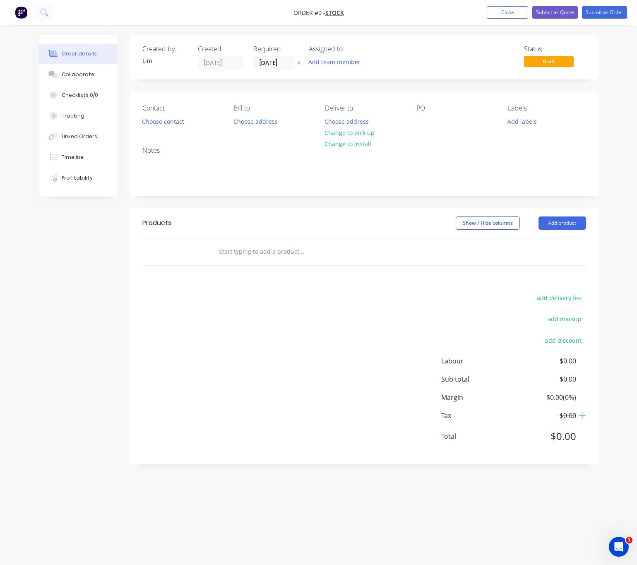
click at [299, 65] on button "button" at bounding box center [299, 63] width 9 height 10
click at [163, 123] on button "Choose contact" at bounding box center [162, 121] width 51 height 11
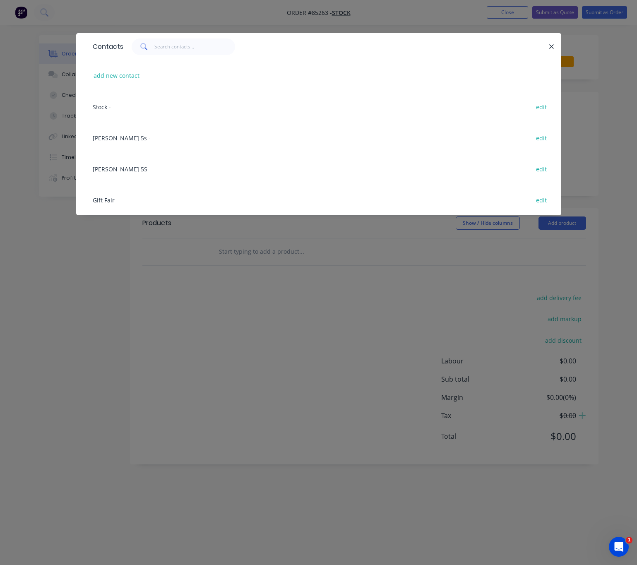
click at [106, 104] on span "Stock" at bounding box center [100, 107] width 14 height 8
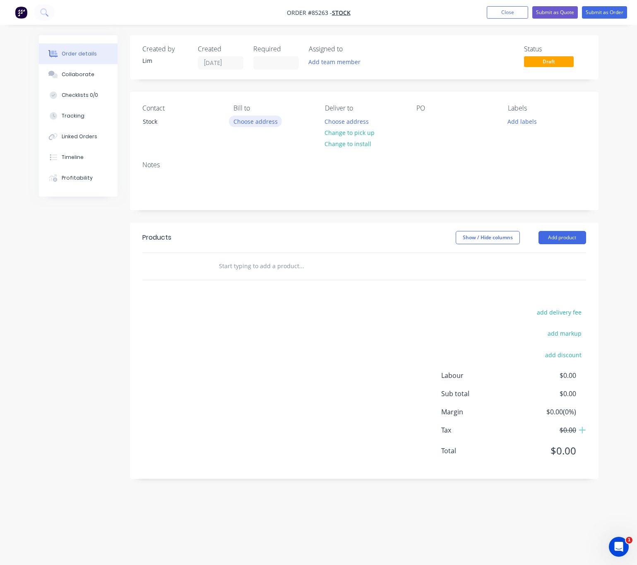
click at [252, 123] on button "Choose address" at bounding box center [255, 121] width 53 height 11
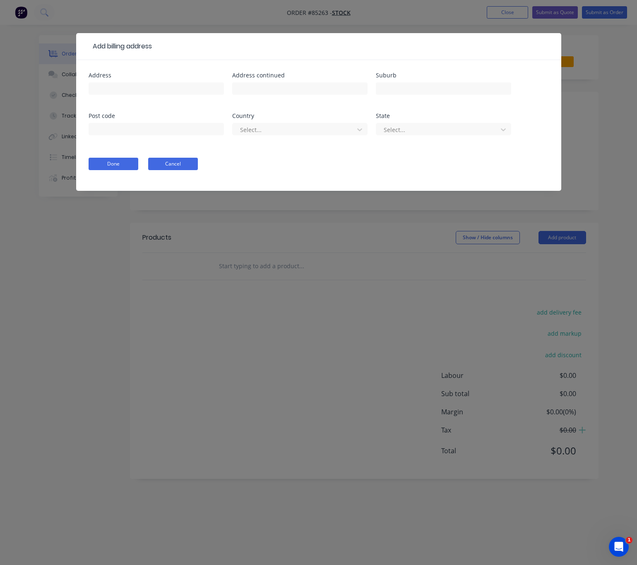
click at [169, 161] on button "Cancel" at bounding box center [173, 164] width 50 height 12
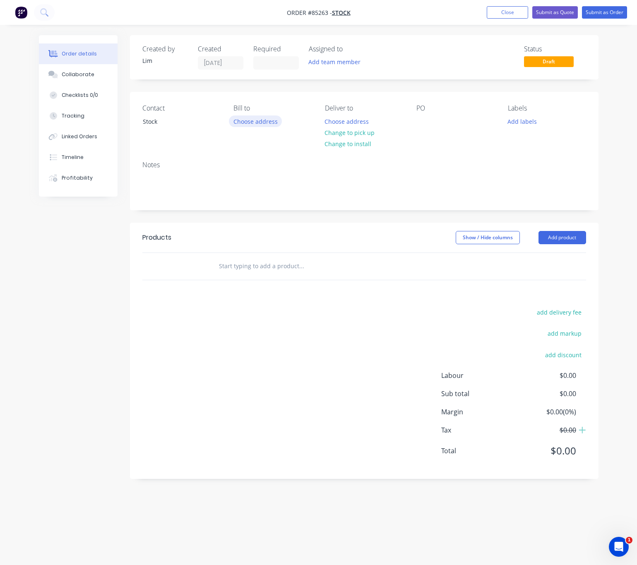
click at [262, 122] on button "Choose address" at bounding box center [255, 121] width 53 height 11
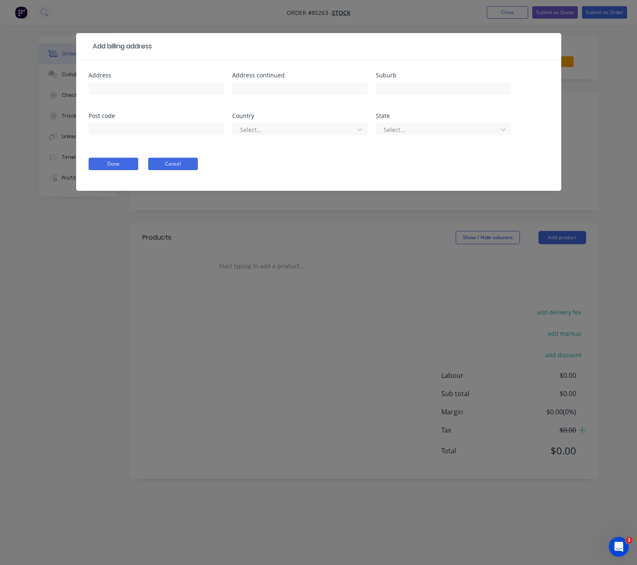
click at [185, 164] on button "Cancel" at bounding box center [173, 164] width 50 height 12
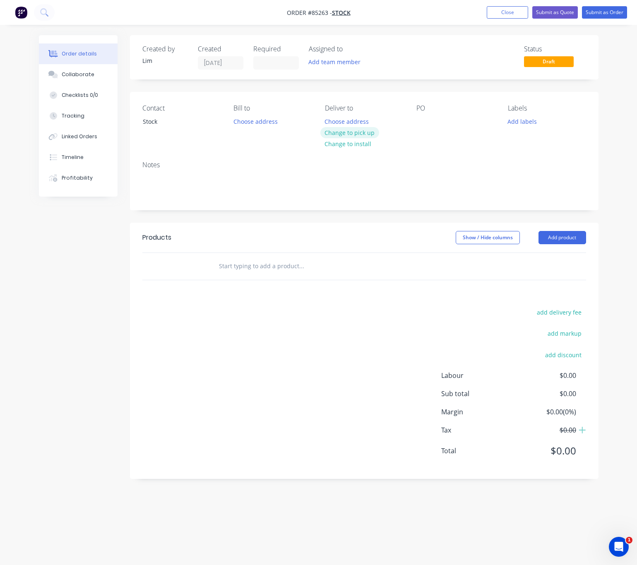
click at [348, 133] on button "Change to pick up" at bounding box center [350, 132] width 59 height 11
click at [421, 121] on div at bounding box center [423, 122] width 13 height 12
click at [516, 127] on button "Add labels" at bounding box center [523, 121] width 38 height 11
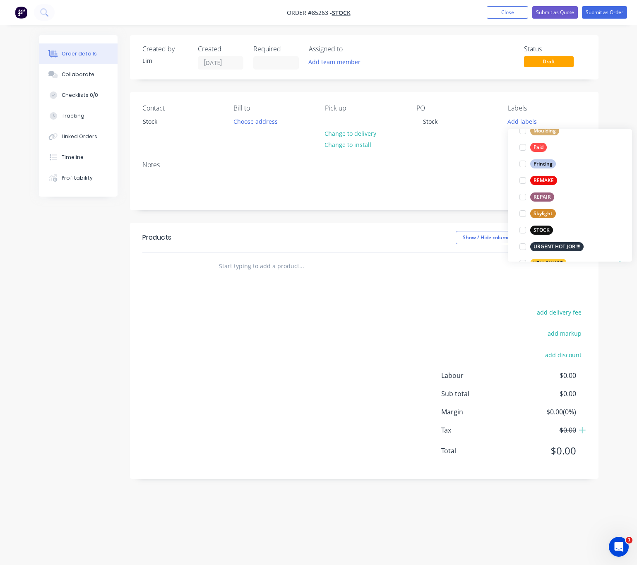
scroll to position [348, 0]
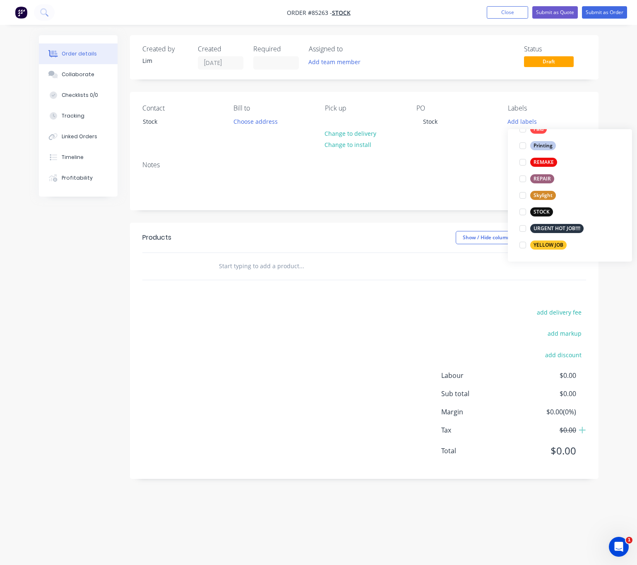
drag, startPoint x: 547, startPoint y: 248, endPoint x: 537, endPoint y: 250, distance: 10.2
click at [547, 247] on div "YELLOW JOB" at bounding box center [549, 245] width 36 height 9
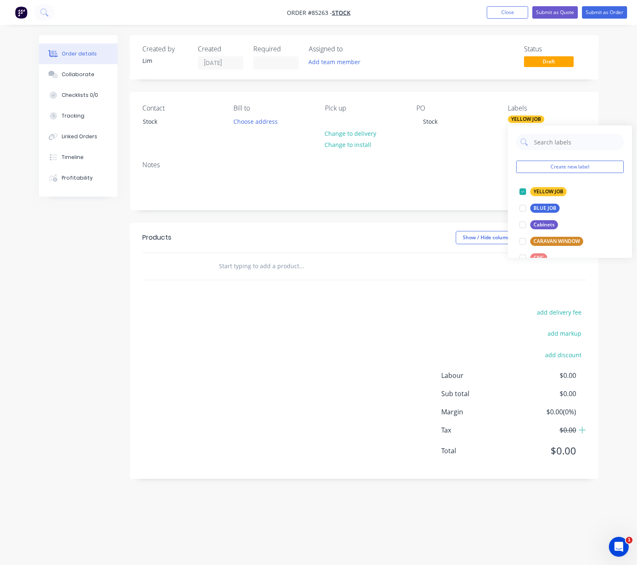
drag, startPoint x: 343, startPoint y: 332, endPoint x: 316, endPoint y: 323, distance: 28.7
click at [341, 332] on div "add delivery fee add markup add discount Labour $0.00 Sub total $0.00 Margin $0…" at bounding box center [364, 387] width 444 height 160
click at [264, 272] on input "text" at bounding box center [302, 266] width 166 height 17
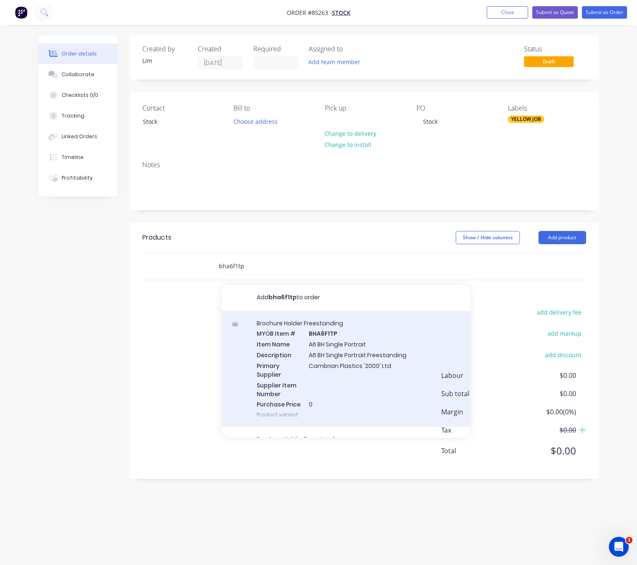
type input "bha6f1tp"
click at [384, 381] on div "Brochure Holder Freestanding MYOB Item # BHA6F1TP Item Name A6 BH Single Portra…" at bounding box center [346, 369] width 248 height 116
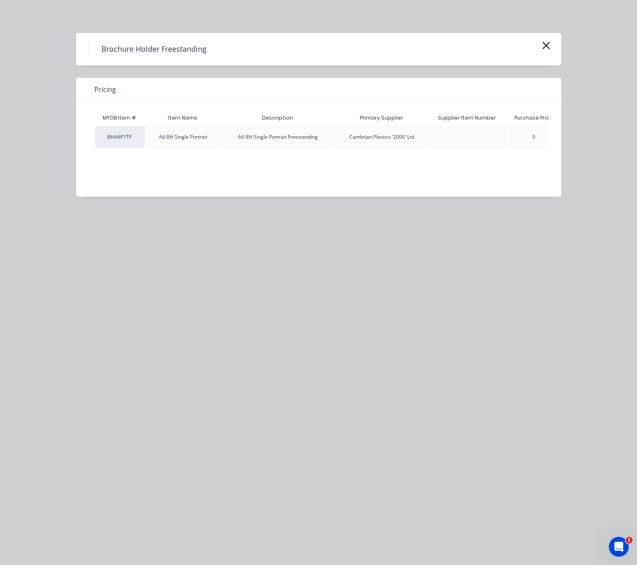
click at [539, 136] on div "0" at bounding box center [534, 137] width 16 height 21
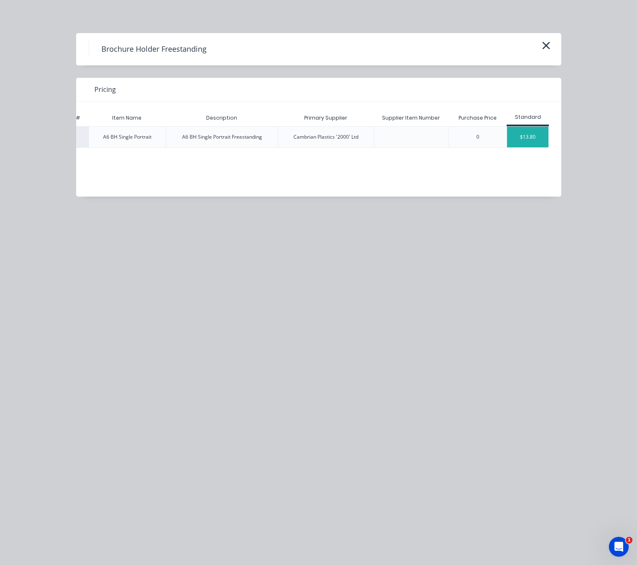
click at [525, 130] on div "$13.80" at bounding box center [527, 137] width 41 height 21
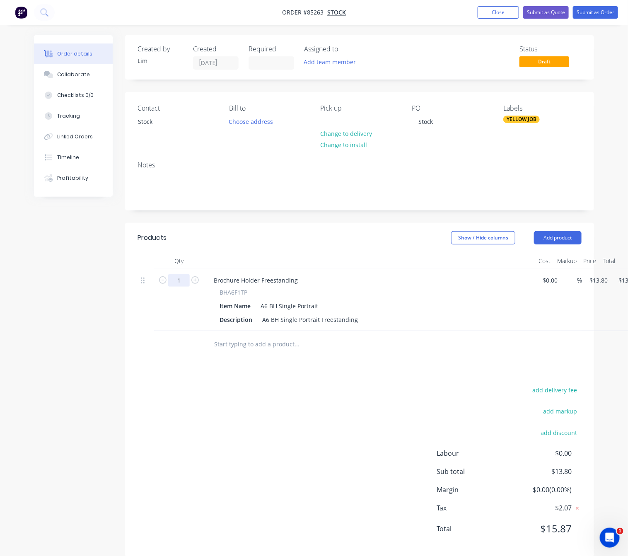
click at [179, 280] on input "1" at bounding box center [179, 280] width 22 height 12
type input "20"
type input "$276.00"
click at [279, 404] on div "add delivery fee add markup add discount Labour $0.00 Sub total $13.80 Margin $…" at bounding box center [359, 464] width 444 height 160
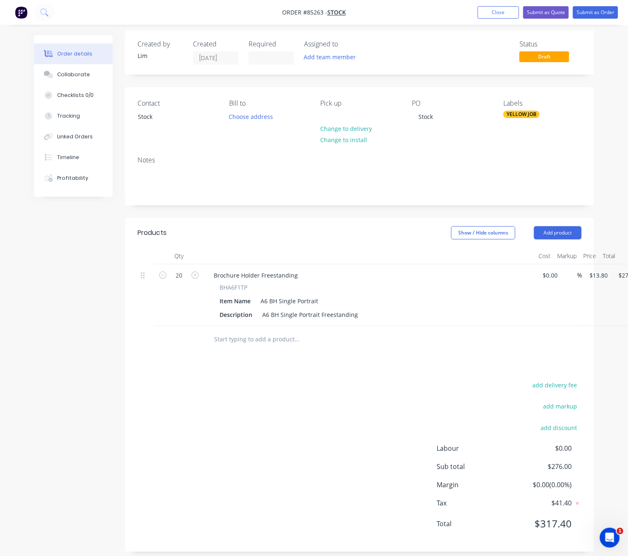
scroll to position [0, 0]
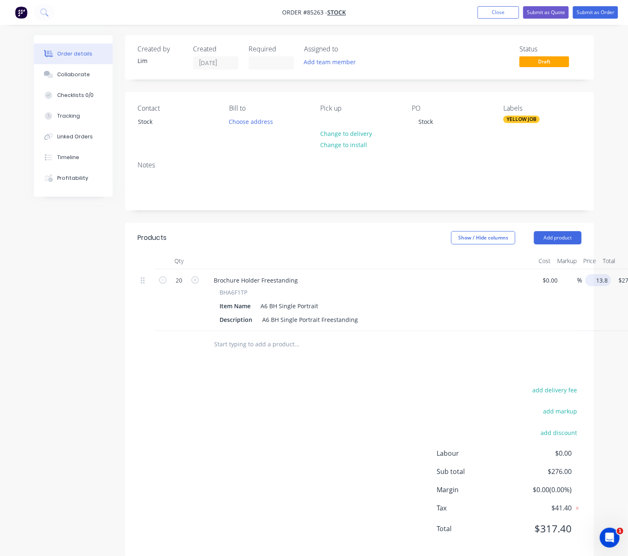
click at [603, 280] on input "13.8" at bounding box center [599, 280] width 22 height 12
type input "$0.00"
click at [340, 404] on div "add delivery fee add markup add discount Labour $0.00 Sub total $276.00 Margin …" at bounding box center [359, 464] width 444 height 160
click at [598, 12] on button "Submit as Order" at bounding box center [595, 12] width 45 height 12
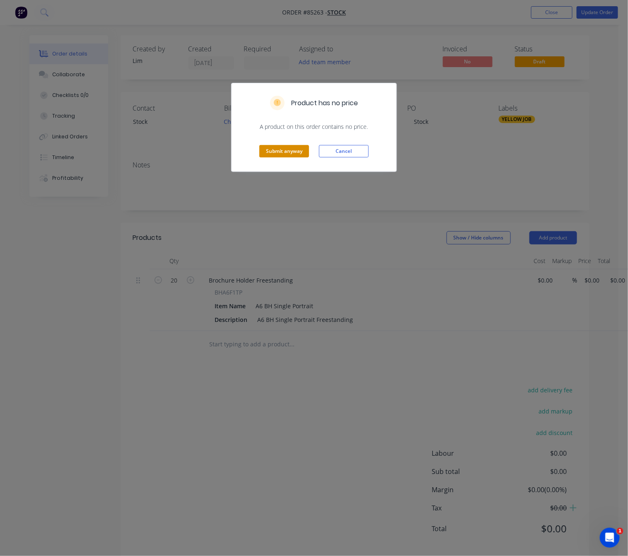
click at [288, 156] on button "Submit anyway" at bounding box center [284, 151] width 50 height 12
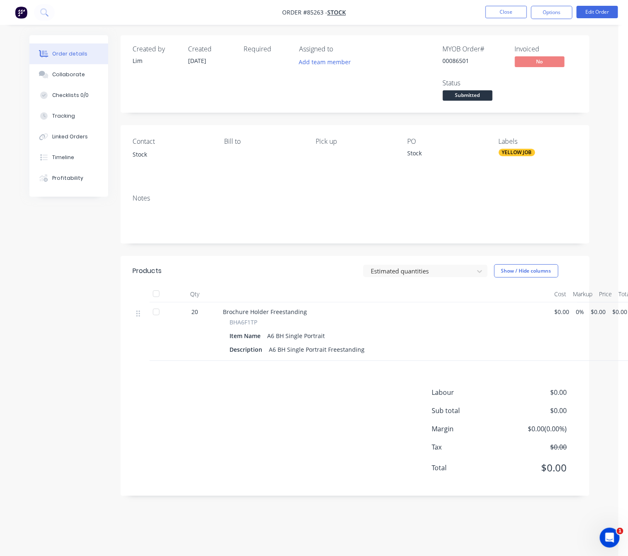
drag, startPoint x: 544, startPoint y: 10, endPoint x: 547, endPoint y: 21, distance: 11.6
click at [545, 10] on button "Options" at bounding box center [551, 12] width 41 height 13
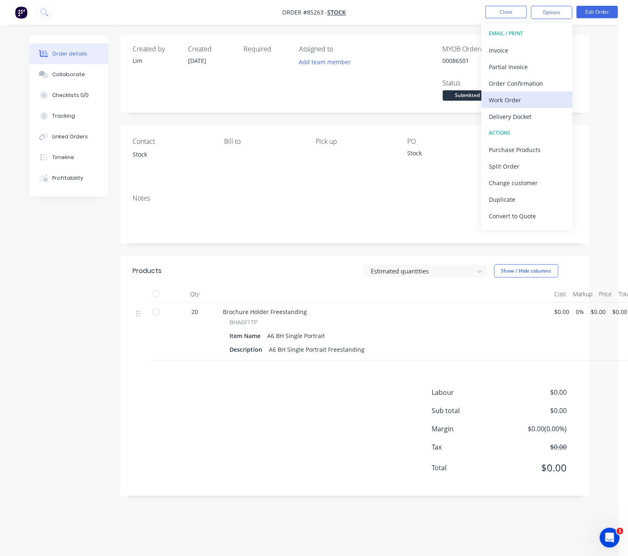
click at [524, 97] on div "Work Order" at bounding box center [527, 100] width 76 height 12
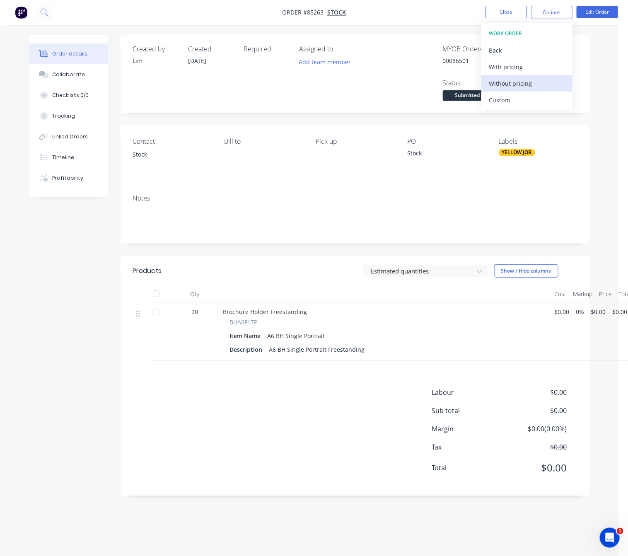
click at [531, 89] on div "Without pricing" at bounding box center [527, 83] width 76 height 12
drag, startPoint x: 77, startPoint y: 307, endPoint x: 199, endPoint y: 278, distance: 125.6
click at [77, 307] on div "Created by [PERSON_NAME] Created [DATE] Required Assigned to Add team member MY…" at bounding box center [309, 271] width 560 height 473
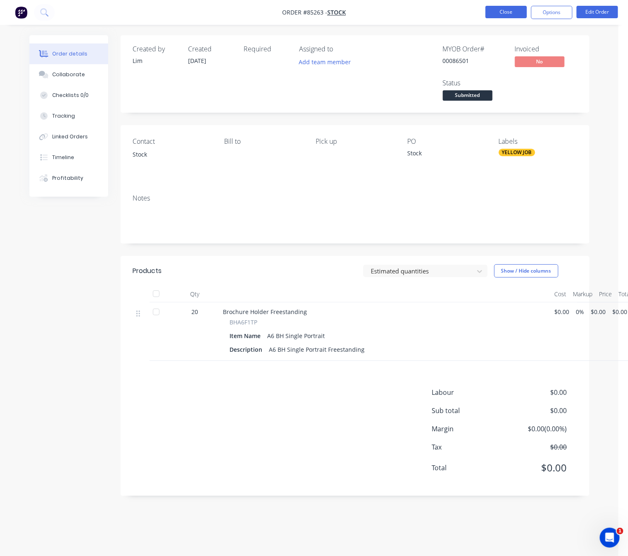
click at [506, 15] on button "Close" at bounding box center [505, 12] width 41 height 12
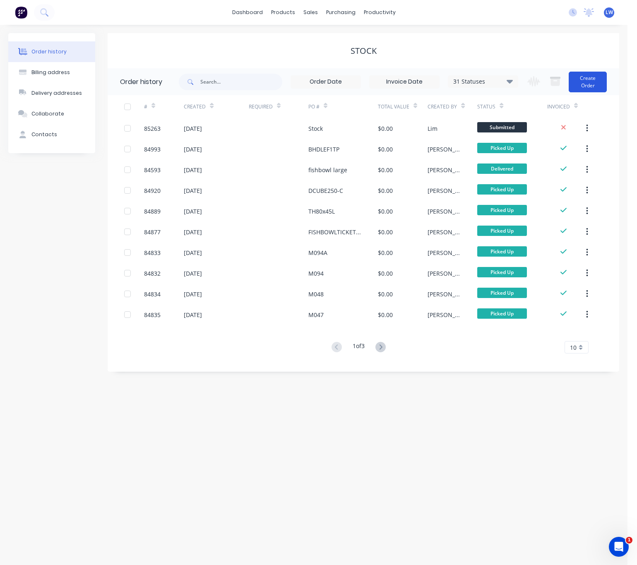
click at [586, 80] on button "Create Order" at bounding box center [588, 82] width 38 height 21
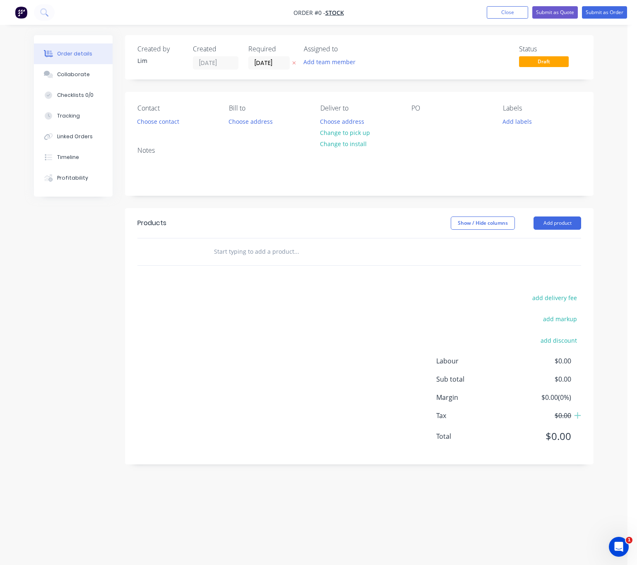
click at [296, 62] on icon "button" at bounding box center [294, 63] width 3 height 3
click at [158, 125] on button "Choose contact" at bounding box center [158, 121] width 51 height 11
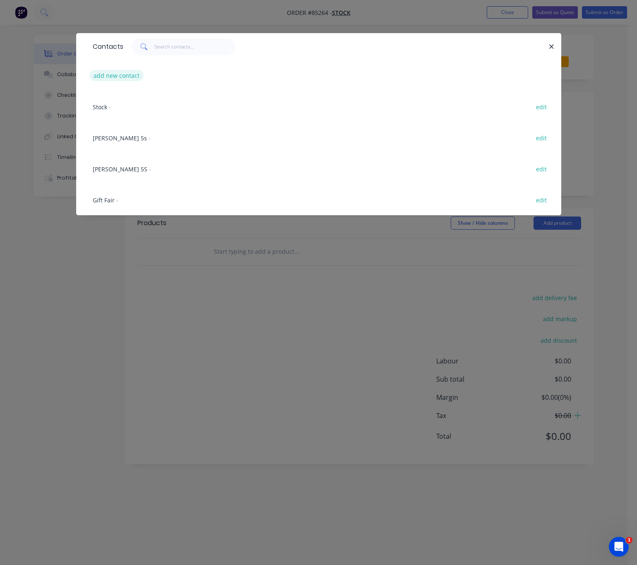
click at [132, 77] on button "add new contact" at bounding box center [116, 75] width 55 height 11
select select "NZ"
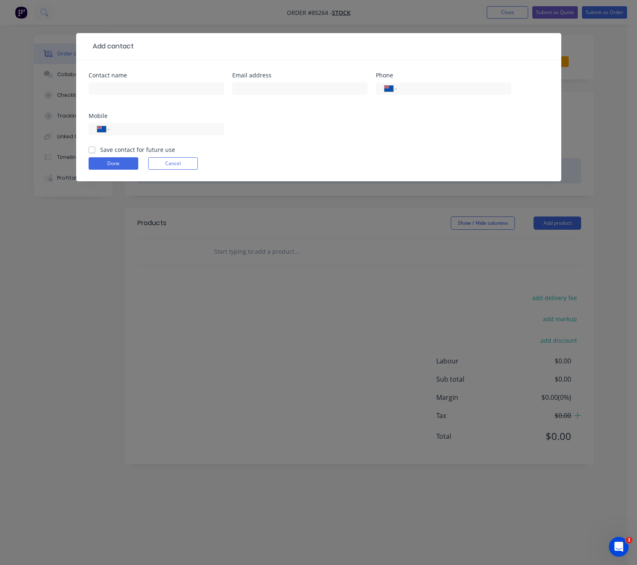
click at [184, 162] on button "Cancel" at bounding box center [173, 163] width 50 height 12
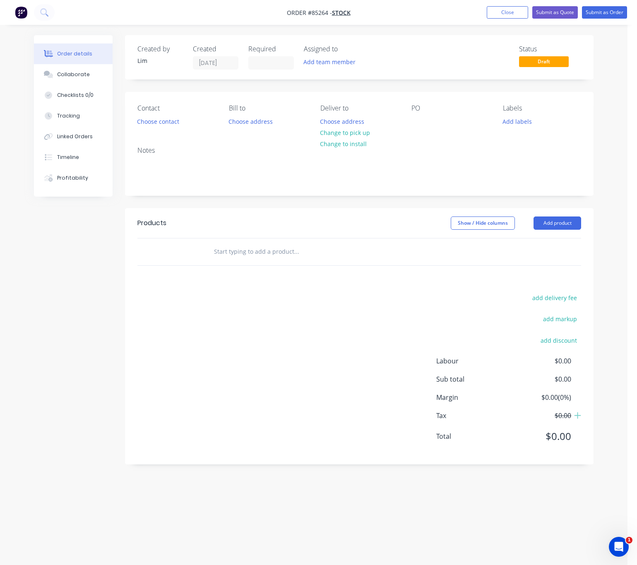
click at [42, 256] on div "Created by [PERSON_NAME] Created [DATE] Required Assigned to Add team member St…" at bounding box center [314, 266] width 560 height 463
click at [499, 20] on nav "Order #85264 - Stock Add product Close Submit as Quote Submit as Order" at bounding box center [318, 12] width 637 height 25
click at [501, 15] on button "Close" at bounding box center [507, 12] width 41 height 12
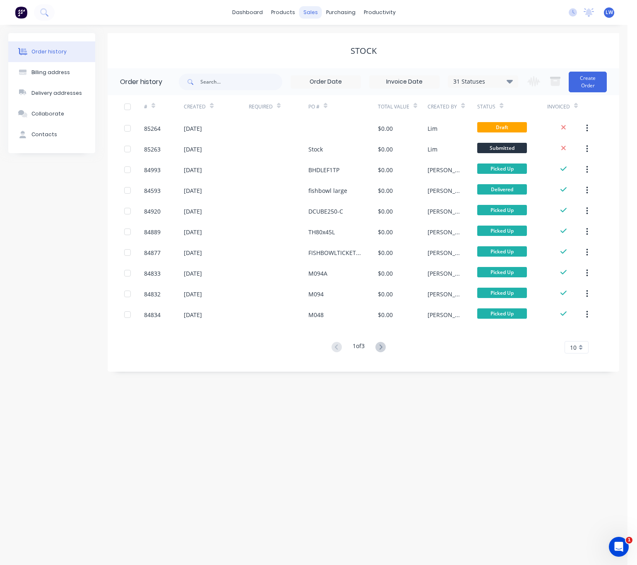
click at [317, 17] on div "sales" at bounding box center [310, 12] width 23 height 12
click at [572, 77] on button "Create Order" at bounding box center [588, 82] width 38 height 21
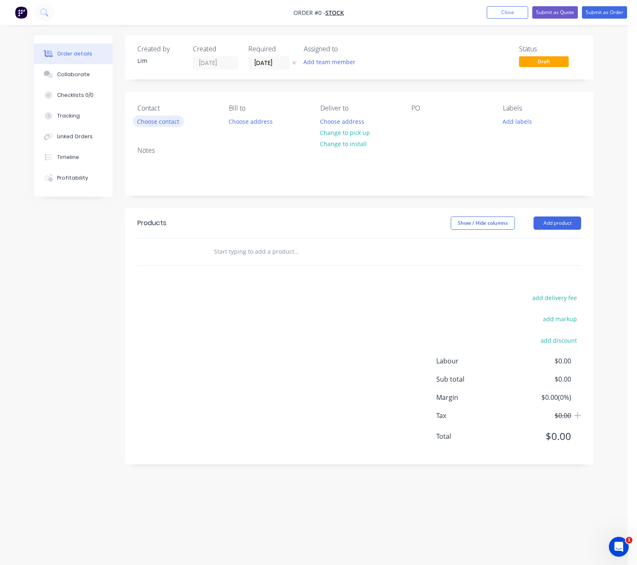
click at [169, 120] on button "Choose contact" at bounding box center [158, 121] width 51 height 11
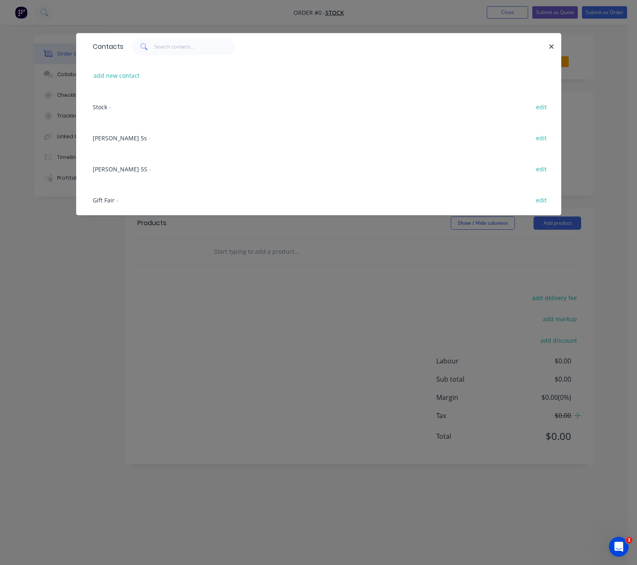
click at [552, 43] on icon "button" at bounding box center [551, 46] width 5 height 7
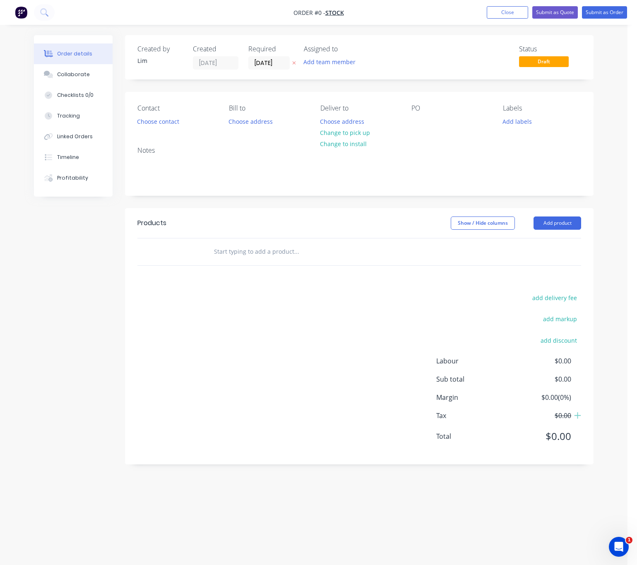
click at [292, 65] on icon "button" at bounding box center [294, 62] width 4 height 5
click at [511, 11] on button "Close" at bounding box center [507, 12] width 41 height 12
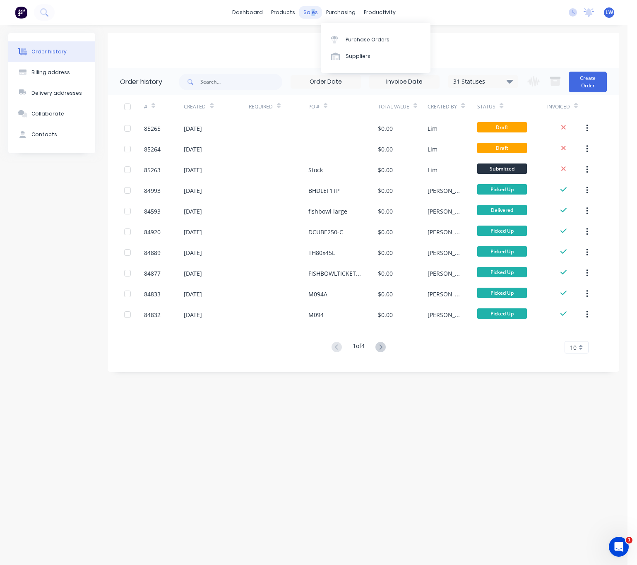
click at [312, 12] on div "sales" at bounding box center [310, 12] width 23 height 12
click at [327, 31] on link "Sales Orders" at bounding box center [355, 39] width 110 height 17
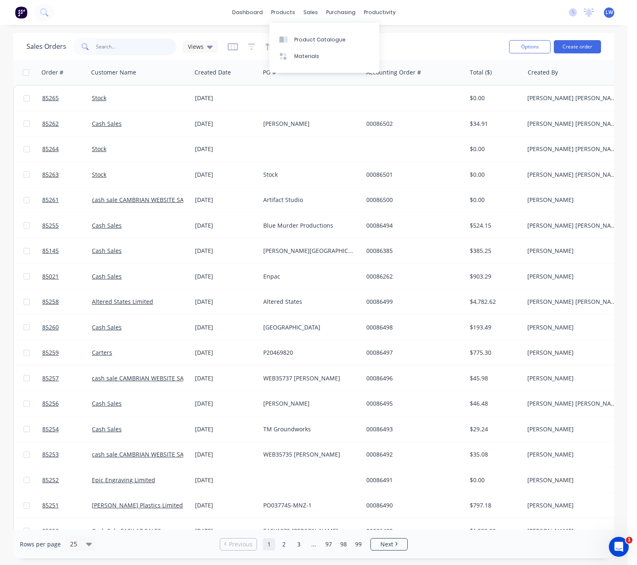
click at [127, 47] on input "text" at bounding box center [136, 47] width 81 height 17
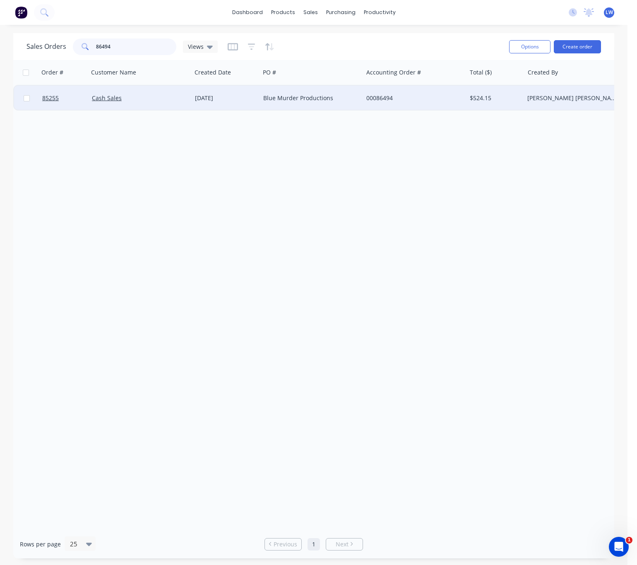
type input "86494"
click at [157, 101] on div "Cash Sales" at bounding box center [138, 98] width 92 height 8
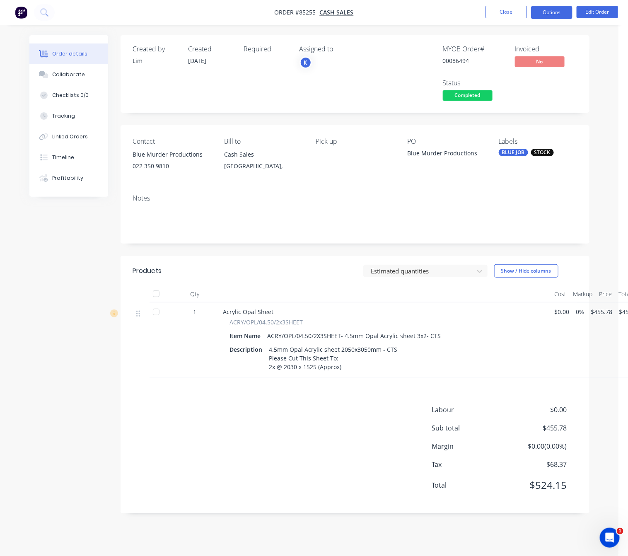
click at [558, 10] on button "Options" at bounding box center [551, 12] width 41 height 13
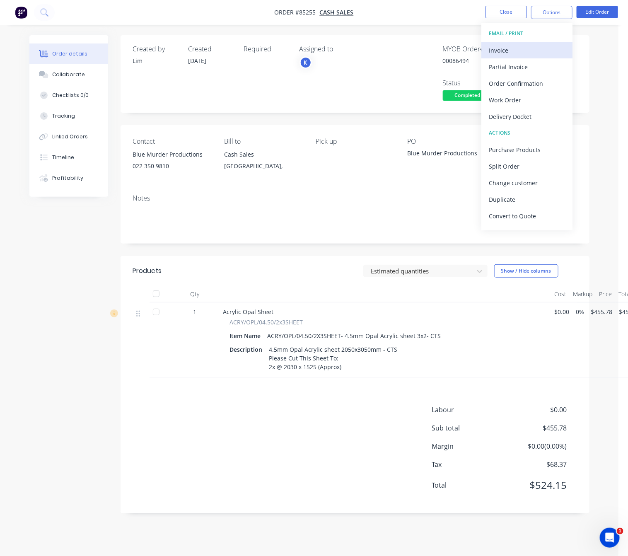
click at [527, 53] on div "Invoice" at bounding box center [527, 50] width 76 height 12
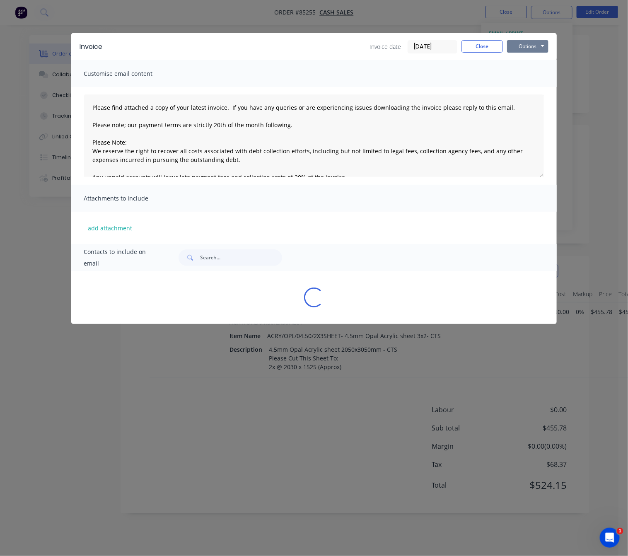
click at [536, 44] on button "Options" at bounding box center [527, 46] width 41 height 12
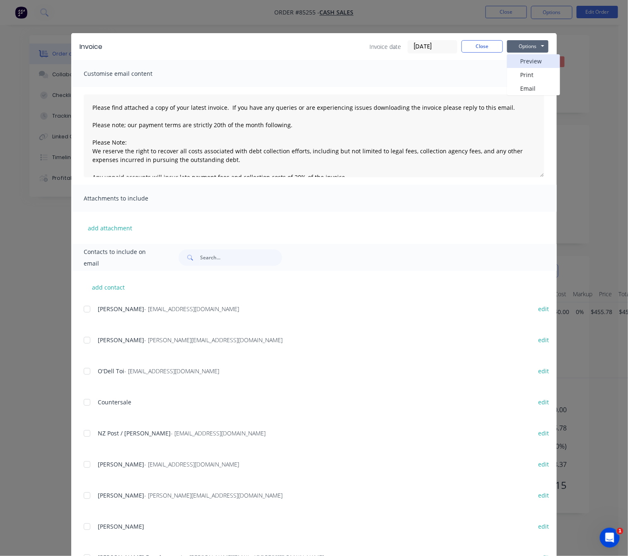
click at [540, 61] on button "Preview" at bounding box center [533, 61] width 53 height 14
click at [487, 46] on button "Close" at bounding box center [481, 46] width 41 height 12
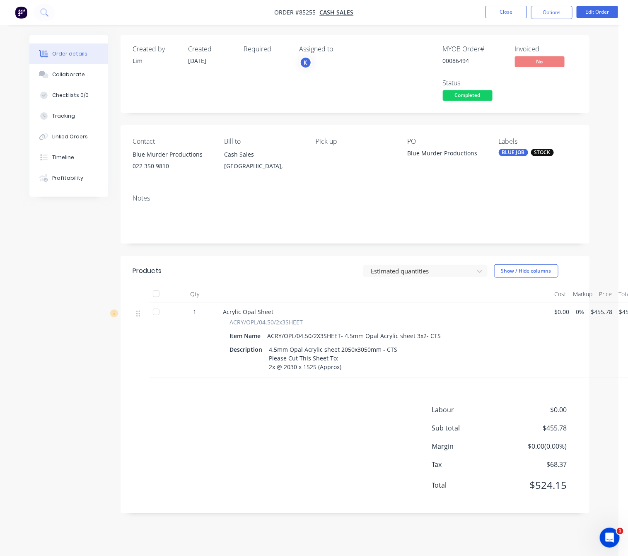
click at [51, 328] on div "Created by [PERSON_NAME] Created [DATE] Required Assigned to K MYOB Order # 000…" at bounding box center [309, 280] width 560 height 490
click at [511, 17] on button "Close" at bounding box center [505, 12] width 41 height 12
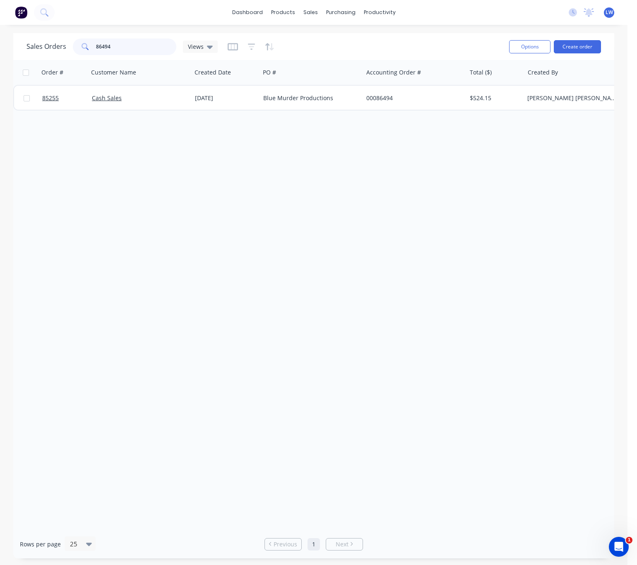
click at [123, 45] on input "86494" at bounding box center [136, 47] width 81 height 17
type input "8"
click at [584, 51] on button "Create order" at bounding box center [577, 46] width 47 height 13
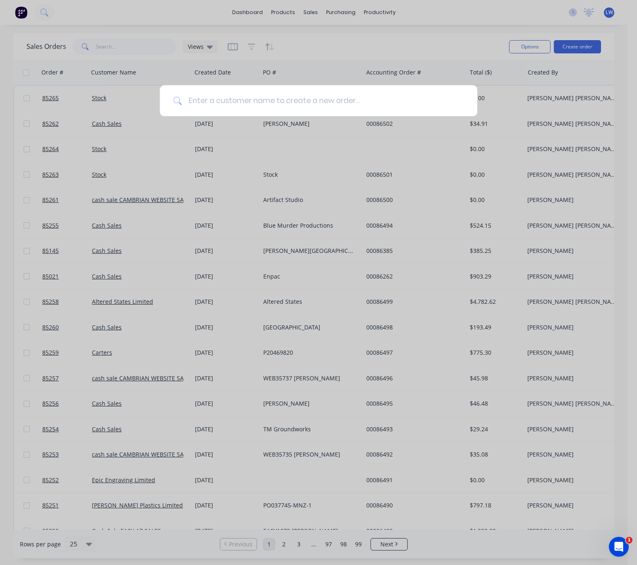
click at [343, 94] on input at bounding box center [323, 100] width 282 height 31
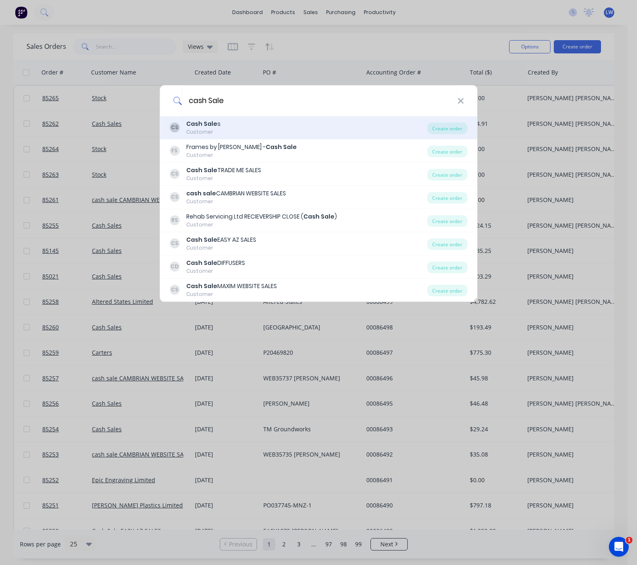
type input "cash Sale"
click at [250, 125] on div "CS Cash Sale s Customer" at bounding box center [299, 128] width 258 height 16
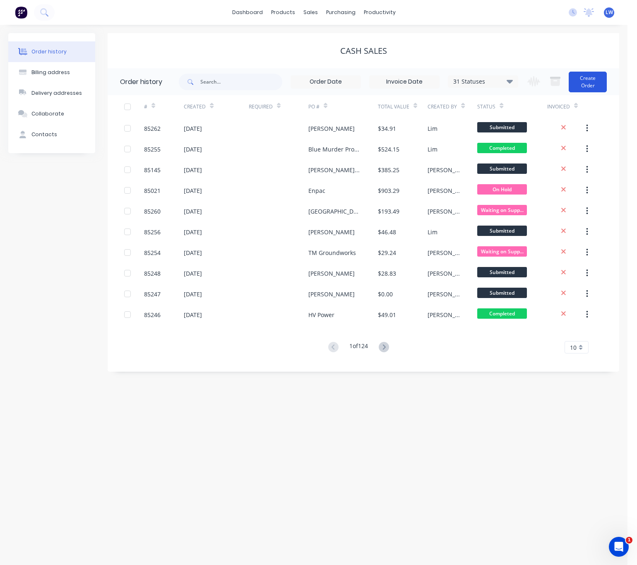
click at [594, 83] on button "Create Order" at bounding box center [588, 82] width 38 height 21
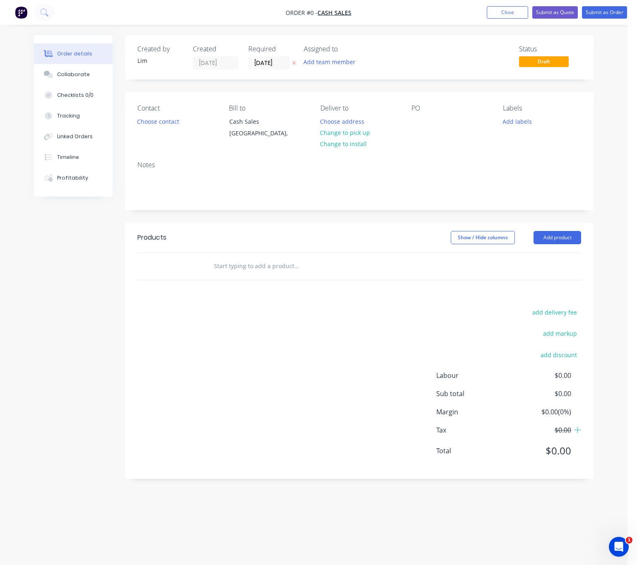
click at [297, 63] on button "button" at bounding box center [294, 63] width 9 height 10
click at [163, 123] on button "Choose contact" at bounding box center [158, 121] width 51 height 11
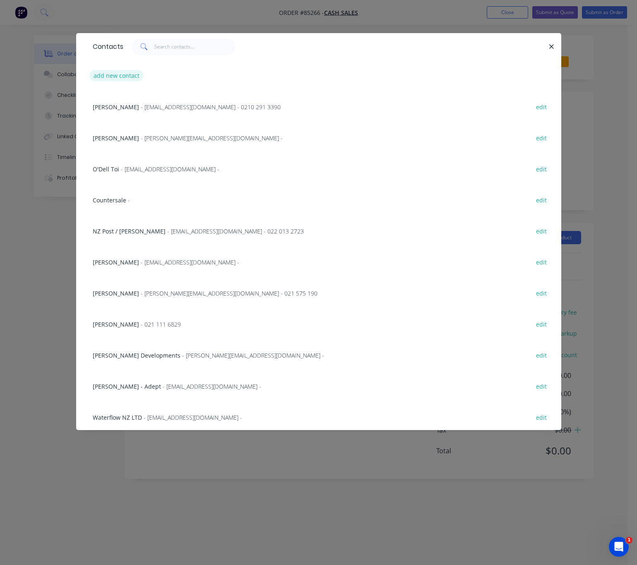
click at [113, 77] on button "add new contact" at bounding box center [116, 75] width 55 height 11
select select "NZ"
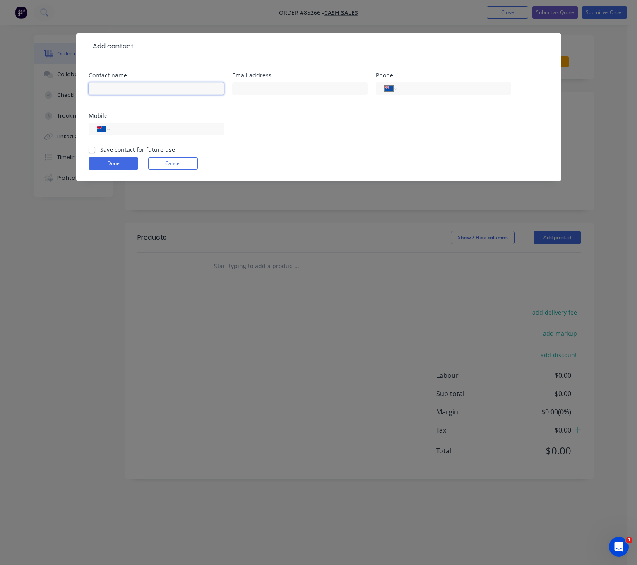
drag, startPoint x: 113, startPoint y: 77, endPoint x: 125, endPoint y: 86, distance: 14.8
click at [130, 87] on input "text" at bounding box center [156, 88] width 135 height 12
click at [198, 86] on input "text" at bounding box center [156, 88] width 135 height 12
click at [258, 91] on input "text" at bounding box center [299, 88] width 135 height 12
click at [166, 87] on input "James & Virginia" at bounding box center [156, 88] width 135 height 12
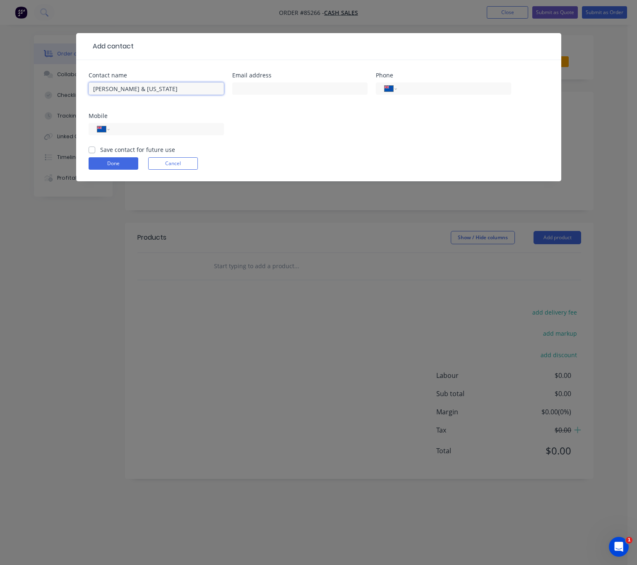
click at [93, 87] on input "James & Virginia" at bounding box center [156, 88] width 135 height 12
type input "Falcm - [PERSON_NAME] & [US_STATE]"
click at [289, 92] on input "text" at bounding box center [299, 88] width 135 height 12
type input "[EMAIL_ADDRESS][DOMAIN_NAME]"
click at [191, 126] on input "tel" at bounding box center [165, 130] width 99 height 10
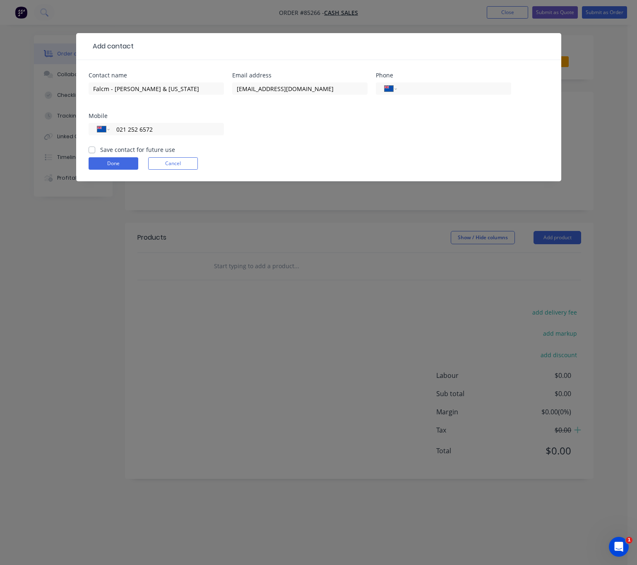
type input "021 252 6572"
click at [95, 148] on div "Save contact for future use" at bounding box center [132, 149] width 87 height 9
click at [100, 148] on label "Save contact for future use" at bounding box center [137, 149] width 75 height 9
click at [92, 148] on input "Save contact for future use" at bounding box center [92, 149] width 7 height 8
checkbox input "true"
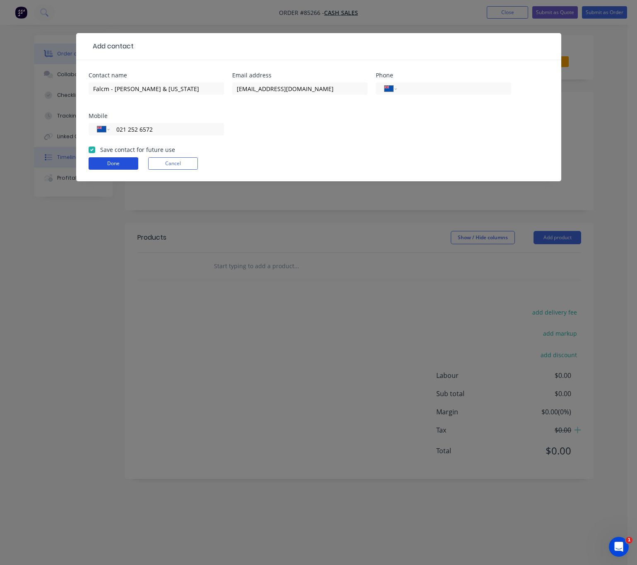
click at [107, 163] on button "Done" at bounding box center [114, 163] width 50 height 12
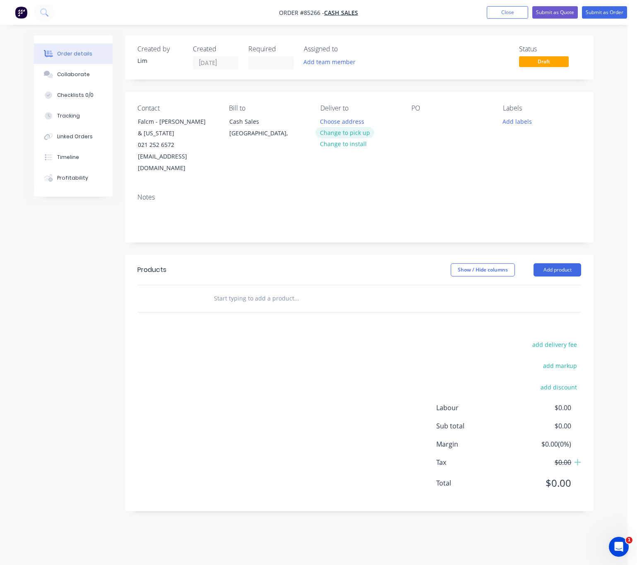
click at [359, 135] on button "Change to pick up" at bounding box center [345, 132] width 59 height 11
drag, startPoint x: 414, startPoint y: 123, endPoint x: 421, endPoint y: 128, distance: 9.2
click at [414, 123] on div at bounding box center [418, 122] width 13 height 12
drag, startPoint x: 526, startPoint y: 115, endPoint x: 527, endPoint y: 120, distance: 5.1
click at [526, 116] on div "Labels Add labels" at bounding box center [542, 139] width 78 height 70
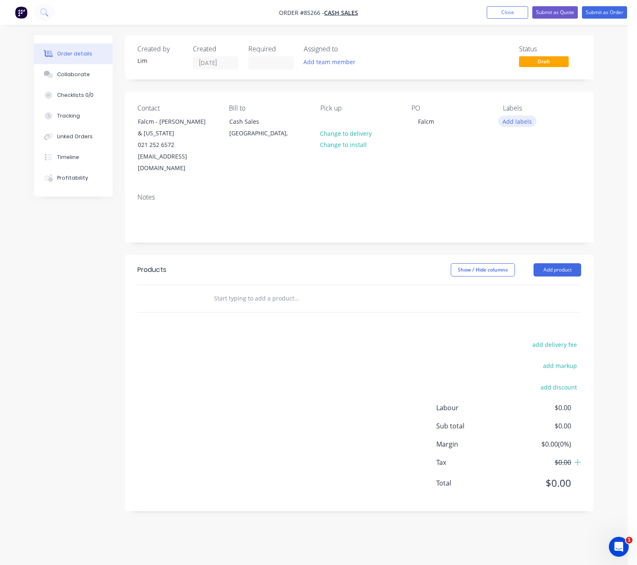
click at [526, 123] on button "Add labels" at bounding box center [518, 121] width 38 height 11
click at [552, 246] on div "YELLOW JOB" at bounding box center [544, 245] width 36 height 9
click at [556, 241] on div "URGENT HOT JOB!!!!" at bounding box center [552, 241] width 53 height 9
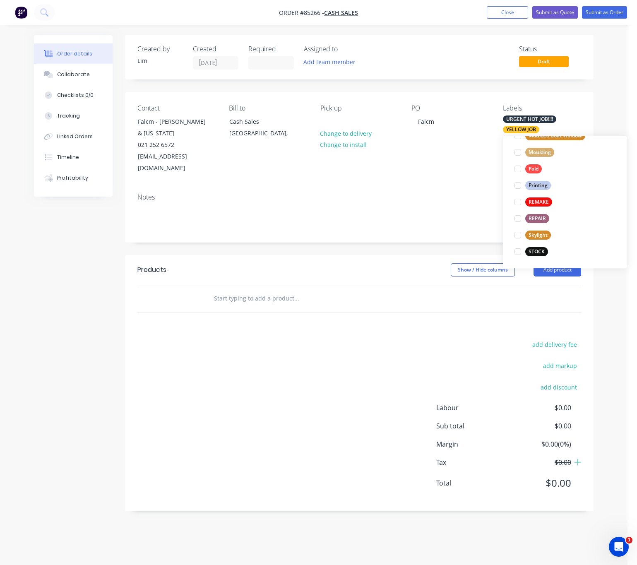
scroll to position [0, 0]
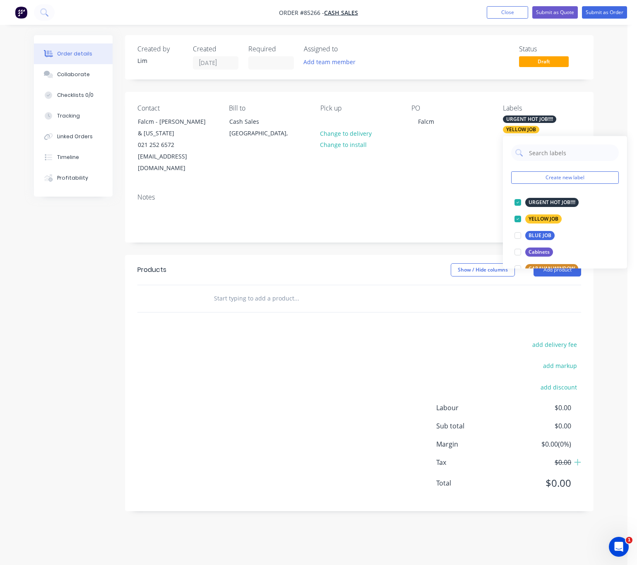
click at [241, 354] on div "add delivery fee add markup add discount Labour $0.00 Sub total $0.00 Margin $0…" at bounding box center [359, 419] width 444 height 160
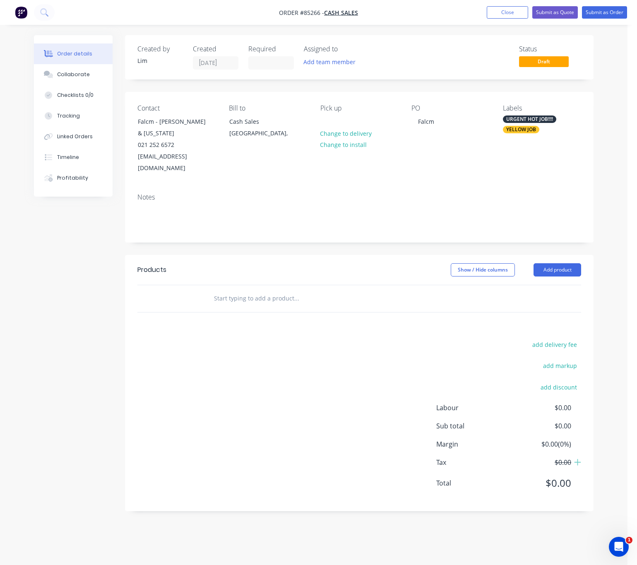
click at [243, 290] on input "text" at bounding box center [297, 298] width 166 height 17
click at [251, 290] on input "text" at bounding box center [297, 298] width 166 height 17
click at [267, 290] on input "text" at bounding box center [297, 298] width 166 height 17
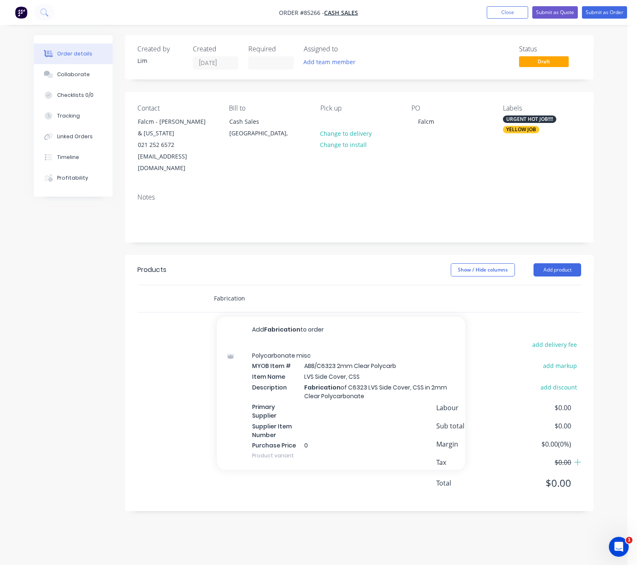
click at [216, 290] on input "Fabrication" at bounding box center [297, 298] width 166 height 17
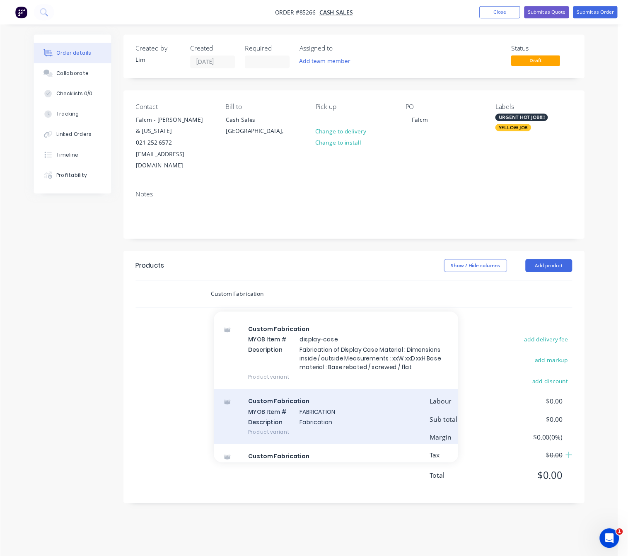
scroll to position [37, 0]
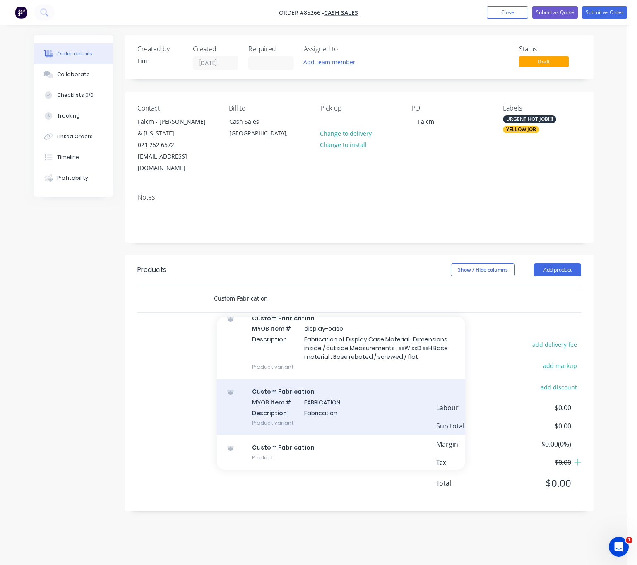
type input "Custom Fabrication"
click at [354, 387] on div "Custom Fabrication MYOB Item # FABRICATION Description Fabrication Product vari…" at bounding box center [341, 407] width 248 height 56
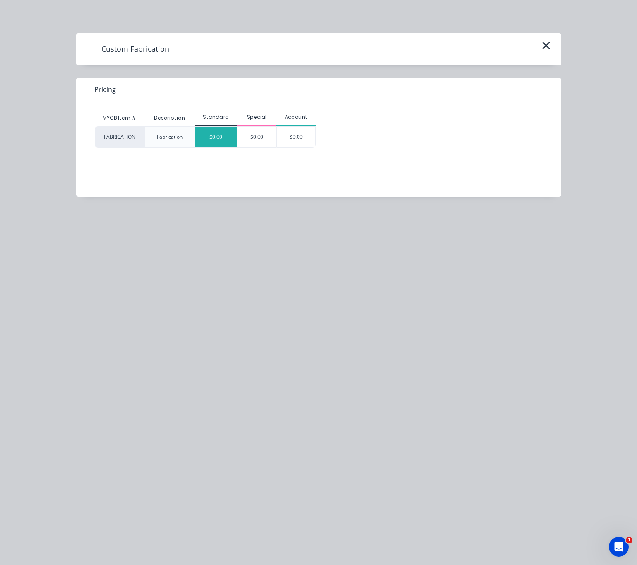
click at [227, 142] on div "$0.00" at bounding box center [216, 137] width 42 height 21
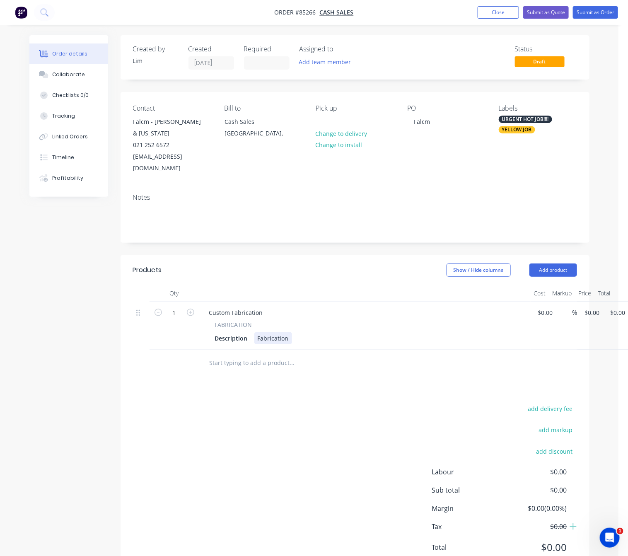
click at [286, 332] on div "Fabrication" at bounding box center [273, 338] width 38 height 12
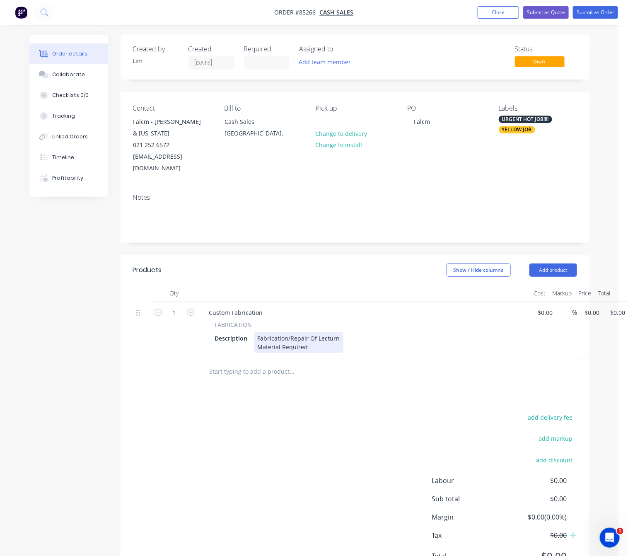
click at [308, 332] on div "Fabrication/Repair Of Lecturn Material Required" at bounding box center [298, 342] width 89 height 21
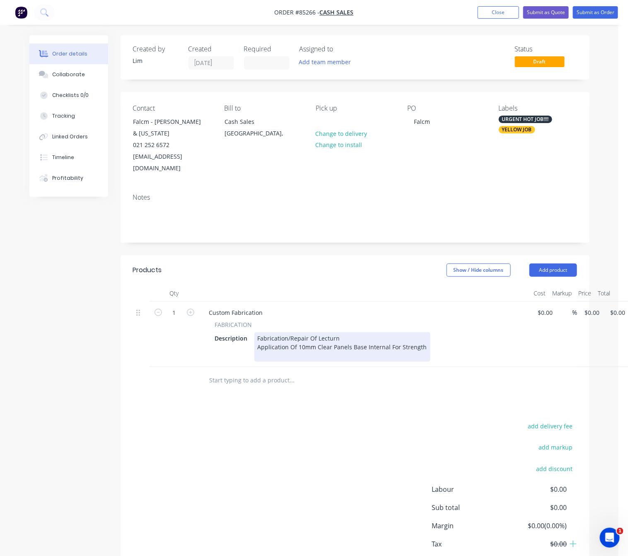
click at [297, 332] on div "Fabrication/Repair Of Lecturn Application Of 10mm Clear Panels Base Internal Fo…" at bounding box center [342, 346] width 176 height 29
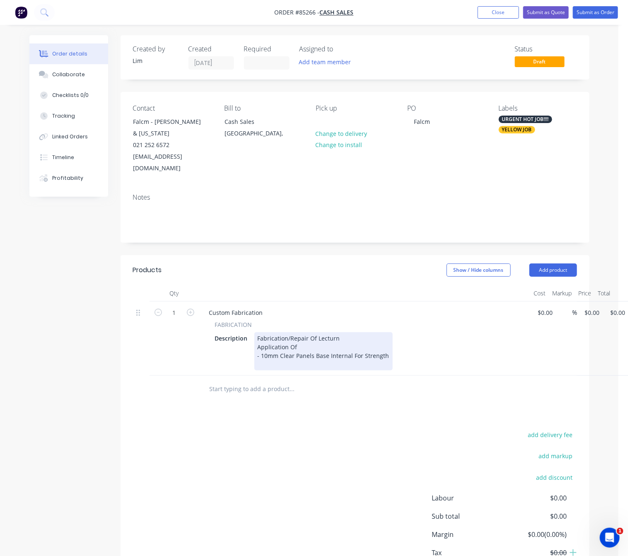
click at [308, 342] on div "Fabrication/Repair Of Lecturn Application Of - 10mm Clear Panels Base Internal …" at bounding box center [323, 351] width 138 height 38
drag, startPoint x: 328, startPoint y: 332, endPoint x: 393, endPoint y: 349, distance: 67.3
click at [329, 333] on div "Fabrication/Repair Of Lecturn Application Of - 10mm Clear Panels Base Internal …" at bounding box center [323, 351] width 138 height 38
click at [322, 332] on div "Fabrication/Repair Of Lecturn Application Of - 10mm Clear Panels Base Internal …" at bounding box center [323, 351] width 138 height 38
click at [325, 332] on div "Fabrication/Repair Of Lecturn Application Of - 10mm Clear Panels Base Internal …" at bounding box center [323, 351] width 138 height 38
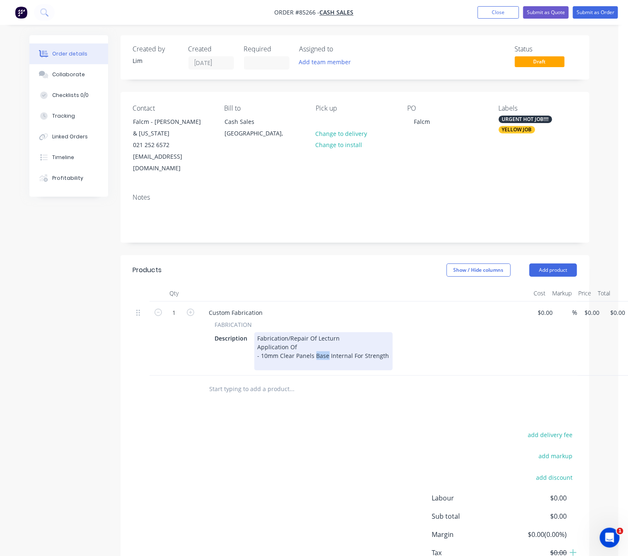
drag, startPoint x: 327, startPoint y: 335, endPoint x: 315, endPoint y: 332, distance: 12.3
click at [315, 332] on div "Fabrication/Repair Of Lecturn Application Of - 10mm Clear Panels Base Internal …" at bounding box center [323, 351] width 138 height 38
drag, startPoint x: 350, startPoint y: 330, endPoint x: 353, endPoint y: 333, distance: 4.4
click at [350, 332] on div "Fabrication/Repair Of Lecturn Application Of - 10mm Clear Panels Glued Internal…" at bounding box center [325, 351] width 142 height 38
click at [340, 342] on div "Fabrication/Repair Of Lecturn Application Of - 10mm Clear Panels Glued Internal…" at bounding box center [327, 351] width 146 height 38
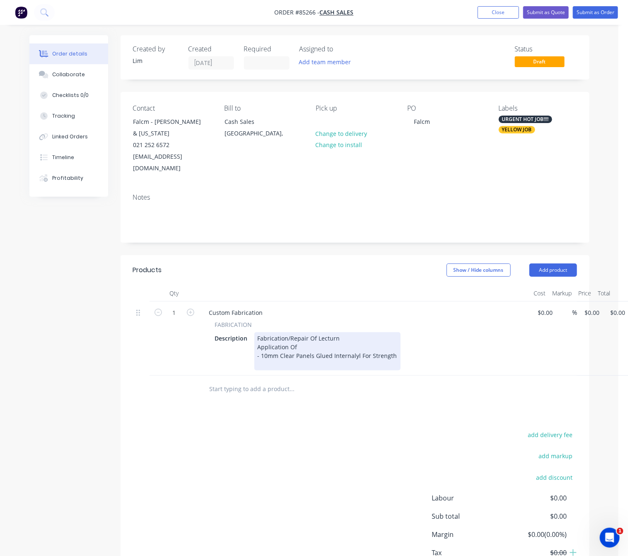
click at [355, 332] on div "Fabrication/Repair Of Lecturn Application Of - 10mm Clear Panels Glued Internal…" at bounding box center [327, 351] width 146 height 38
click at [340, 337] on div "Fabrication/Repair Of Lecturn Application Of - 10mm Clear Panels Glued Internal…" at bounding box center [327, 351] width 146 height 38
click at [295, 338] on div "Fabrication/Repair Of Lecturn Application Of - 10mm Clear Panels Glued Internal…" at bounding box center [327, 351] width 146 height 38
click at [281, 340] on div "Fabrication/Repair Of Lecturn Application Of - 10mm Clear Panels Glued Internal…" at bounding box center [327, 351] width 146 height 38
click at [252, 345] on div "Description Fabrication/Repair Of Lecturn Application Of - 10mm Clear Panels Gl…" at bounding box center [363, 351] width 303 height 38
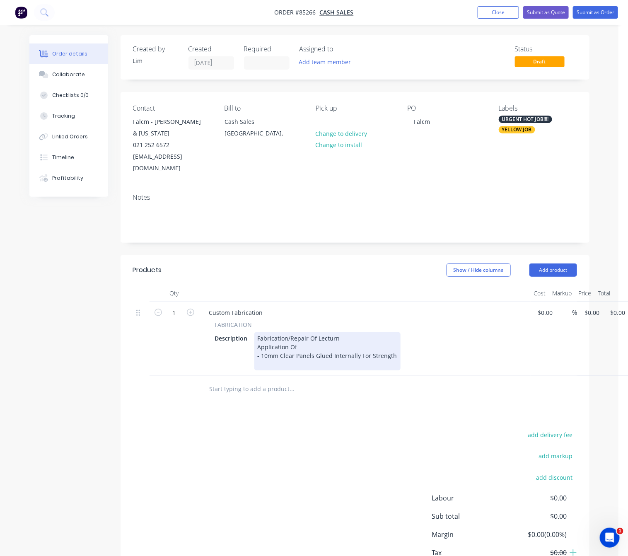
click at [263, 342] on div "Fabrication/Repair Of Lecturn Application Of - 10mm Clear Panels Glued Internal…" at bounding box center [327, 351] width 146 height 38
click at [275, 340] on div "Fabrication/Repair Of Lecturn Application Of - 10mm Clear Panels Glued Internal…" at bounding box center [340, 351] width 173 height 38
click at [419, 340] on div "Fabrication/Repair Of Lecturn Application Of - 10mm Clear Panels Glued Internal…" at bounding box center [341, 351] width 175 height 38
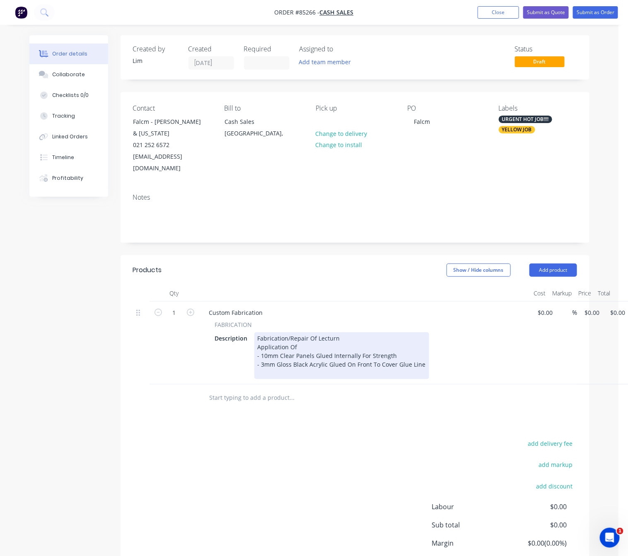
click at [368, 343] on div "Fabrication/Repair Of Lecturn Application Of - 10mm Clear Panels Glued Internal…" at bounding box center [341, 355] width 175 height 47
click at [348, 345] on div "Fabrication/Repair Of Lecturn Application Of - 10mm Clear Panels Glued Internal…" at bounding box center [343, 355] width 178 height 47
click at [421, 337] on div "Fabrication/Repair Of Lecturn Application Of - 10mm Clear Panels Glued Internal…" at bounding box center [343, 355] width 178 height 47
click at [364, 344] on div "Fabrication/Repair Of Lecturn Application Of - 10mm Clear Panels Glued Internal…" at bounding box center [343, 355] width 178 height 47
click at [353, 350] on div "Fabrication/Repair Of Lecturn Application Of - 10mm Clear Panels Glued Internal…" at bounding box center [343, 355] width 178 height 47
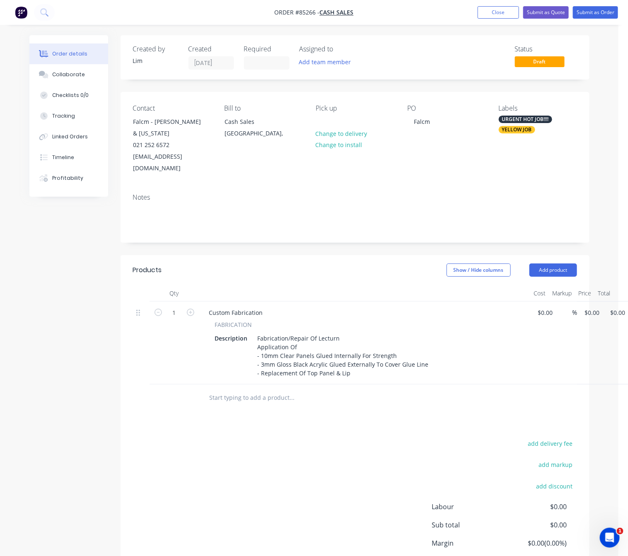
click at [279, 389] on input "text" at bounding box center [292, 397] width 166 height 17
type input "M"
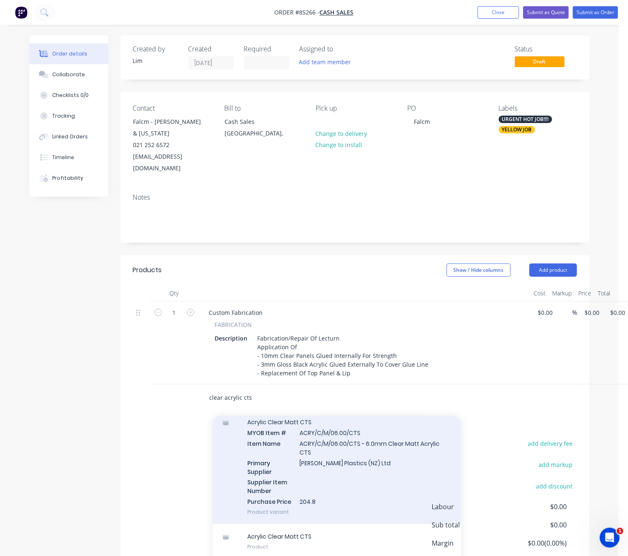
scroll to position [285, 0]
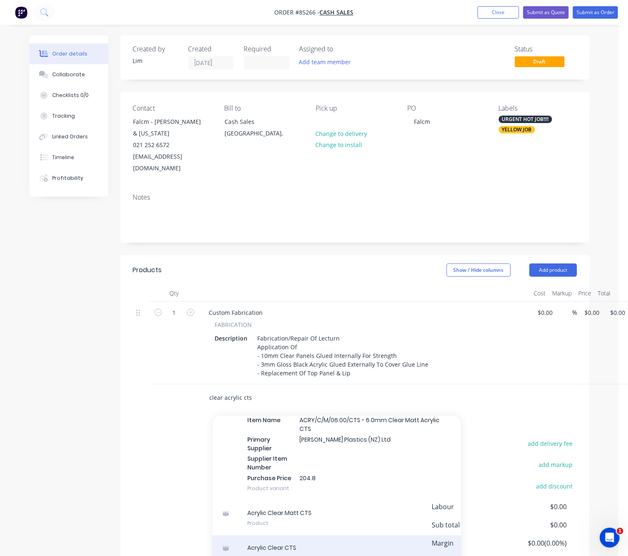
type input "clear acrylic cts"
click at [319, 535] on div "Acrylic Clear CTS Product" at bounding box center [336, 552] width 248 height 35
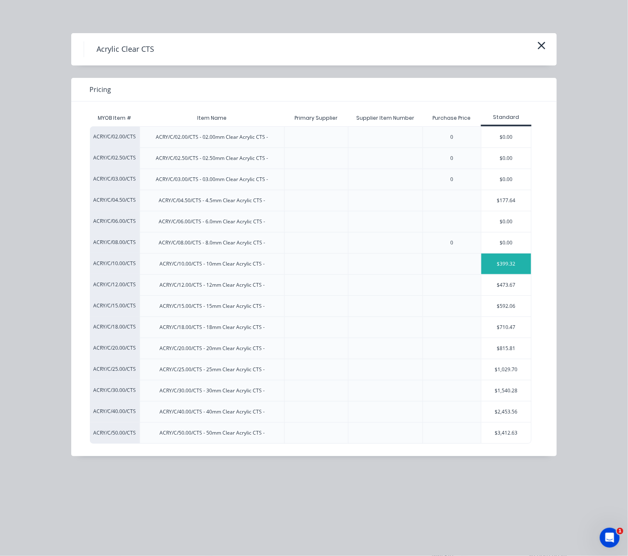
click at [516, 263] on div "$399.32" at bounding box center [506, 263] width 50 height 21
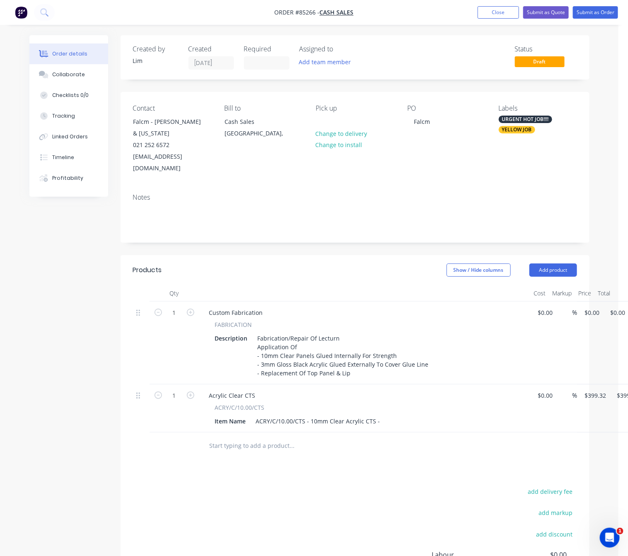
drag, startPoint x: 240, startPoint y: 428, endPoint x: 246, endPoint y: 427, distance: 6.2
click at [240, 437] on input "text" at bounding box center [292, 445] width 166 height 17
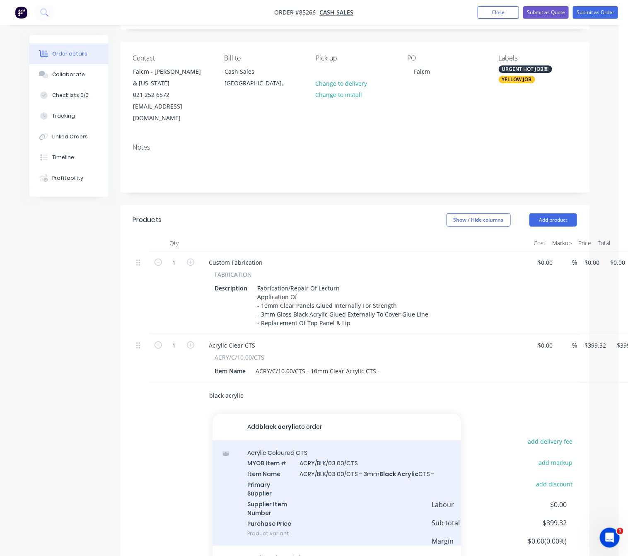
scroll to position [92, 0]
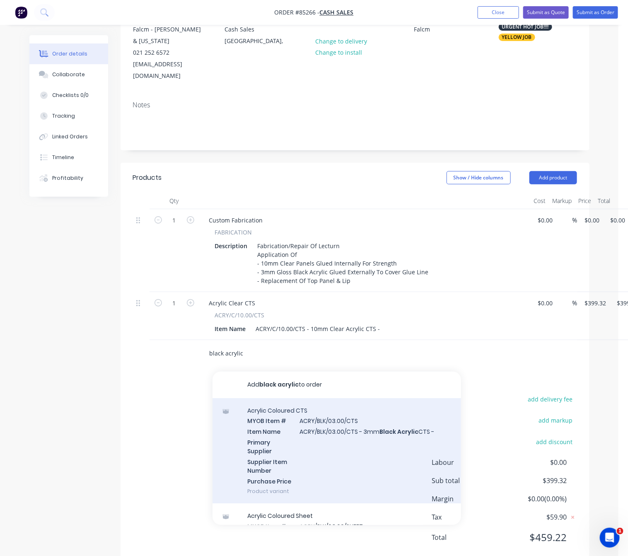
type input "black acrylic"
click at [374, 441] on div "Acrylic Coloured CTS MYOB Item # ACRY/BLK/03.00/CTS Item Name ACRY/BLK/03.00/CT…" at bounding box center [336, 451] width 248 height 106
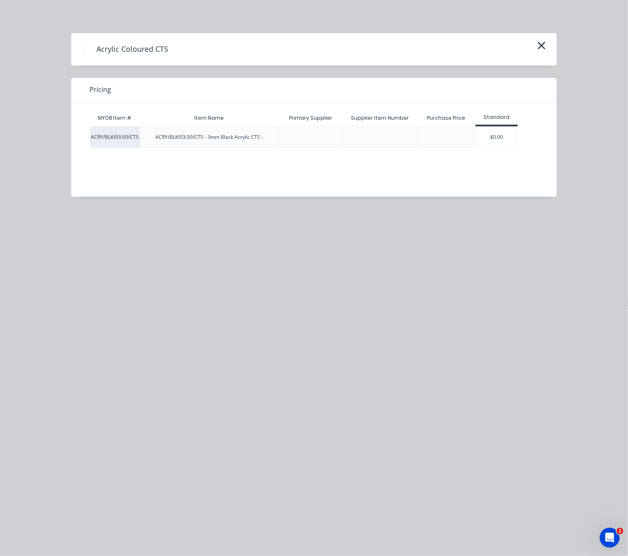
drag, startPoint x: 504, startPoint y: 137, endPoint x: 465, endPoint y: 193, distance: 68.3
click at [503, 137] on div "$0.00" at bounding box center [496, 137] width 41 height 21
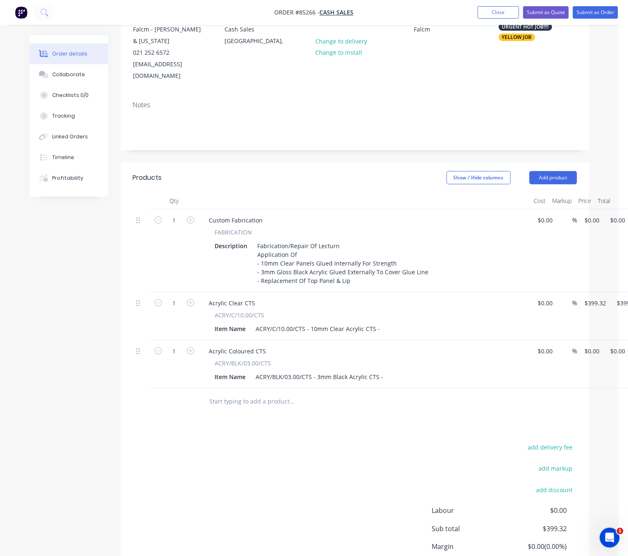
click at [258, 393] on input "text" at bounding box center [292, 401] width 166 height 17
drag, startPoint x: 378, startPoint y: 309, endPoint x: 384, endPoint y: 309, distance: 6.7
click at [378, 323] on div "ACRY/C/10.00/CTS - 10mm Clear Acrylic CTS -" at bounding box center [318, 329] width 131 height 12
click at [307, 323] on div "ACRY/C/10.00/CTS - 10mm Clear Acrylic CTS -" at bounding box center [318, 329] width 131 height 12
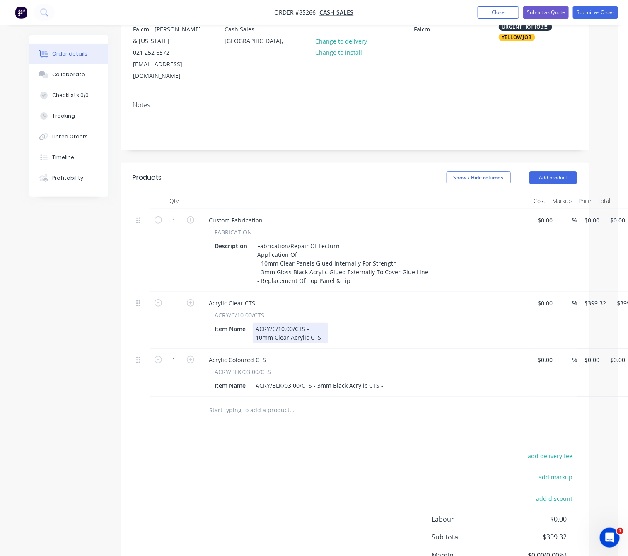
drag, startPoint x: 314, startPoint y: 306, endPoint x: 353, endPoint y: 312, distance: 40.2
click at [313, 323] on div "ACRY/C/10.00/CTS - 10mm Clear Acrylic CTS -" at bounding box center [291, 333] width 76 height 21
drag, startPoint x: 351, startPoint y: 304, endPoint x: 311, endPoint y: 305, distance: 40.2
click at [311, 323] on div "ACRY/C/10.00/CTS - Lecturn File For Lip? 10mm Clear Acrylic CTS -" at bounding box center [311, 333] width 117 height 21
click at [325, 323] on div "ACRY/C/10.00/CTS - 10mm Clear Acrylic CTS -" at bounding box center [291, 333] width 76 height 21
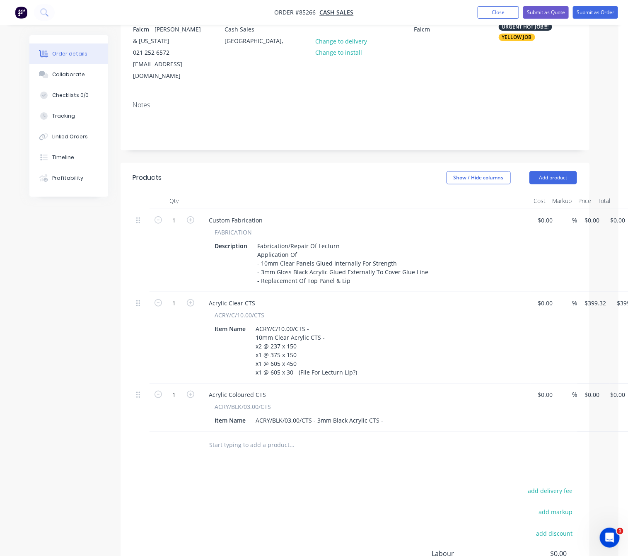
click at [222, 485] on div "add delivery fee add markup add discount Labour $0.00 Sub total $399.32 Margin …" at bounding box center [355, 565] width 444 height 160
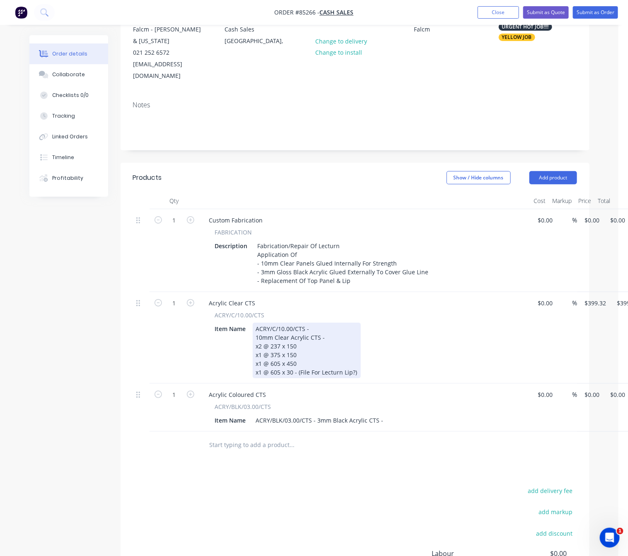
drag, startPoint x: 301, startPoint y: 347, endPoint x: 317, endPoint y: 357, distance: 18.8
click at [301, 347] on div "ACRY/C/10.00/CTS - 10mm Clear Acrylic CTS - x2 @ 237 x 150 x1 @ 375 x 150 x1 @ …" at bounding box center [307, 350] width 108 height 55
click at [302, 347] on div "ACRY/C/10.00/CTS - 10mm Clear Acrylic CTS - x2 @ 237 x 150 x1 @ 375 x 150 x1 @ …" at bounding box center [312, 350] width 119 height 55
click at [309, 348] on div "ACRY/C/10.00/CTS - 10mm Clear Acrylic CTS - x2 @ 237 x 150 x1 @ 375 x 150 x1 @ …" at bounding box center [312, 350] width 118 height 55
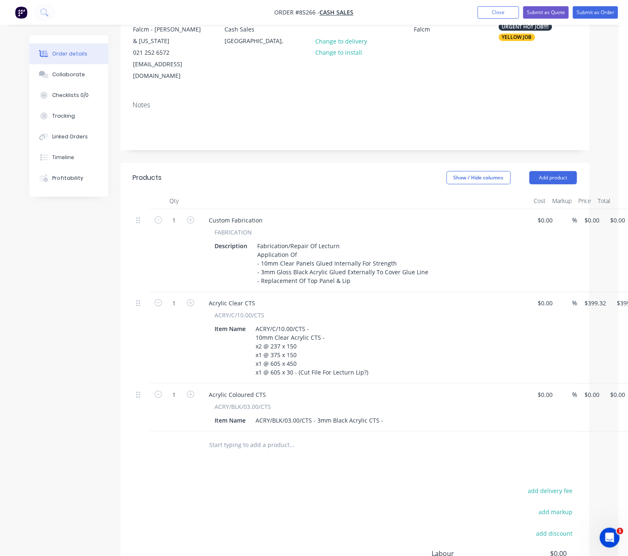
drag, startPoint x: 307, startPoint y: 464, endPoint x: 310, endPoint y: 468, distance: 5.4
click at [307, 485] on div "add delivery fee add markup add discount Labour $0.00 Sub total $399.32 Margin …" at bounding box center [355, 565] width 444 height 160
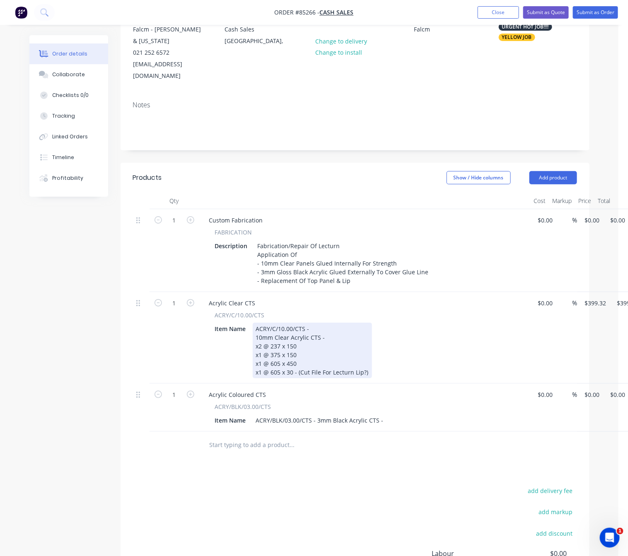
click at [367, 350] on div "ACRY/C/10.00/CTS - 10mm Clear Acrylic CTS - x2 @ 237 x 150 x1 @ 375 x 150 x1 @ …" at bounding box center [312, 350] width 119 height 55
click at [365, 350] on div "ACRY/C/10.00/CTS - 10mm Clear Acrylic CTS - x2 @ 237 x 150 x1 @ 375 x 150 x1 @ …" at bounding box center [312, 350] width 119 height 55
click at [363, 351] on div "ACRY/C/10.00/CTS - 10mm Clear Acrylic CTS - x2 @ 237 x 150 x1 @ 375 x 150 x1 @ …" at bounding box center [312, 350] width 119 height 55
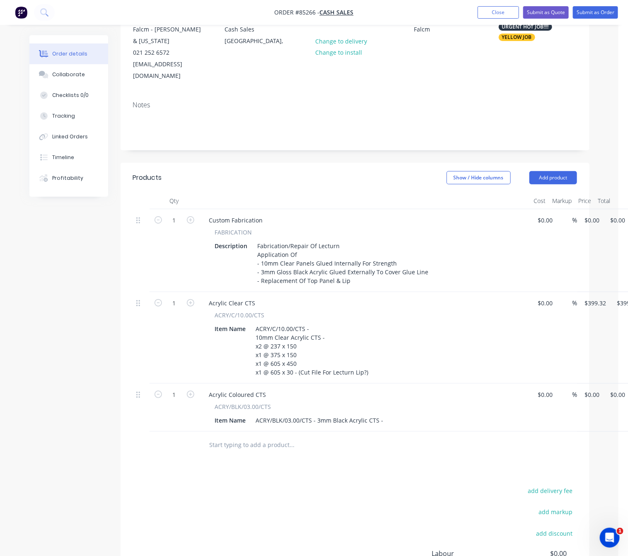
click at [310, 485] on div "add delivery fee add markup add discount Labour $0.00 Sub total $399.32 Margin …" at bounding box center [355, 565] width 444 height 160
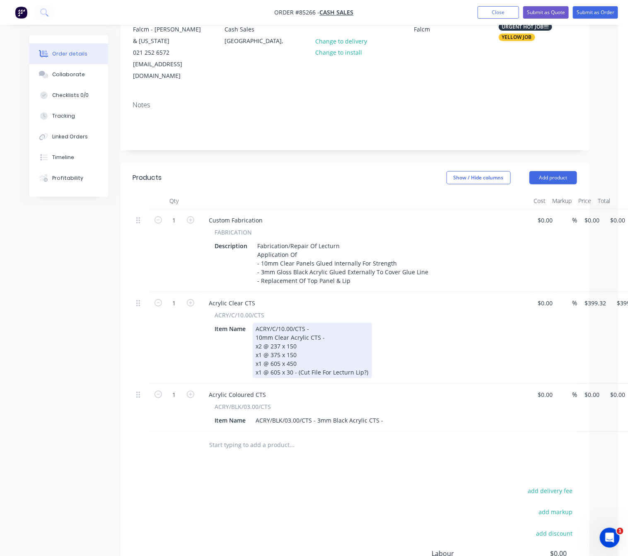
drag, startPoint x: 364, startPoint y: 348, endPoint x: 403, endPoint y: 362, distance: 40.7
click at [364, 348] on div "ACRY/C/10.00/CTS - 10mm Clear Acrylic CTS - x2 @ 237 x 150 x1 @ 375 x 150 x1 @ …" at bounding box center [312, 350] width 119 height 55
click at [368, 349] on div "ACRY/C/10.00/CTS - 10mm Clear Acrylic CTS - x2 @ 237 x 150 x1 @ 375 x 150 x1 @ …" at bounding box center [347, 350] width 188 height 55
drag, startPoint x: 426, startPoint y: 352, endPoint x: 408, endPoint y: 351, distance: 18.2
click at [408, 351] on div "ACRY/C/10.00/CTS - 10mm Clear Acrylic CTS - x2 @ 237 x 150 x1 @ 375 x 150 x1 @ …" at bounding box center [346, 350] width 187 height 55
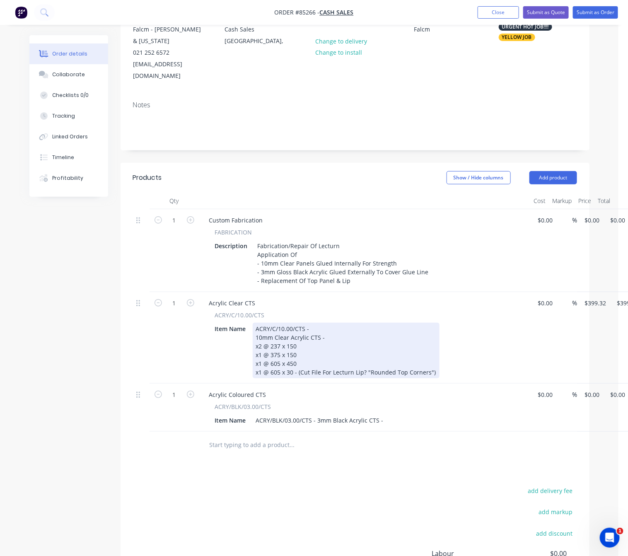
click at [403, 351] on div "ACRY/C/10.00/CTS - 10mm Clear Acrylic CTS - x2 @ 237 x 150 x1 @ 375 x 150 x1 @ …" at bounding box center [346, 350] width 187 height 55
drag, startPoint x: 403, startPoint y: 351, endPoint x: 393, endPoint y: 350, distance: 9.9
click at [393, 350] on div "ACRY/C/10.00/CTS - 10mm Clear Acrylic CTS - x2 @ 237 x 150 x1 @ 375 x 150 x1 @ …" at bounding box center [346, 350] width 187 height 55
drag, startPoint x: 369, startPoint y: 348, endPoint x: 374, endPoint y: 349, distance: 5.4
click at [369, 348] on div "ACRY/C/10.00/CTS - 10mm Clear Acrylic CTS - x2 @ 237 x 150 x1 @ 375 x 150 x1 @ …" at bounding box center [340, 350] width 175 height 55
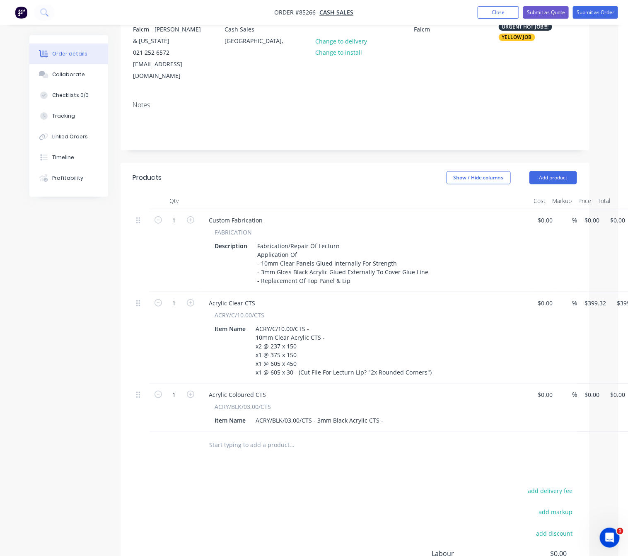
click at [381, 449] on div "Products Show / Hide columns Add product Qty Cost Markup Price Total 1 Custom F…" at bounding box center [355, 410] width 469 height 494
click at [318, 414] on div "ACRY/BLK/03.00/CTS - 3mm Black Acrylic CTS -" at bounding box center [320, 420] width 134 height 12
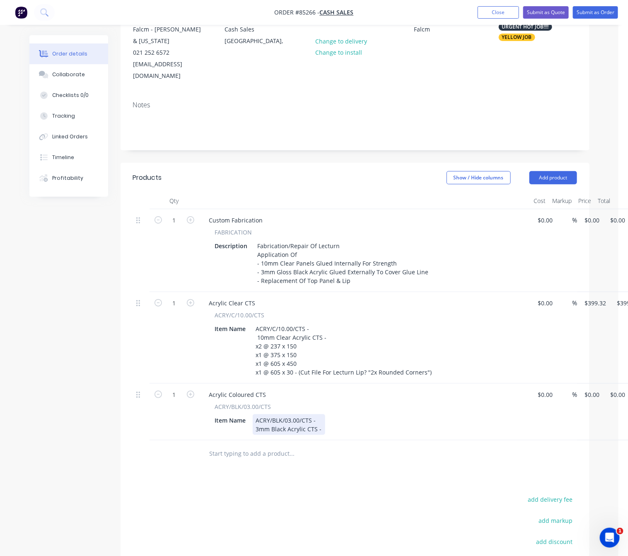
click at [316, 414] on div "ACRY/BLK/03.00/CTS - 3mm Black Acrylic CTS -" at bounding box center [289, 424] width 72 height 21
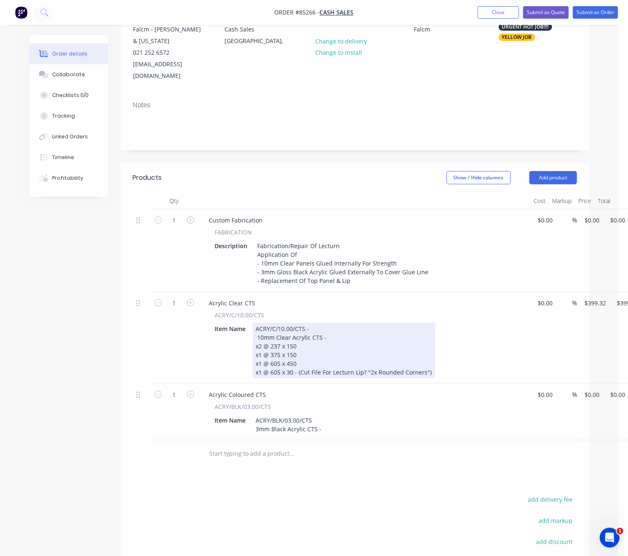
click at [312, 323] on div "ACRY/C/10.00/CTS - 10mm Clear Acrylic CTS - x2 @ 237 x 150 x1 @ 375 x 150 x1 @ …" at bounding box center [344, 350] width 183 height 55
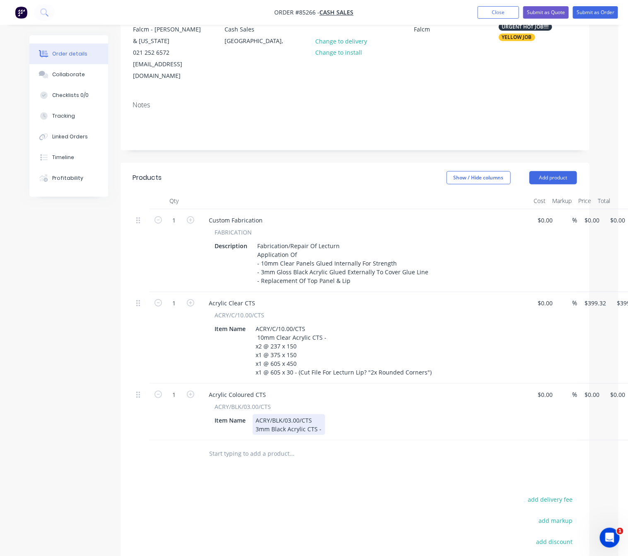
click at [320, 414] on div "ACRY/BLK/03.00/CTS 3mm Black Acrylic CTS -" at bounding box center [289, 424] width 72 height 21
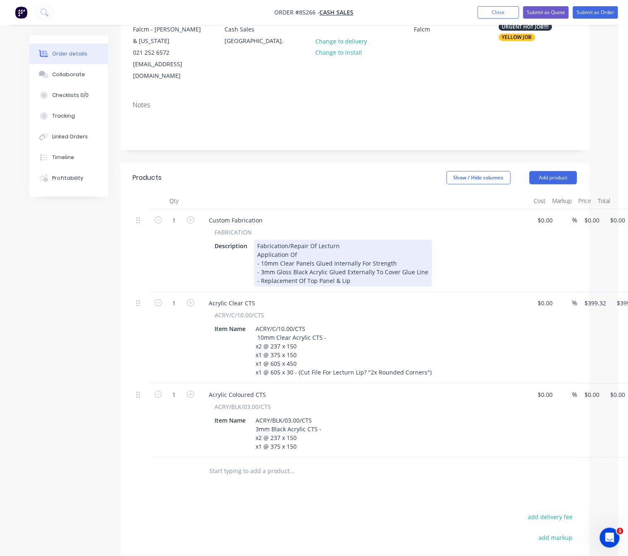
click at [365, 265] on div "Custom Fabrication FABRICATION Description Fabrication/Repair Of Lecturn Applic…" at bounding box center [364, 250] width 331 height 83
click at [360, 258] on div "Fabrication/Repair Of Lecturn Application Of - 10mm Clear Panels Glued Internal…" at bounding box center [343, 263] width 178 height 47
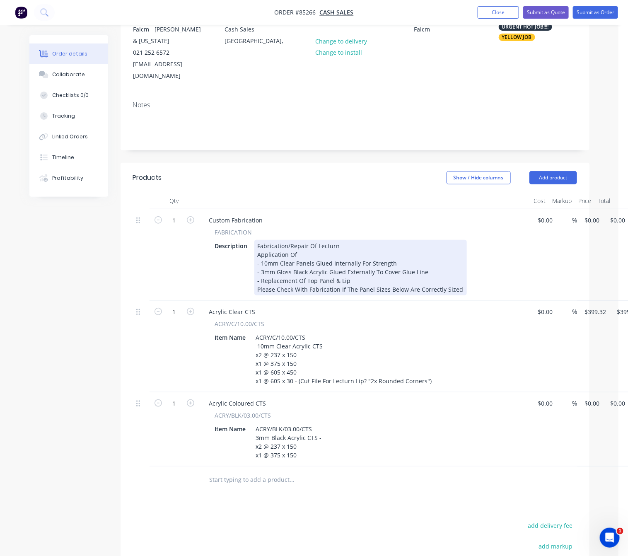
click at [277, 265] on div "Fabrication/Repair Of Lecturn Application Of - 10mm Clear Panels Glued Internal…" at bounding box center [360, 267] width 212 height 55
click at [256, 266] on div "Fabrication/Repair Of Lecturn Application Of - 10mm Clear Panels Glued Internal…" at bounding box center [371, 267] width 234 height 55
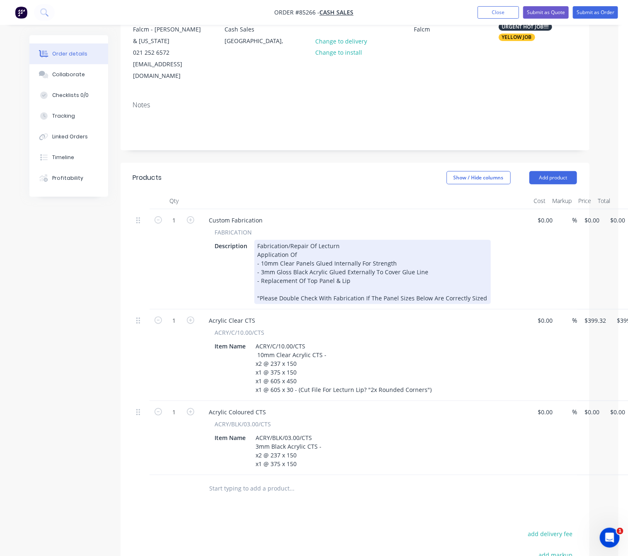
click at [480, 275] on div "Fabrication/Repair Of Lecturn Application Of - 10mm Clear Panels Glued Internal…" at bounding box center [372, 272] width 236 height 64
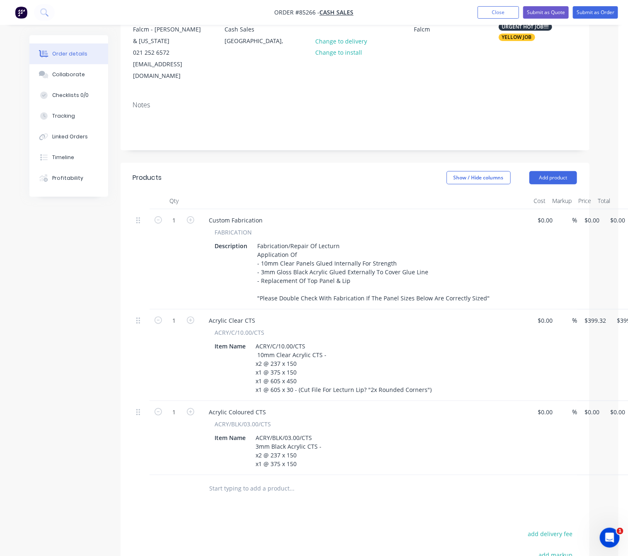
click at [353, 489] on div "Products Show / Hide columns Add product Qty Cost Markup Price Total 1 Custom F…" at bounding box center [355, 432] width 469 height 538
click at [590, 214] on input "0" at bounding box center [593, 220] width 19 height 12
click at [590, 406] on input "$0.00" at bounding box center [593, 412] width 19 height 12
type input "0"
type input "$0.00"
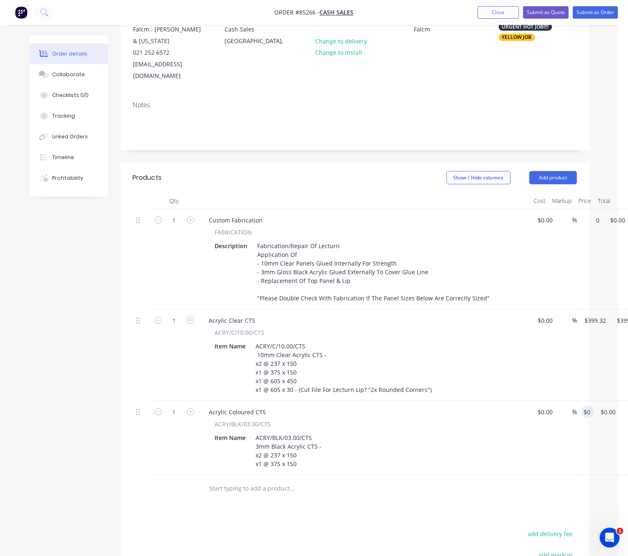
type input "$0.00"
type input "0"
type input "$0.00"
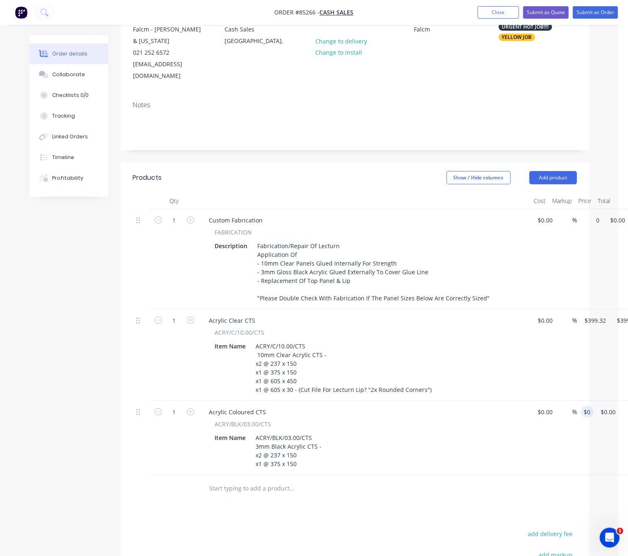
type input "0"
type input "$0.00"
type input "0"
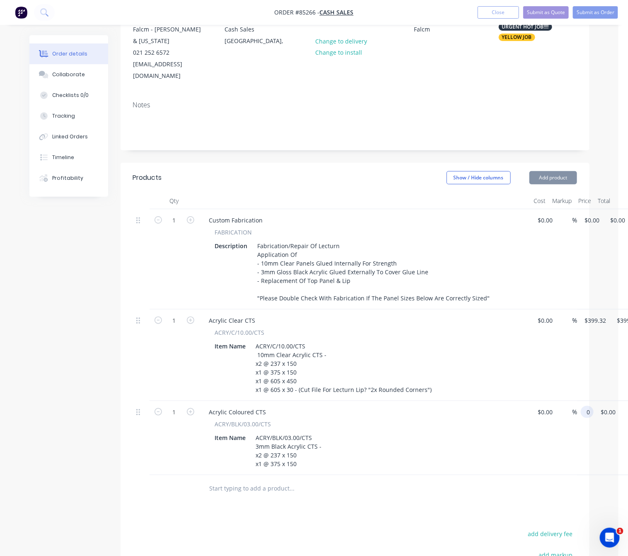
type input "0"
type input "$0.00"
type input "0"
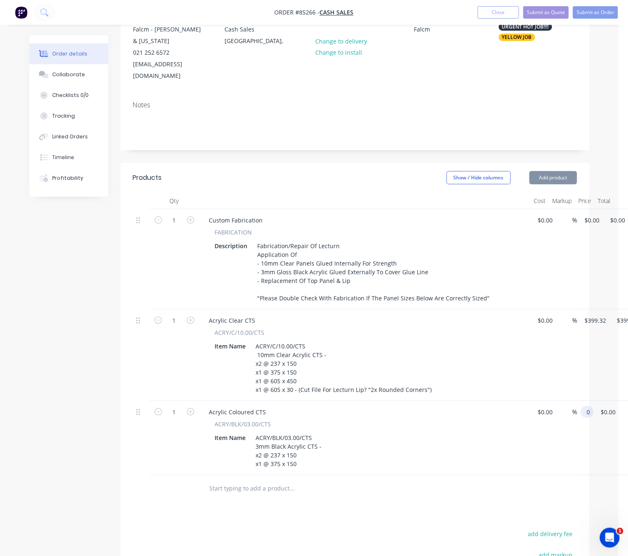
type input "$0.00"
type input "0"
type input "$0.00"
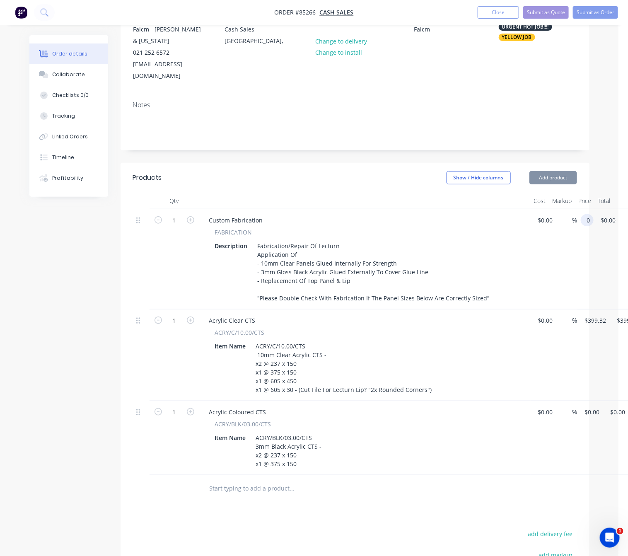
type input "$0.00"
type input "0"
type input "$0.00"
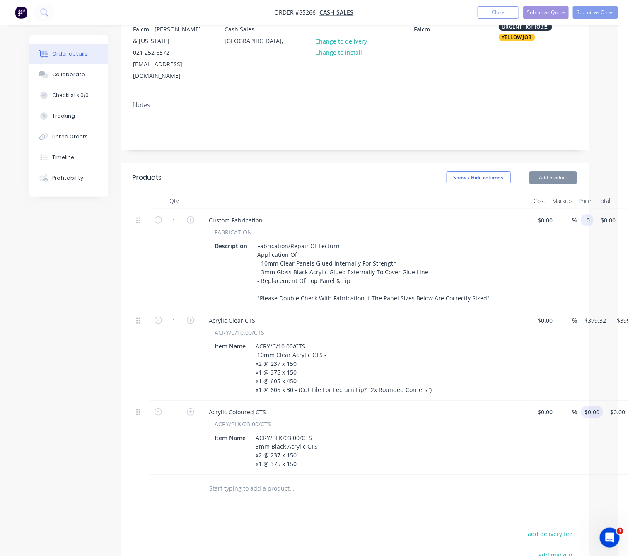
type input "0"
type input "$0.00"
type input "0"
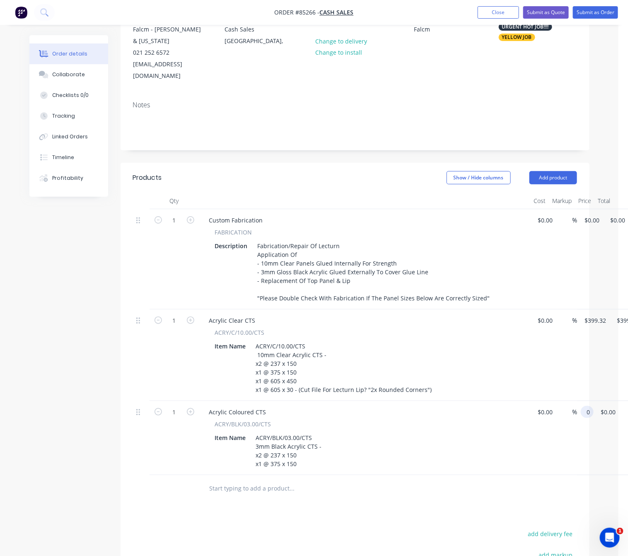
click at [584, 406] on div "0 0" at bounding box center [589, 412] width 10 height 12
type input "0"
type input "$0.00"
type input "0"
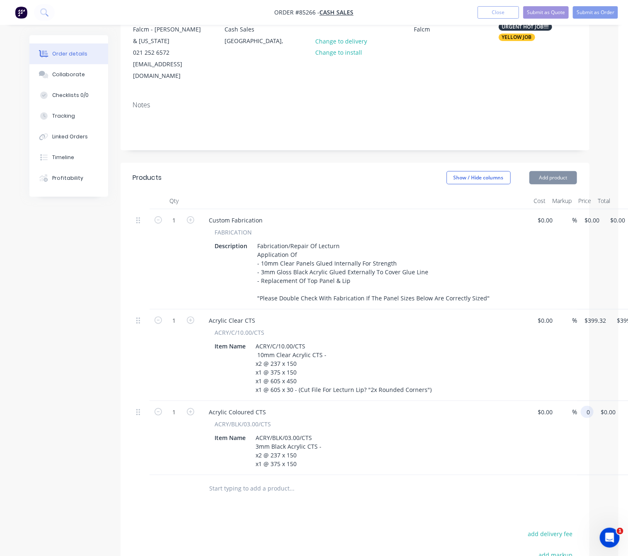
type input "0"
type input "$0.00"
type input "0"
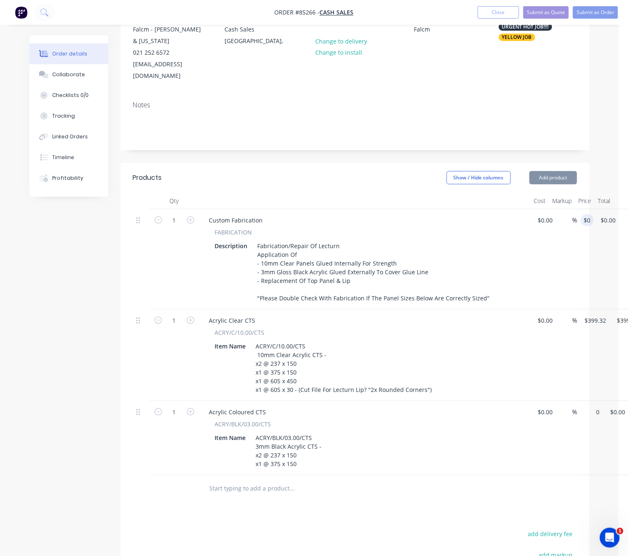
type input "$0.00"
type input "0"
type input "$0.00"
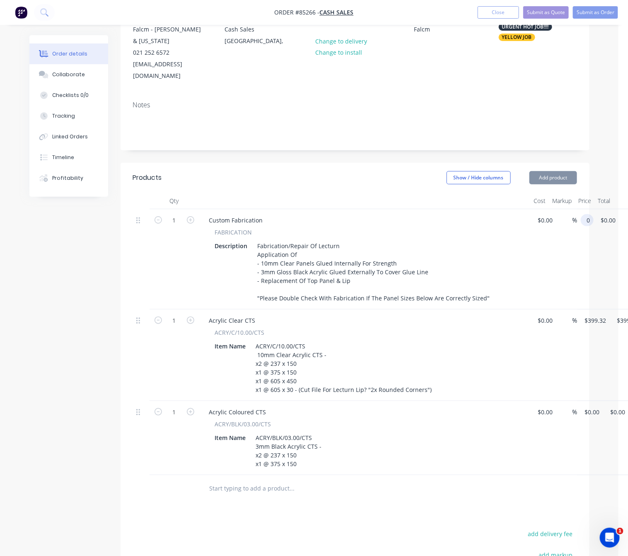
type input "$0.00"
type input "0"
type input "$0.00"
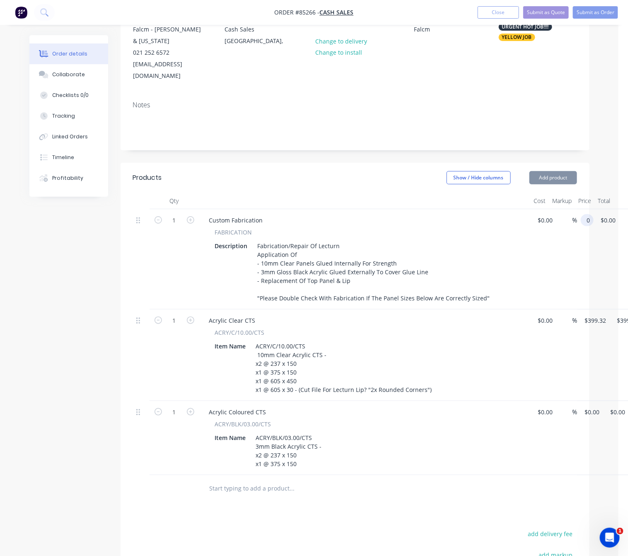
type input "0"
type input "$0.00"
click at [597, 314] on input "$399.32" at bounding box center [597, 320] width 26 height 12
type input "0"
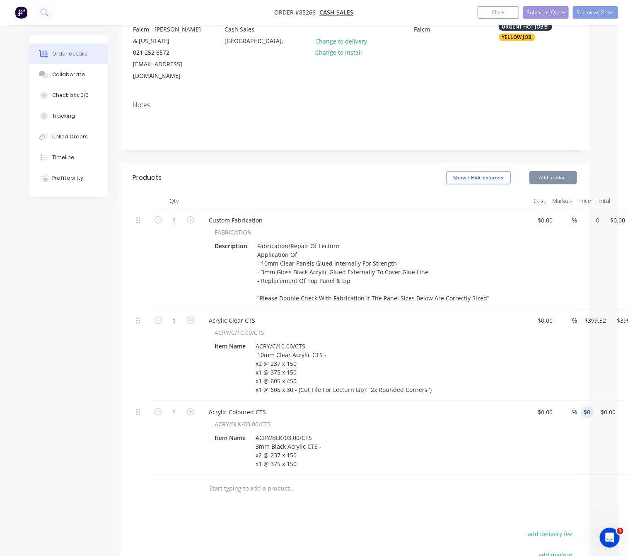
type input "$399.32"
type input "$0.00"
type input "0"
type input "$399.32"
type input "$0.00"
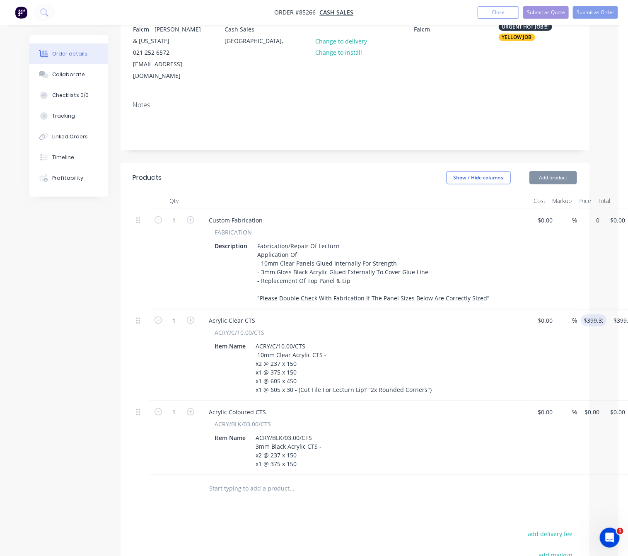
type input "$0.00"
type input "399.32"
type input "$0.00"
type input "$399.32"
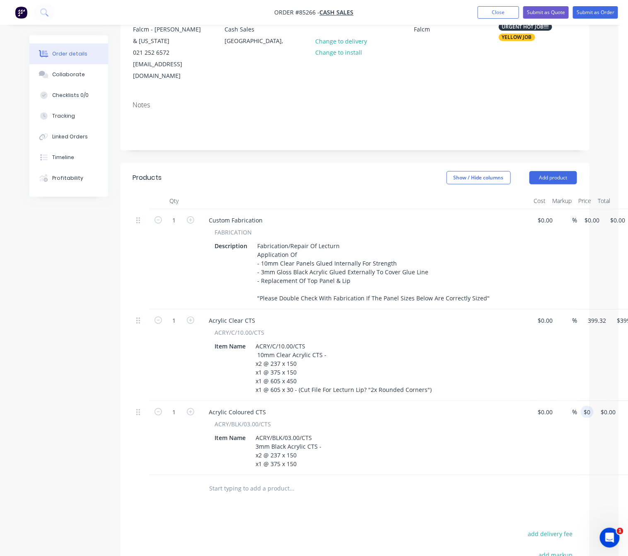
type input "0"
type input "$399.32"
type input "$0.00"
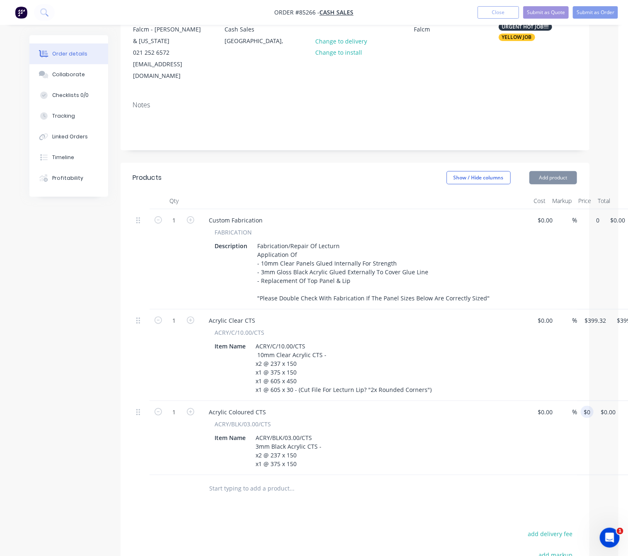
type input "399.32"
type input "0"
type input "$0.00"
type input "399.32"
type input "$0.00"
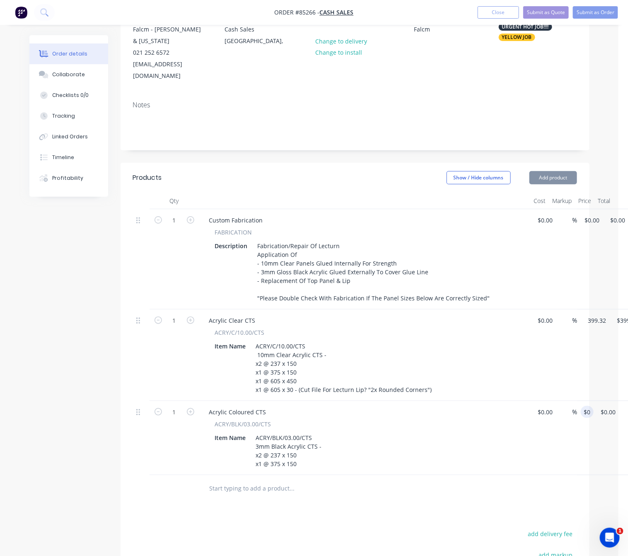
type input "0"
type input "$399.32"
type input "$0.00"
type input "$399.32"
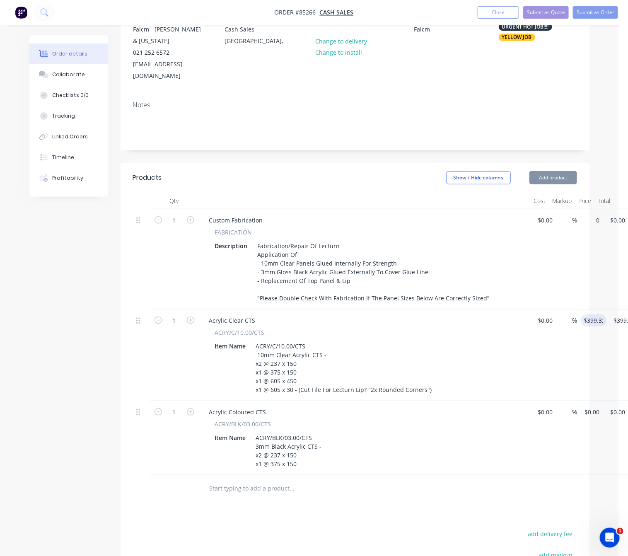
type input "0"
type input "$399.32"
type input "$0.00"
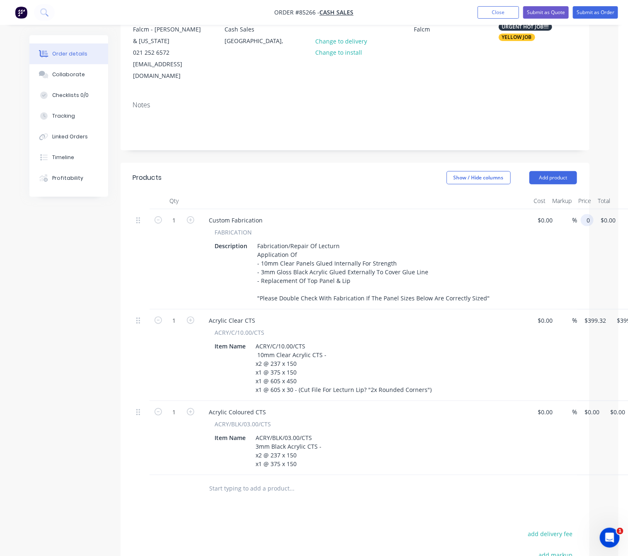
type input "$0.00"
type input "399.32"
type input "$0.00"
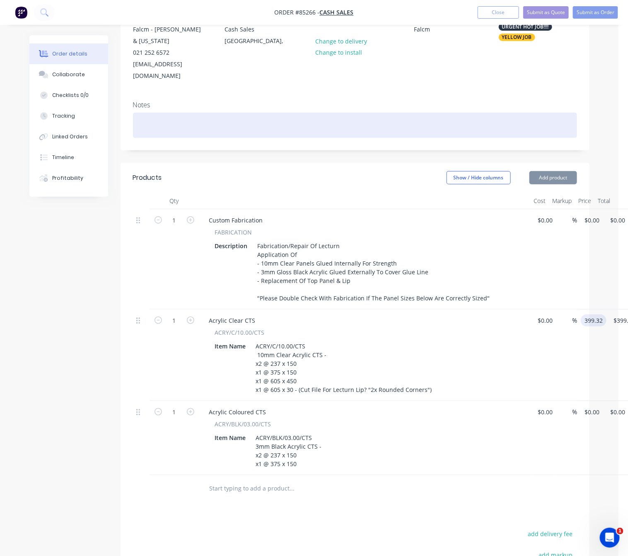
type input "$0.00"
type input "$399.32"
type input "0"
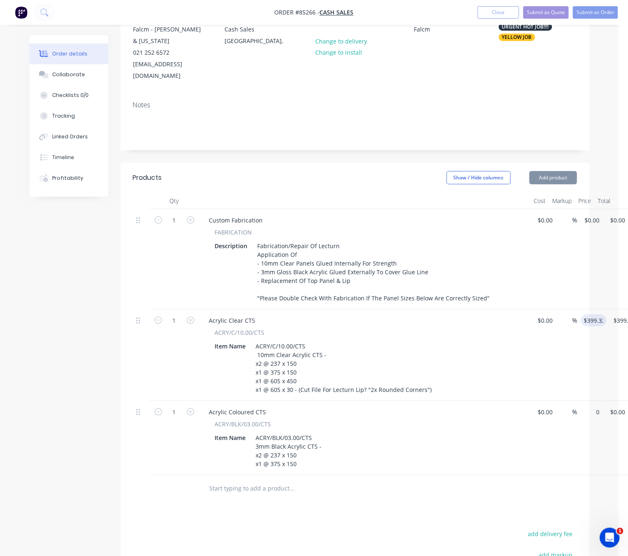
type input "0"
type input "$399.32"
type input "$0.00"
type input "399.32"
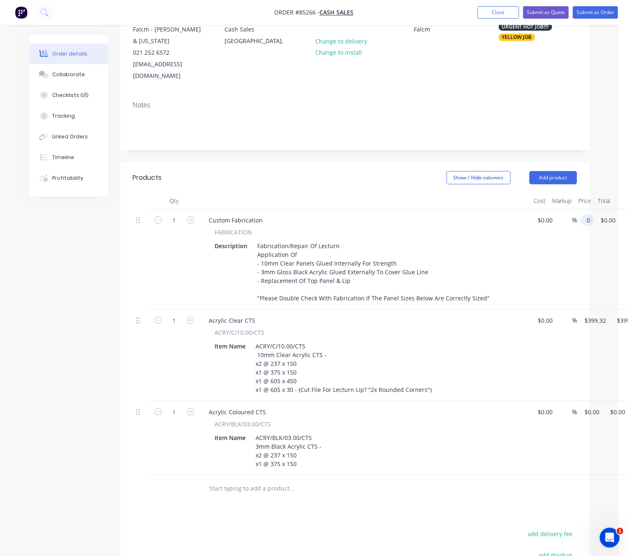
type input "$0.00"
type input "0"
type input "$399.32"
type input "$0.00"
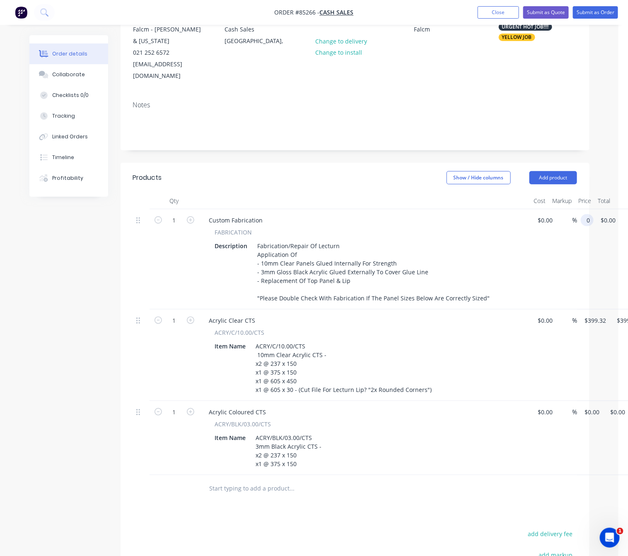
type input "399.32"
type input "$0.00"
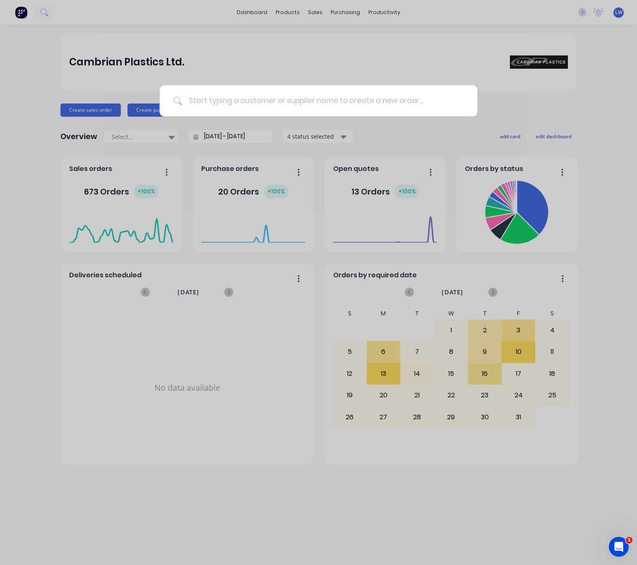
click at [224, 104] on input at bounding box center [323, 100] width 282 height 31
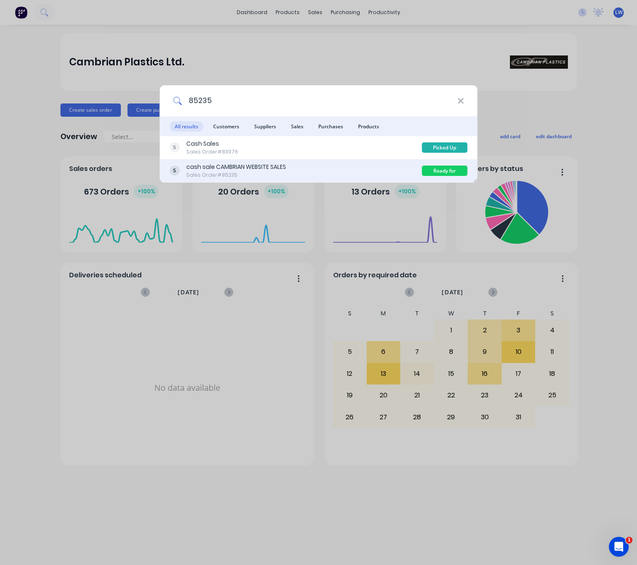
type input "85235"
click at [345, 167] on div "cash sale CAMBRIAN WEBSITE SALES Sales Order #85235" at bounding box center [296, 171] width 253 height 16
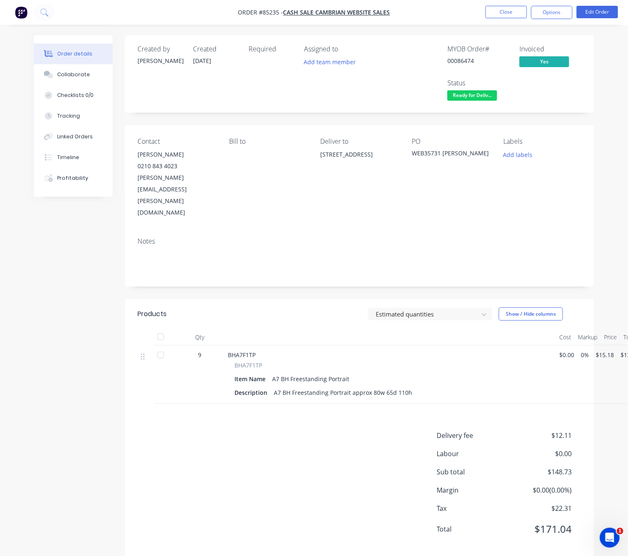
click at [241, 465] on div "Delivery fee $12.11 Labour $0.00 Sub total $148.73 Margin $0.00 ( 0.00 %) Tax $…" at bounding box center [359, 487] width 444 height 114
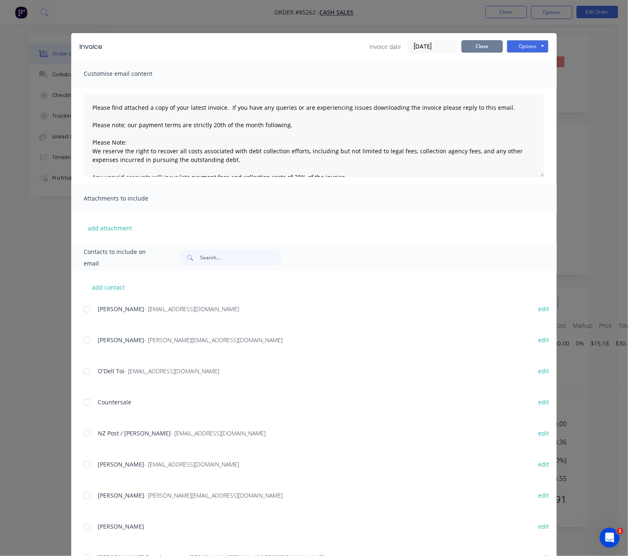
click at [473, 46] on button "Close" at bounding box center [481, 46] width 41 height 12
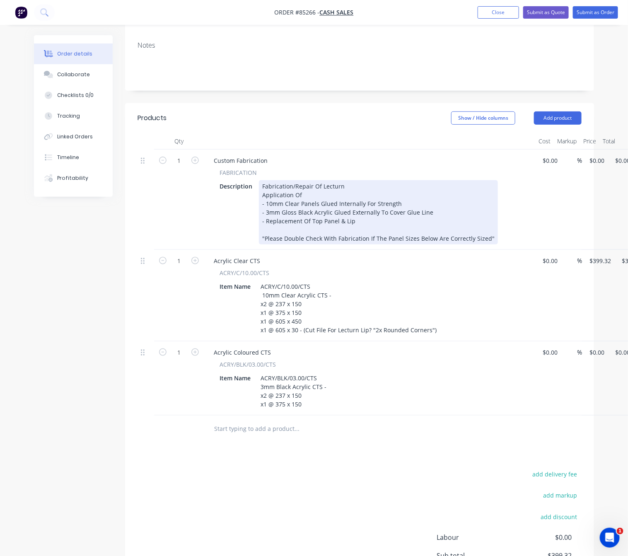
scroll to position [104, 0]
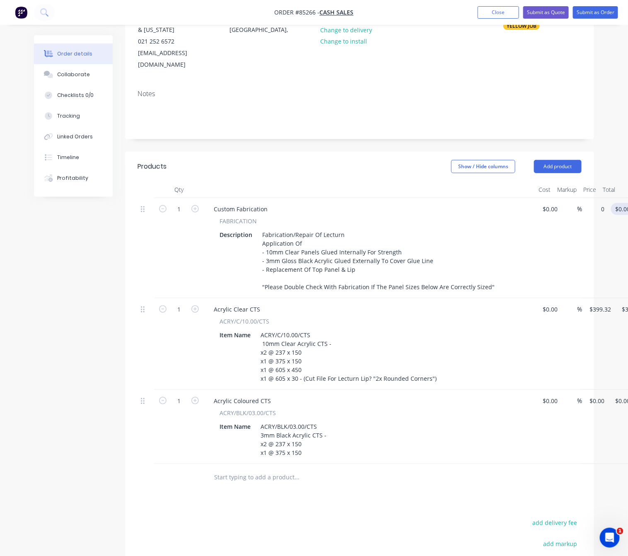
click at [581, 198] on div "1 Custom Fabrication FABRICATION Description Fabrication/Repair Of Lecturn Appl…" at bounding box center [359, 248] width 444 height 100
type input "$187.50"
click at [85, 334] on div "Created by [PERSON_NAME] Created [DATE] Required Assigned to Add team member St…" at bounding box center [314, 317] width 560 height 770
click at [601, 303] on input "399.32" at bounding box center [601, 309] width 26 height 12
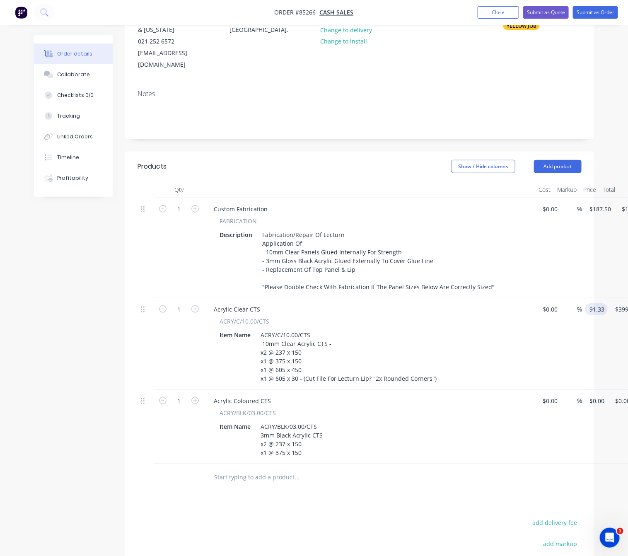
type input "$91.33"
click at [68, 357] on div "Created by [PERSON_NAME] Created [DATE] Required Assigned to Add team member St…" at bounding box center [314, 317] width 560 height 770
click at [581, 390] on div "1 Acrylic Coloured CTS ACRY/BLK/03.00/CTS Item Name ACRY/BLK/03.00/CTS 3mm Blac…" at bounding box center [359, 427] width 444 height 74
type input "$9.52"
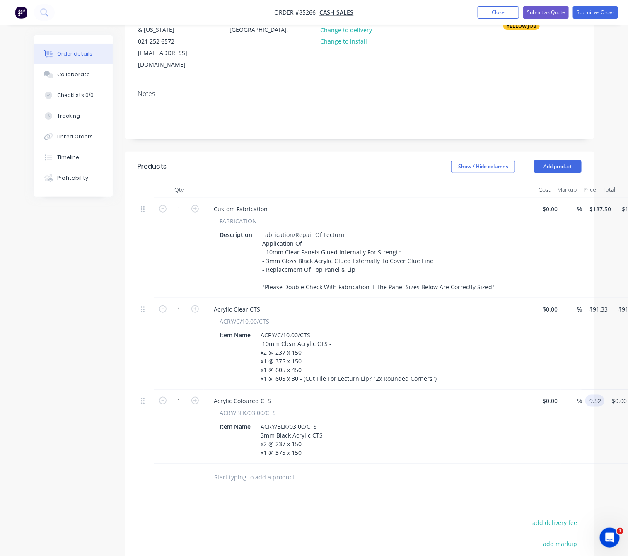
type input "$9.52"
click at [466, 469] on div at bounding box center [353, 477] width 292 height 17
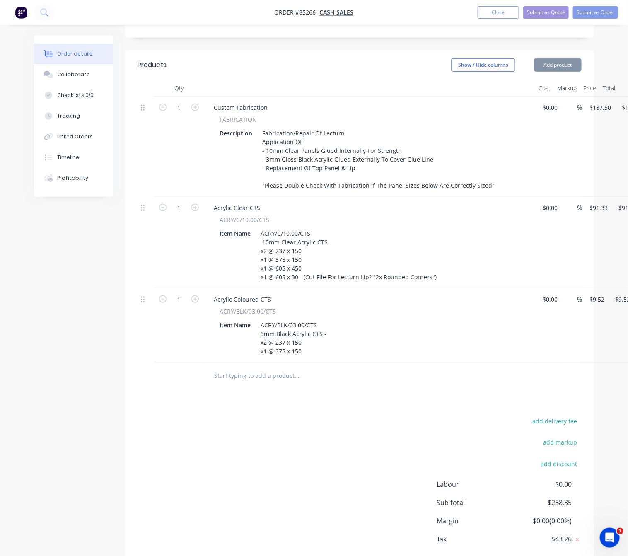
scroll to position [228, 0]
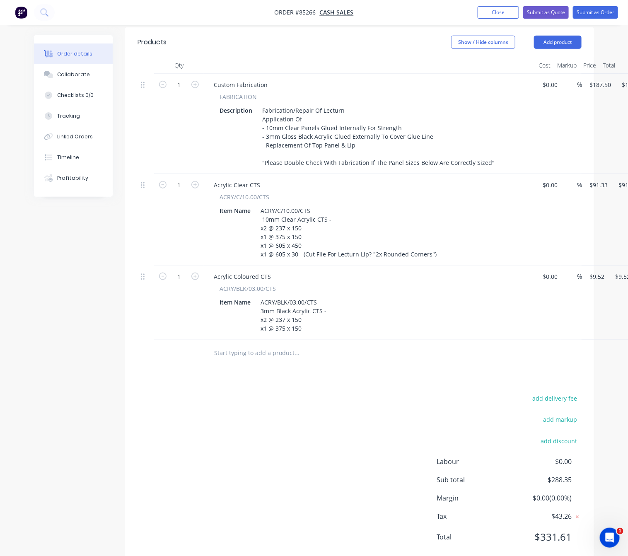
drag, startPoint x: 214, startPoint y: 443, endPoint x: 272, endPoint y: 410, distance: 66.4
click at [215, 442] on div "add delivery fee add markup add discount Labour $0.00 Sub total $288.35 Margin …" at bounding box center [359, 473] width 444 height 160
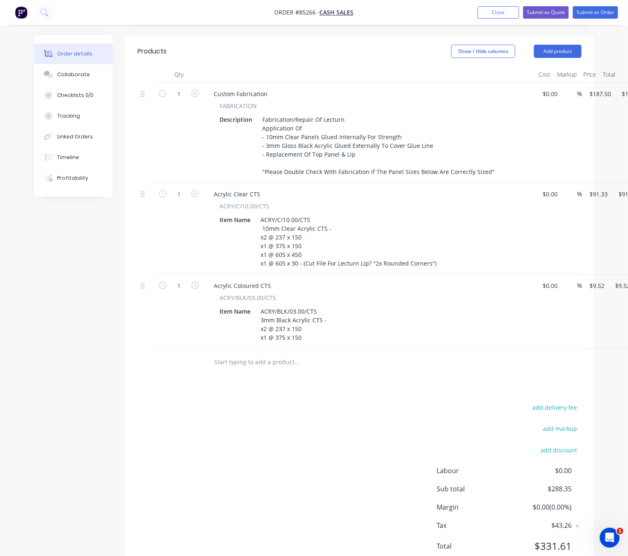
scroll to position [104, 0]
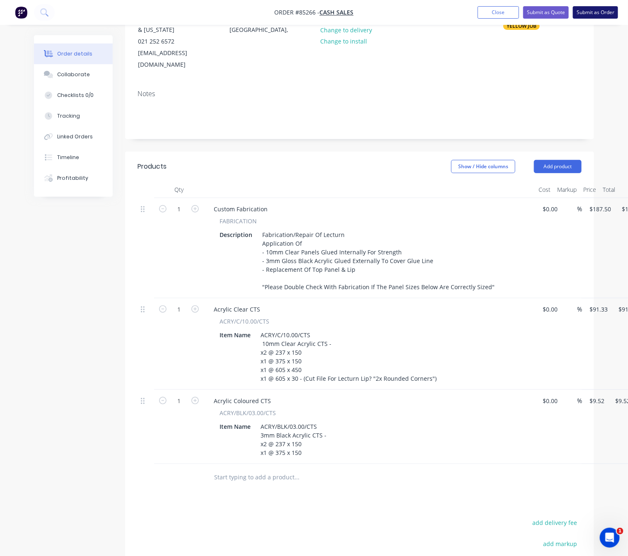
click at [584, 16] on button "Submit as Order" at bounding box center [595, 12] width 45 height 12
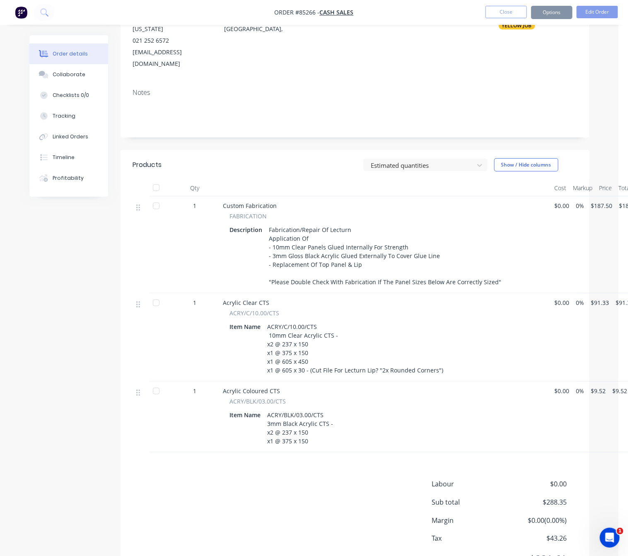
scroll to position [0, 0]
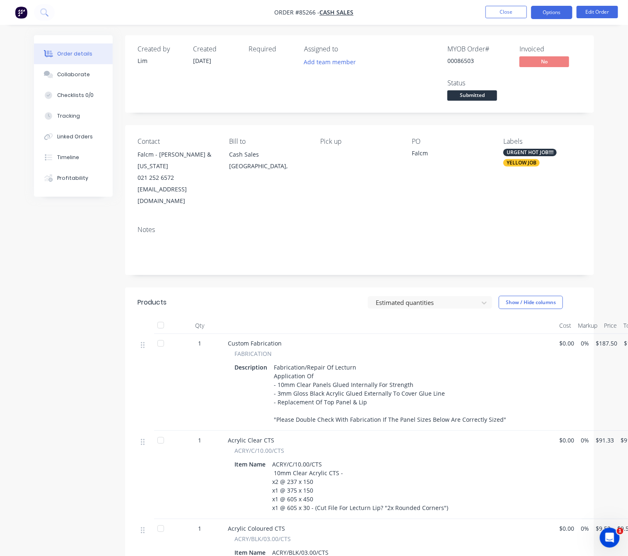
click at [548, 17] on button "Options" at bounding box center [551, 12] width 41 height 13
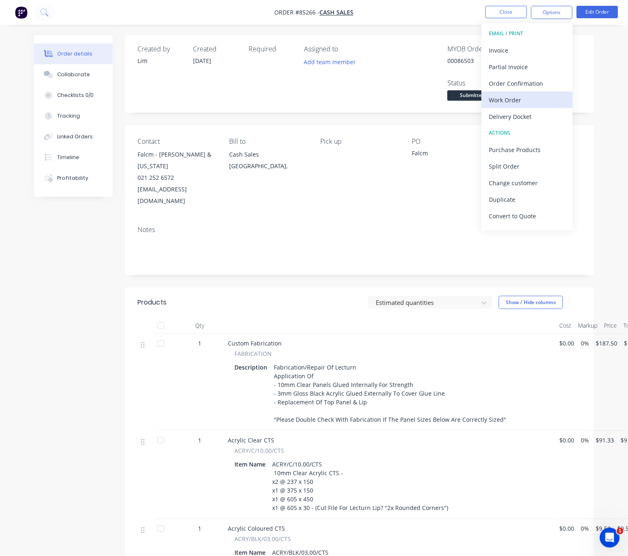
click at [526, 103] on div "Work Order" at bounding box center [527, 100] width 76 height 12
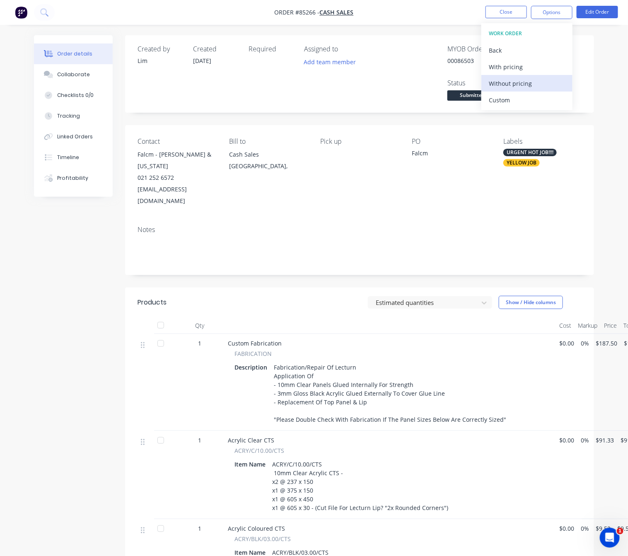
click at [526, 86] on div "Without pricing" at bounding box center [527, 83] width 76 height 12
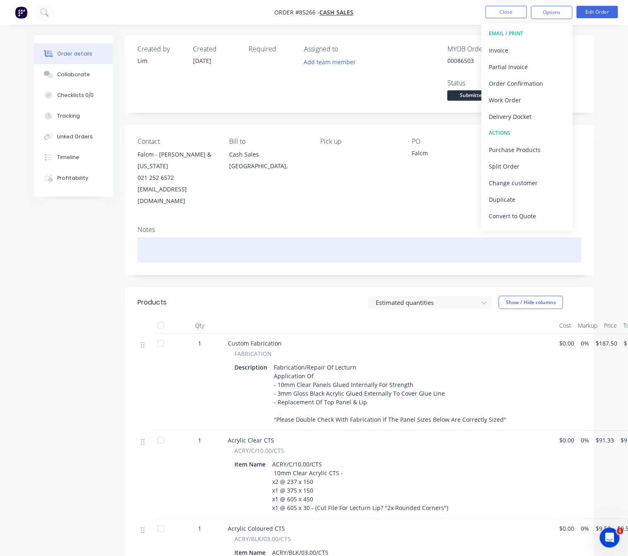
click at [409, 237] on div at bounding box center [359, 249] width 444 height 25
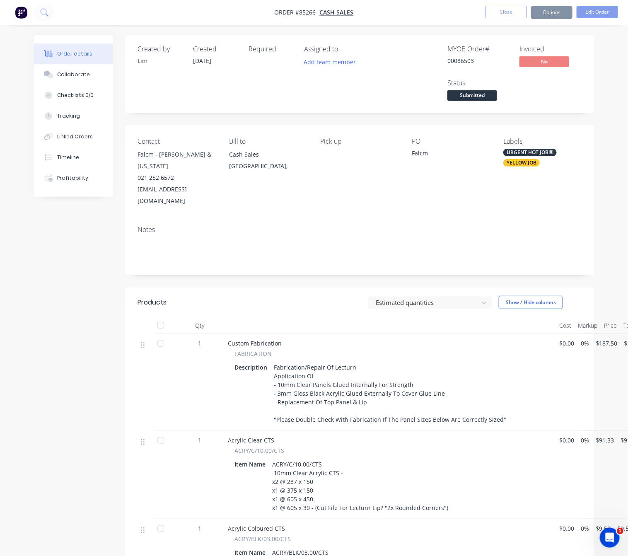
drag, startPoint x: 491, startPoint y: 96, endPoint x: 488, endPoint y: 101, distance: 5.2
click at [490, 96] on span "Submitted" at bounding box center [472, 95] width 50 height 10
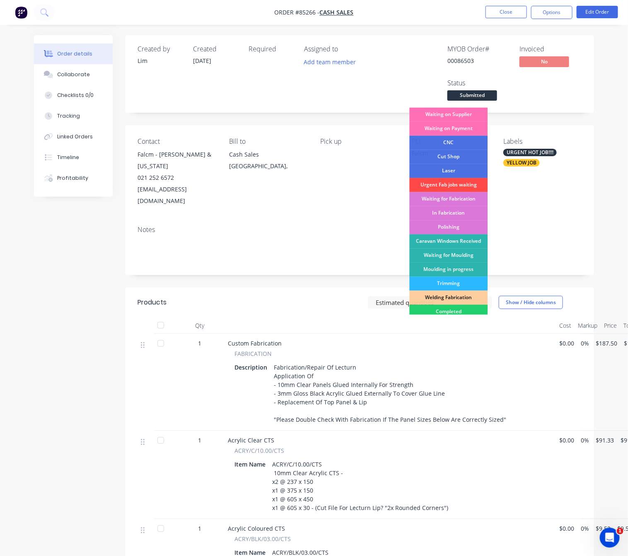
click at [473, 185] on div "Urgent Fab jobs waiting" at bounding box center [449, 185] width 78 height 14
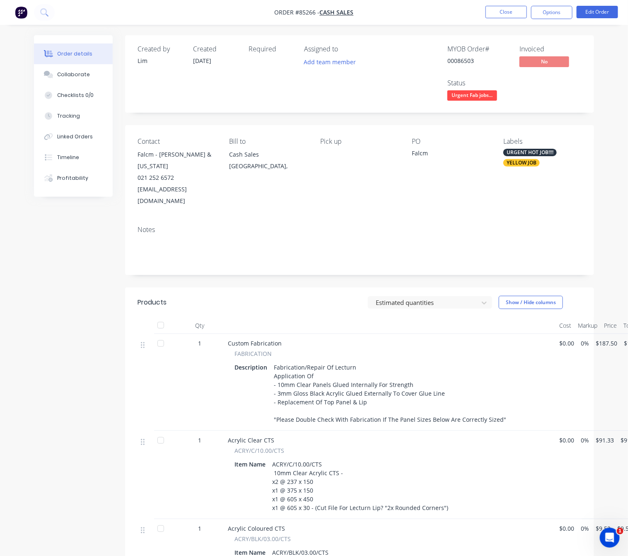
click at [480, 96] on span "Urgent Fab jobs..." at bounding box center [472, 95] width 50 height 10
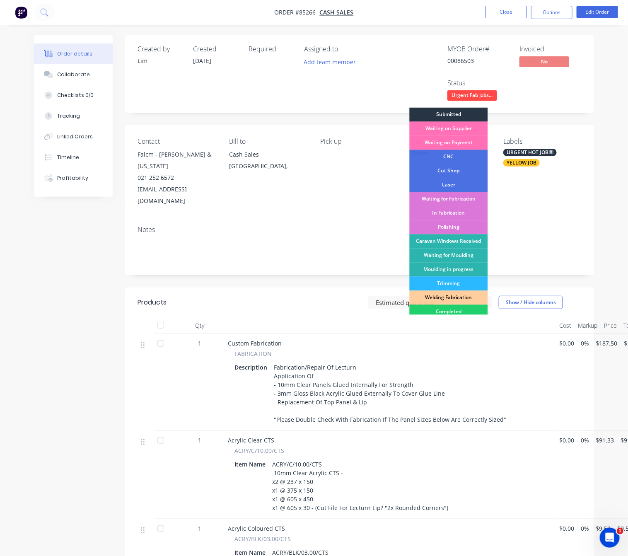
click at [455, 113] on div "Submitted" at bounding box center [449, 115] width 78 height 14
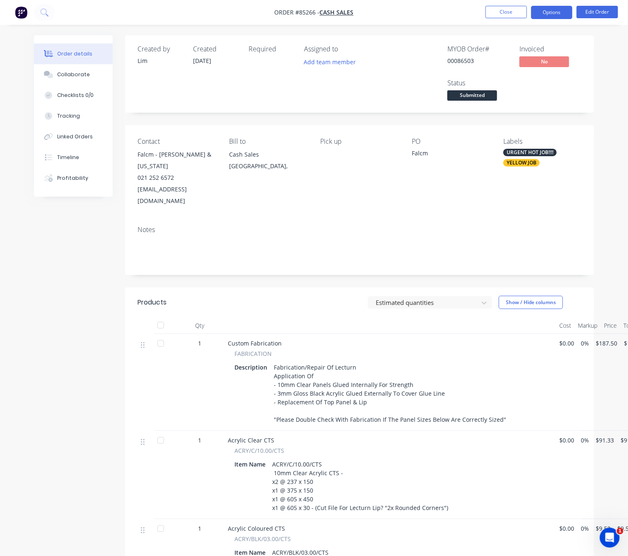
click at [549, 9] on button "Options" at bounding box center [551, 12] width 41 height 13
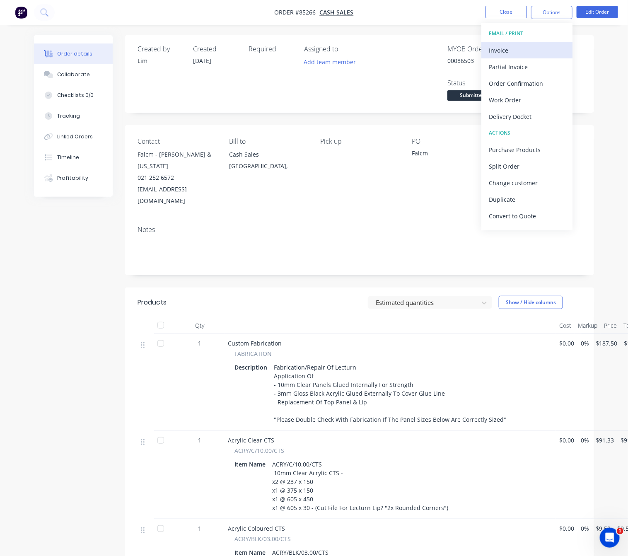
click at [537, 43] on button "Invoice" at bounding box center [526, 50] width 91 height 17
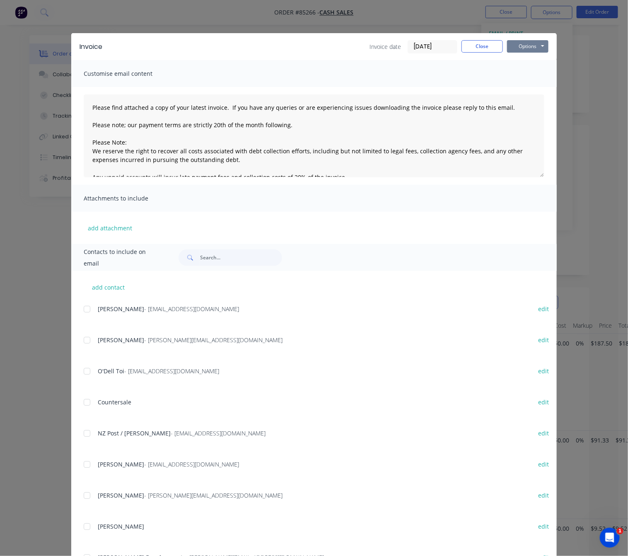
click at [538, 48] on button "Options" at bounding box center [527, 46] width 41 height 12
click at [532, 65] on button "Preview" at bounding box center [533, 61] width 53 height 14
